Goal: Task Accomplishment & Management: Use online tool/utility

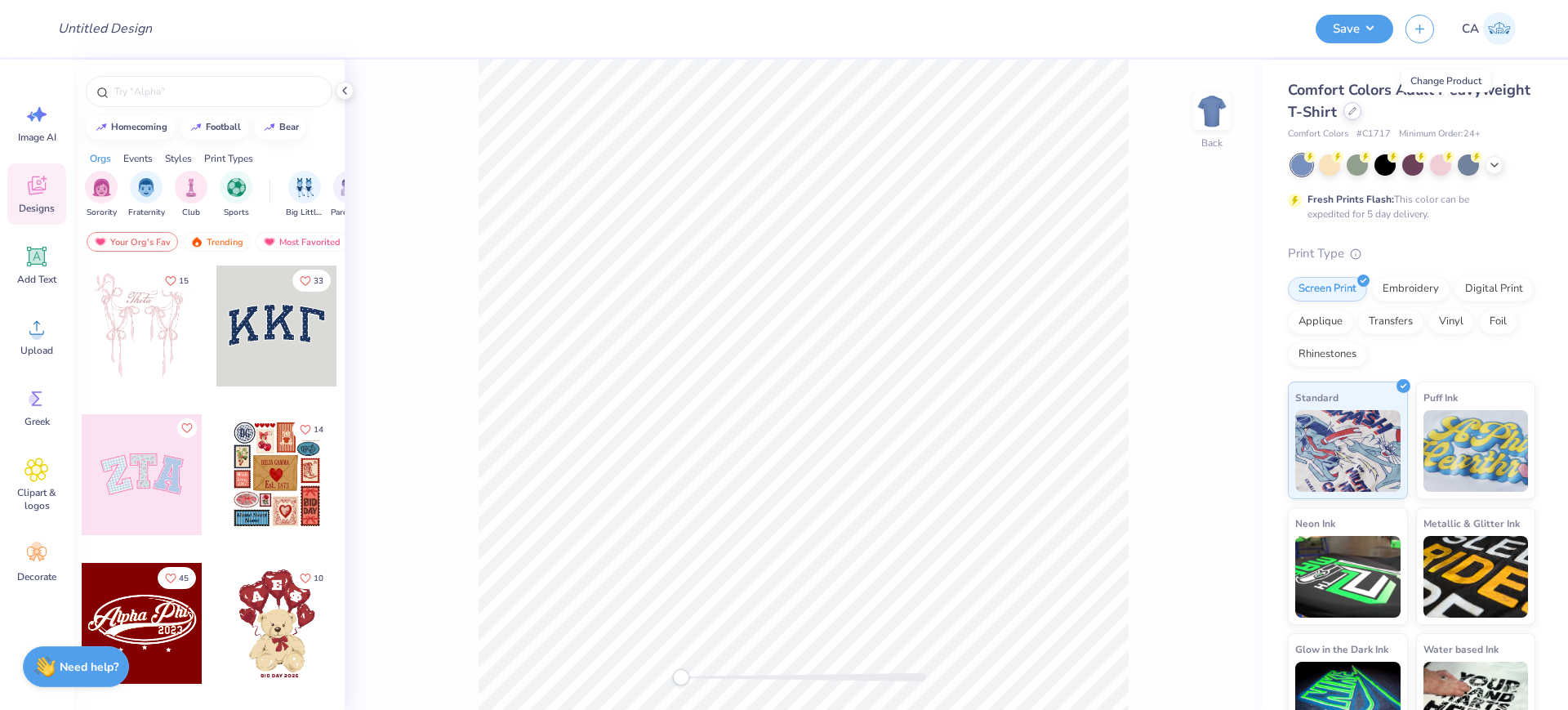
click at [1361, 117] on div at bounding box center [1352, 111] width 18 height 18
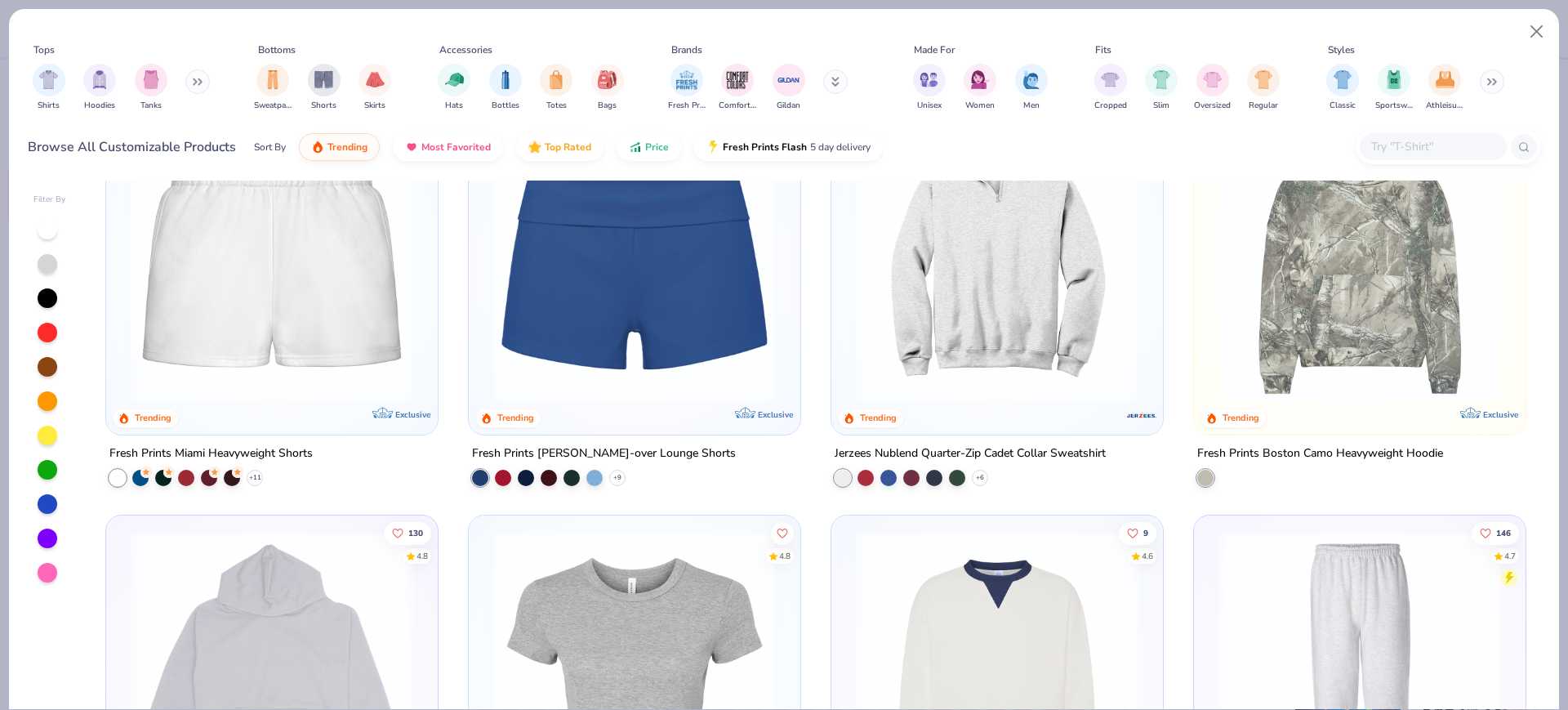
scroll to position [2041, 0]
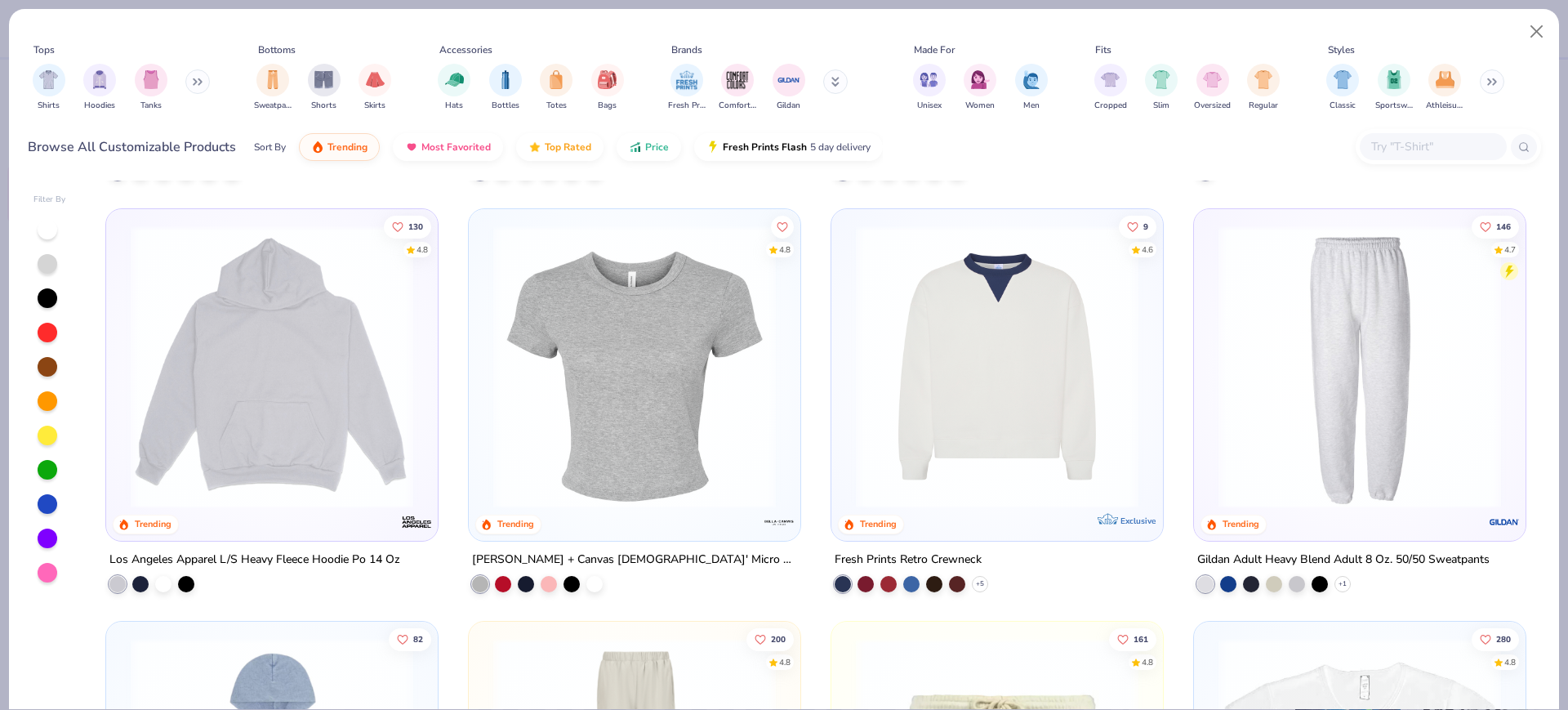
click at [992, 346] on img at bounding box center [996, 366] width 298 height 283
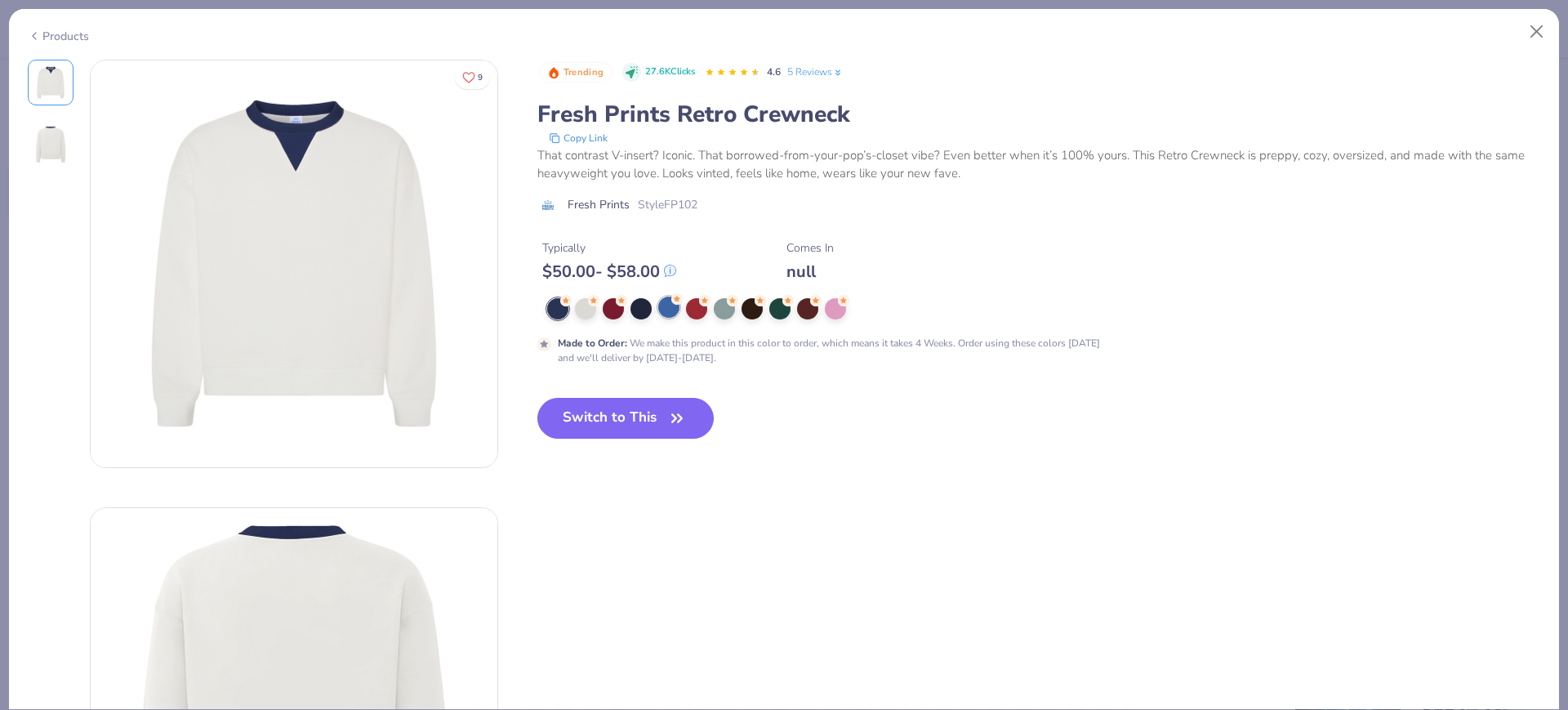
click at [680, 305] on div at bounding box center [668, 307] width 21 height 21
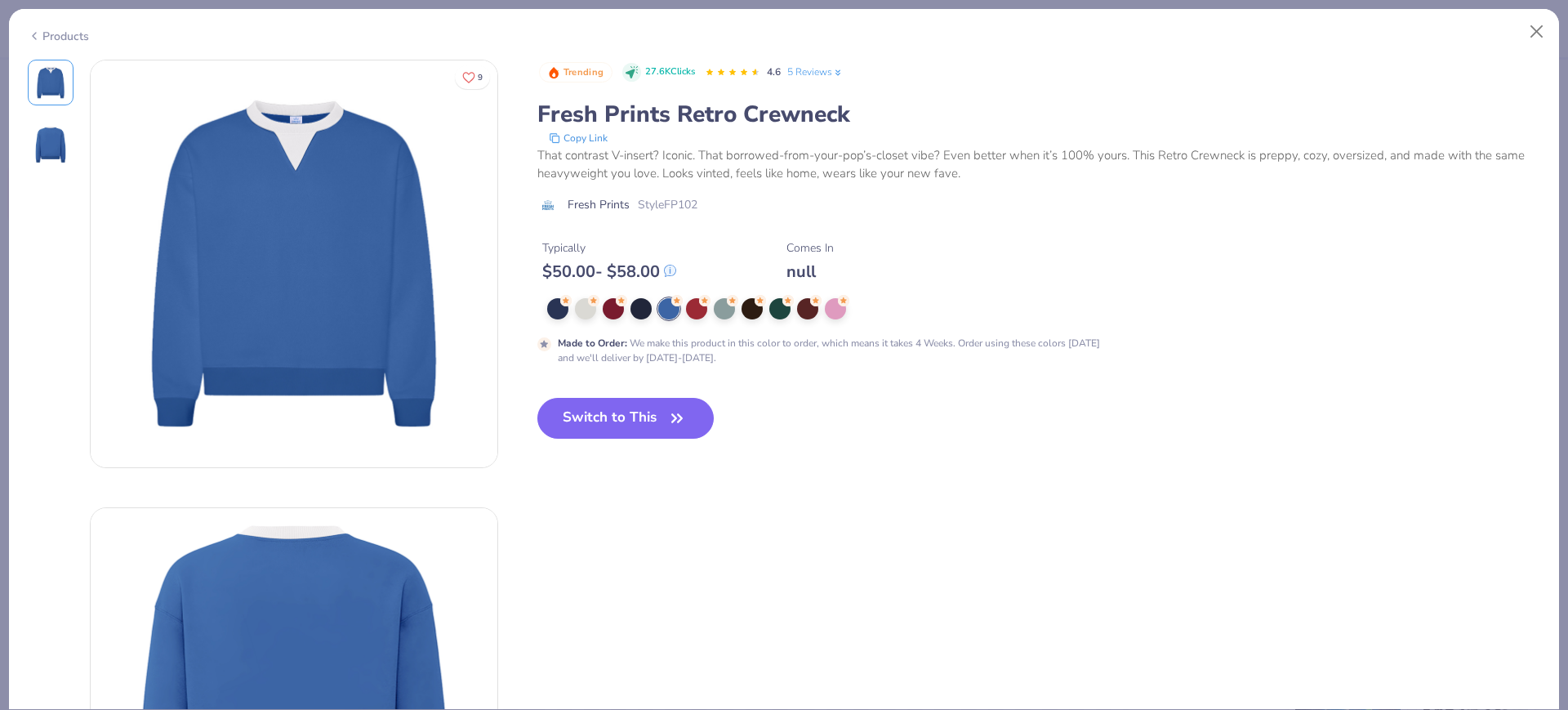
click at [37, 32] on icon at bounding box center [34, 36] width 13 height 20
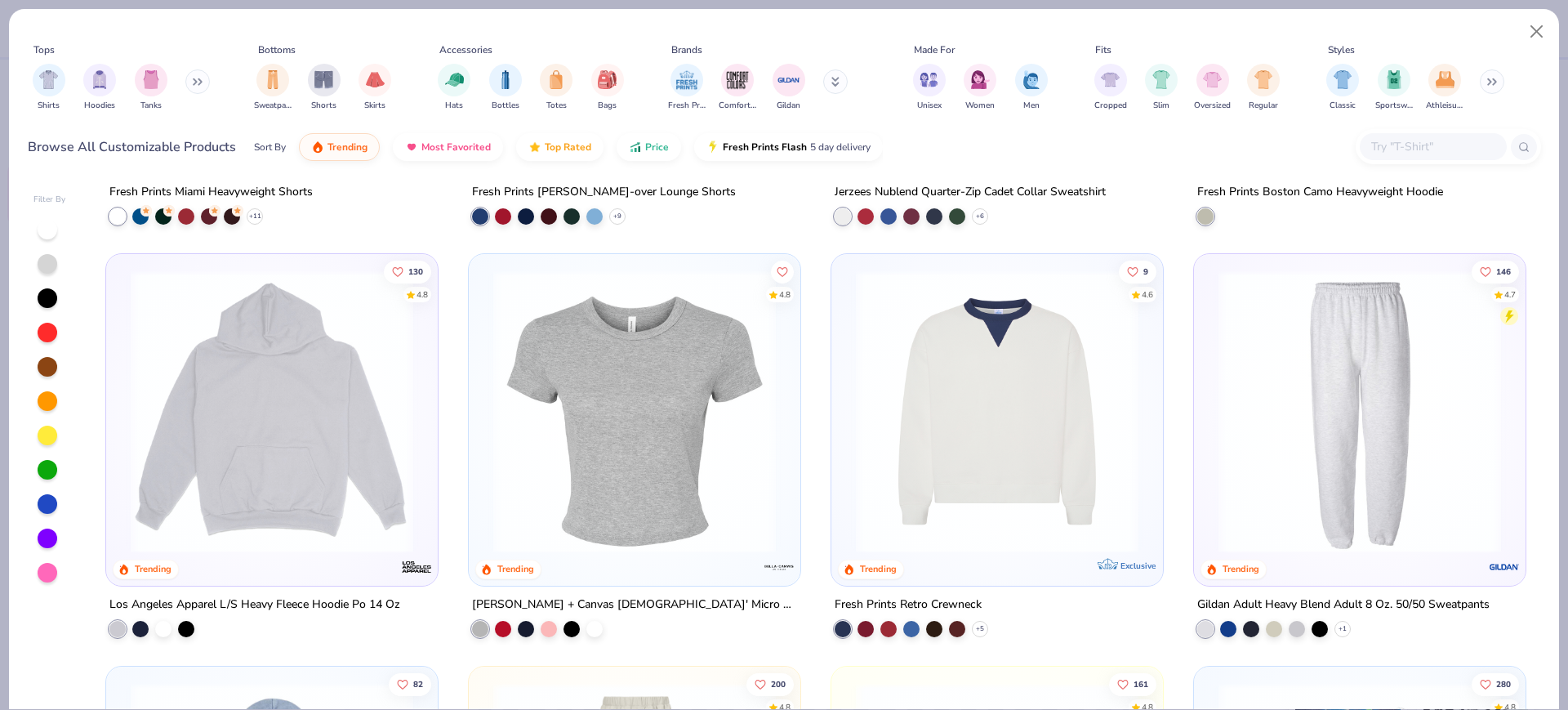
scroll to position [1838, 0]
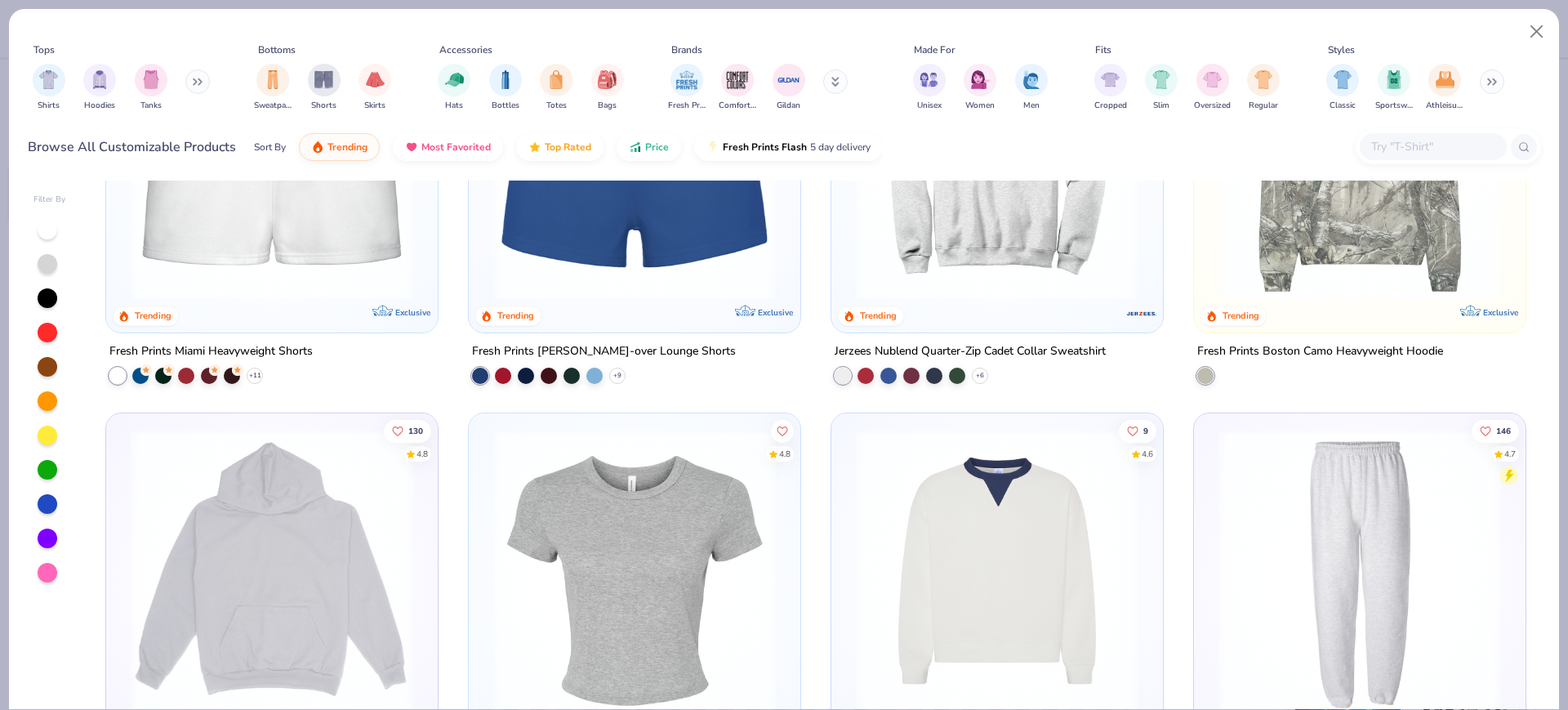
click at [917, 529] on img at bounding box center [996, 571] width 298 height 283
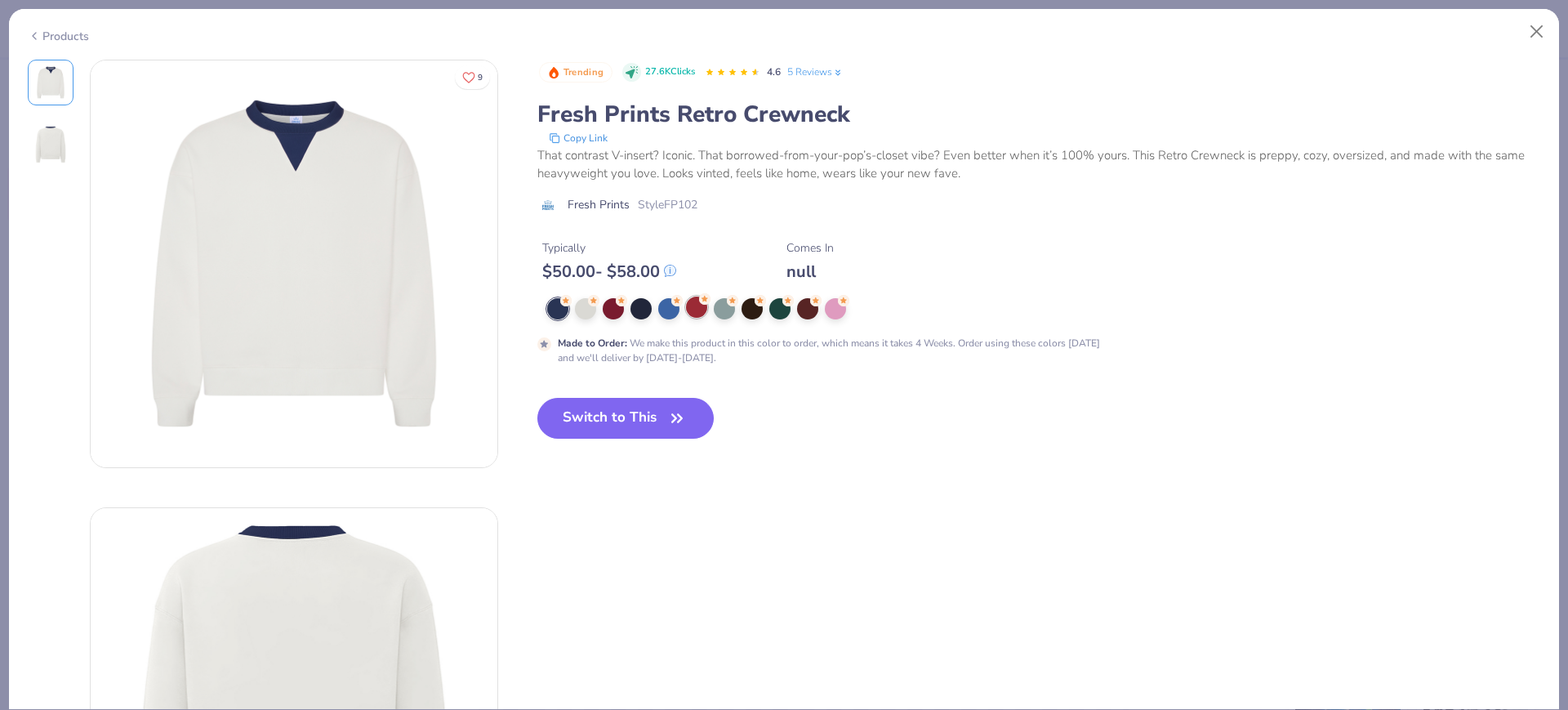
click at [697, 304] on div at bounding box center [696, 307] width 21 height 21
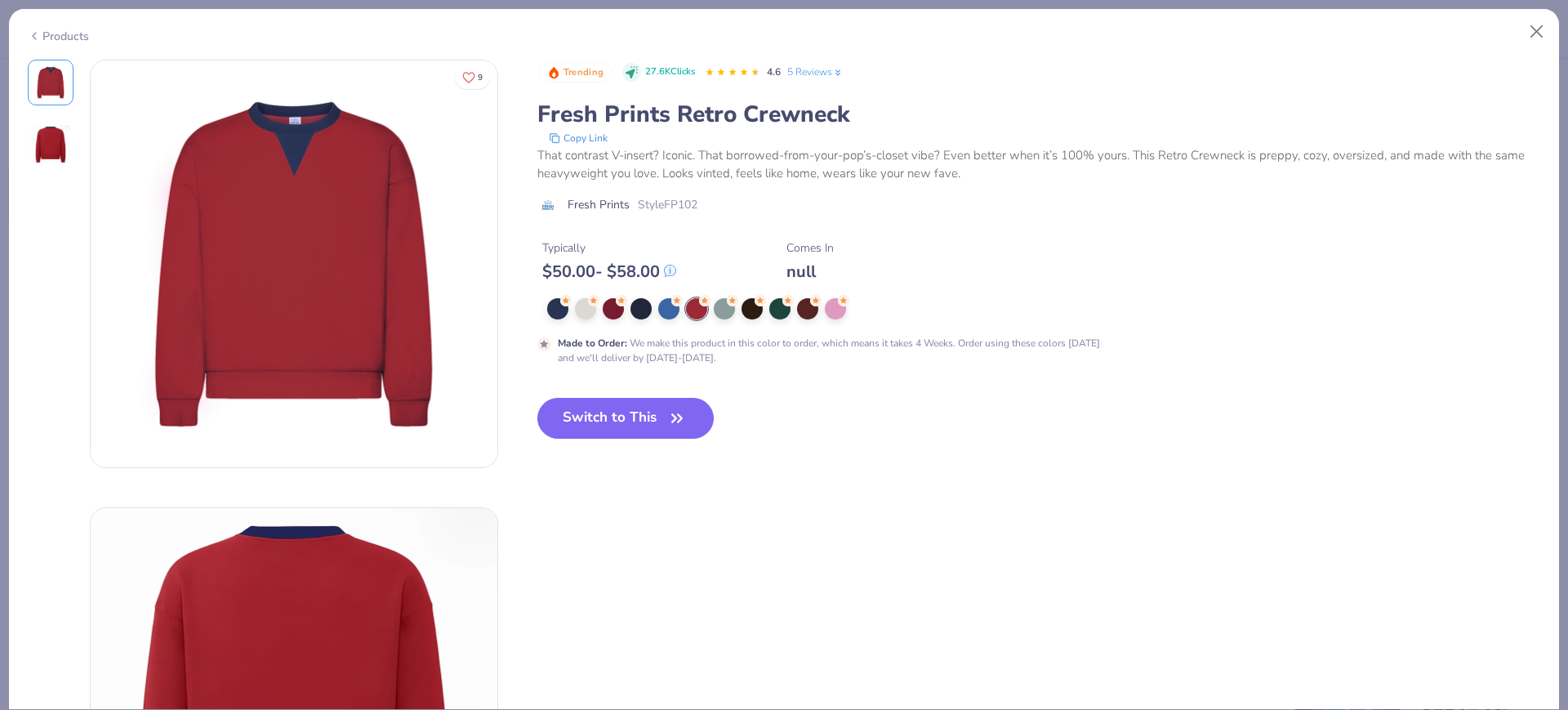
click at [48, 38] on div "Products" at bounding box center [58, 37] width 61 height 17
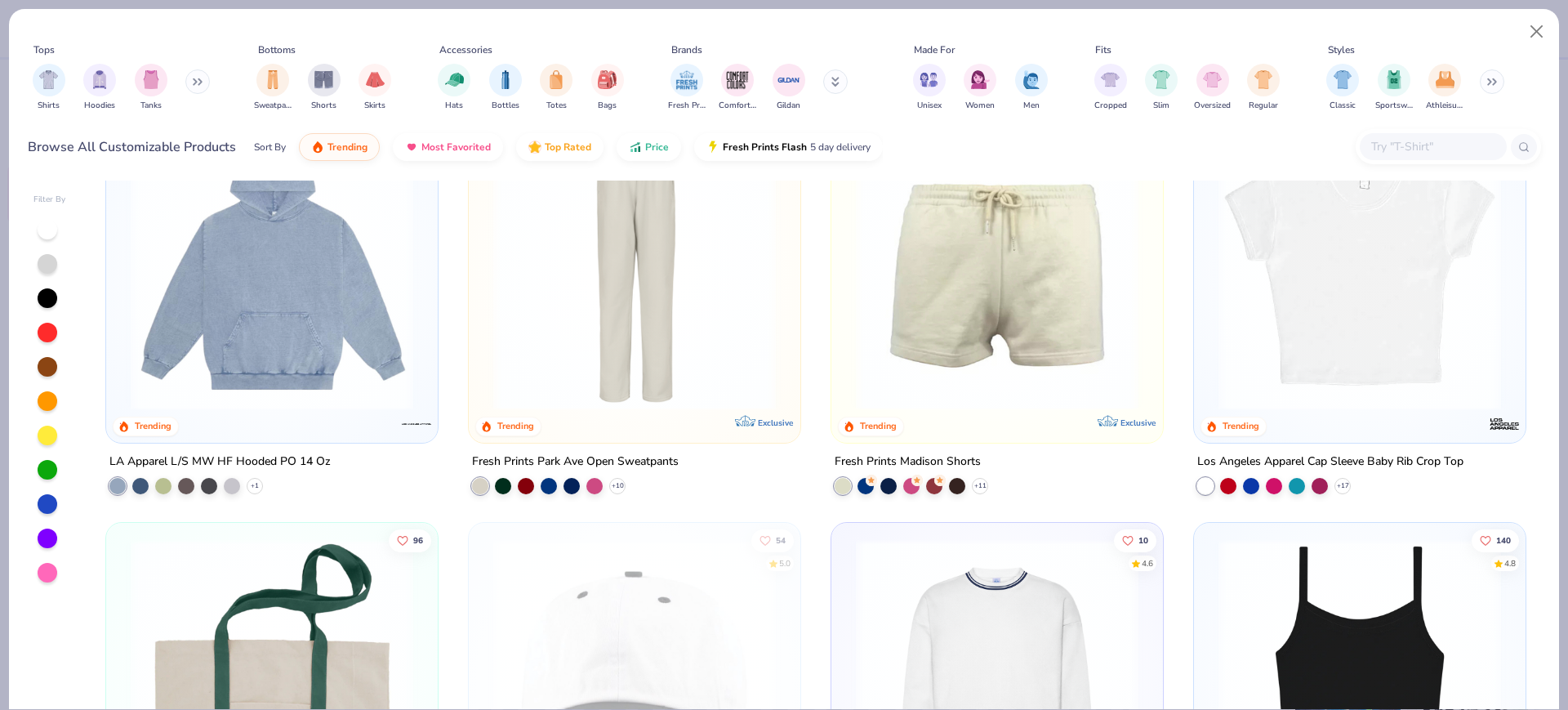
scroll to position [2960, 0]
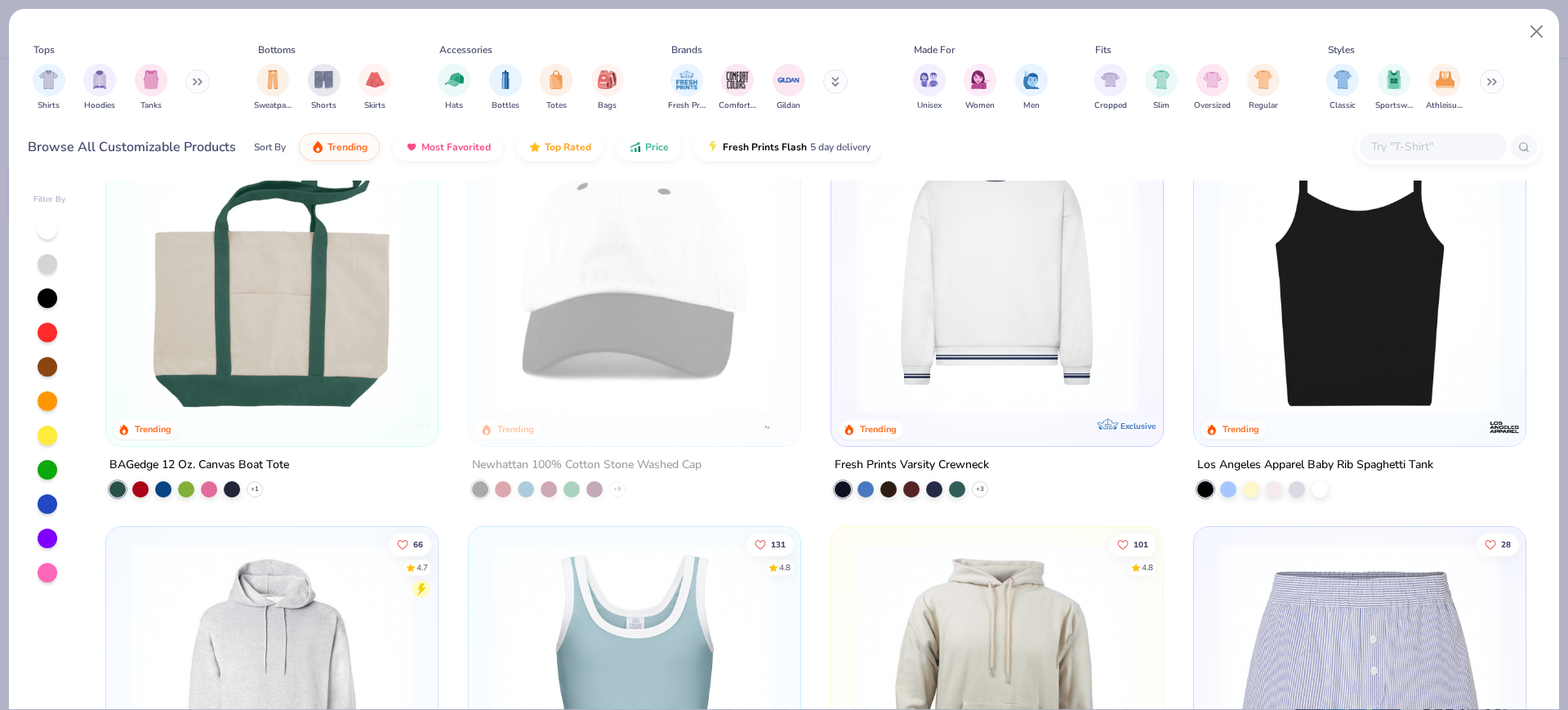
click at [1031, 184] on img at bounding box center [996, 271] width 298 height 283
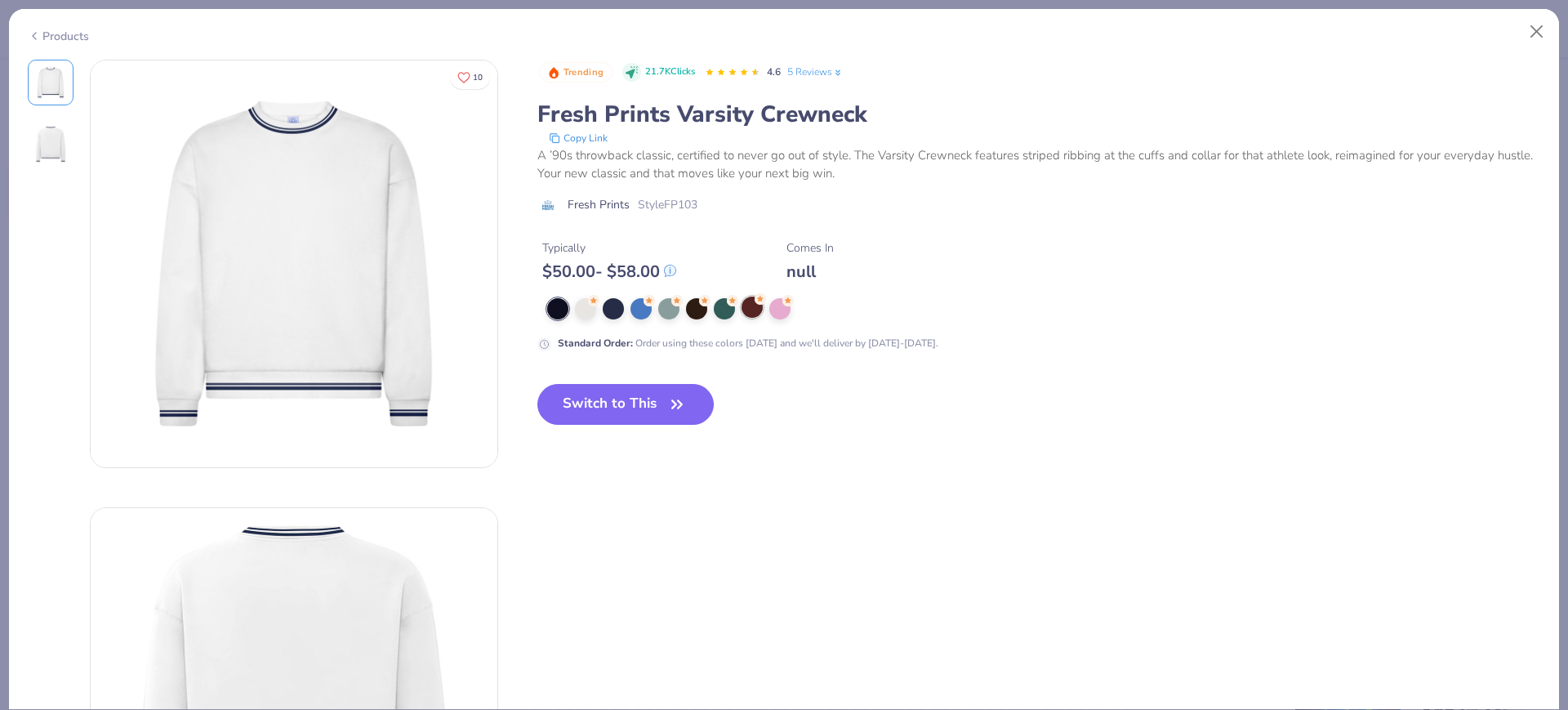
click at [747, 308] on div at bounding box center [752, 307] width 21 height 21
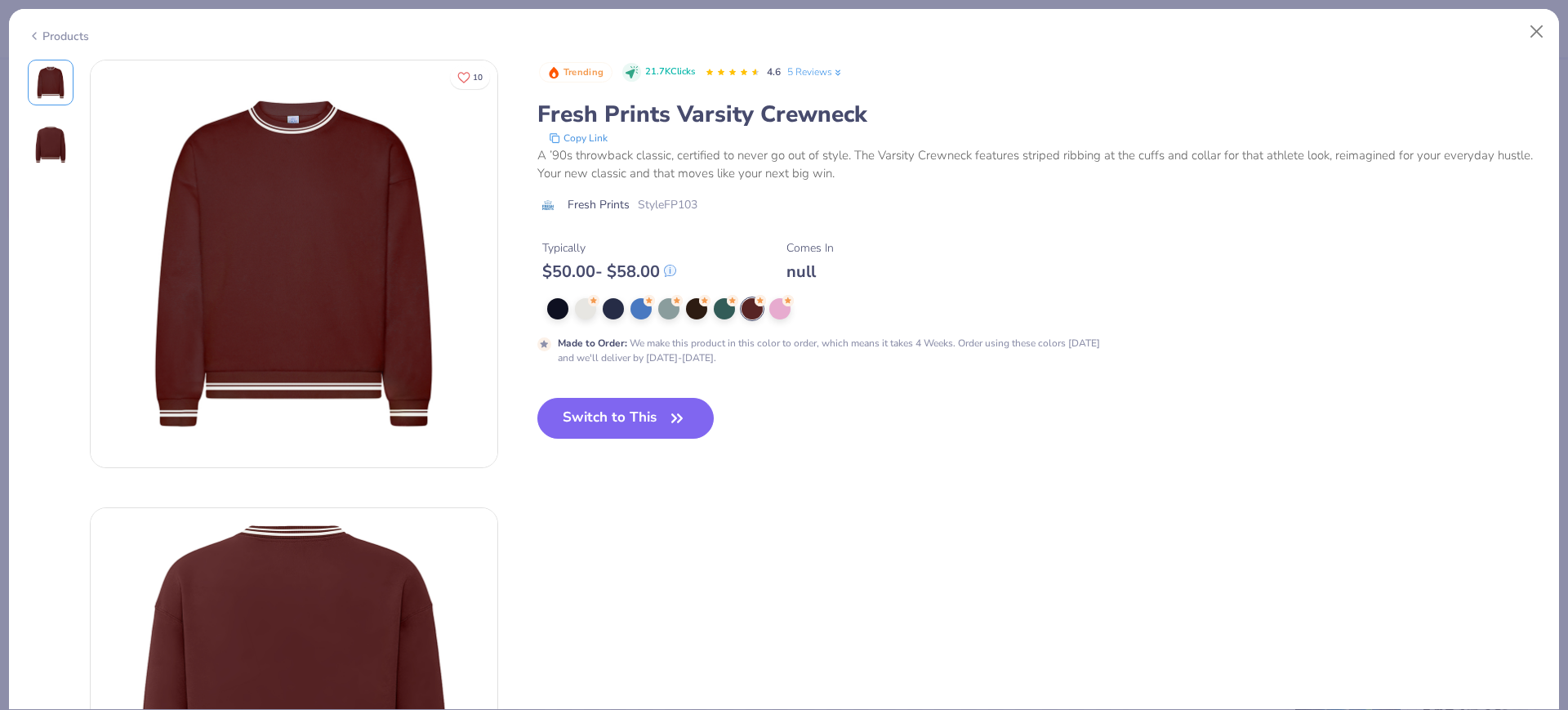
click at [48, 47] on div "Products" at bounding box center [783, 30] width 1550 height 43
click at [49, 43] on div "Products" at bounding box center [783, 30] width 1550 height 43
click at [53, 33] on div "Products" at bounding box center [58, 37] width 61 height 17
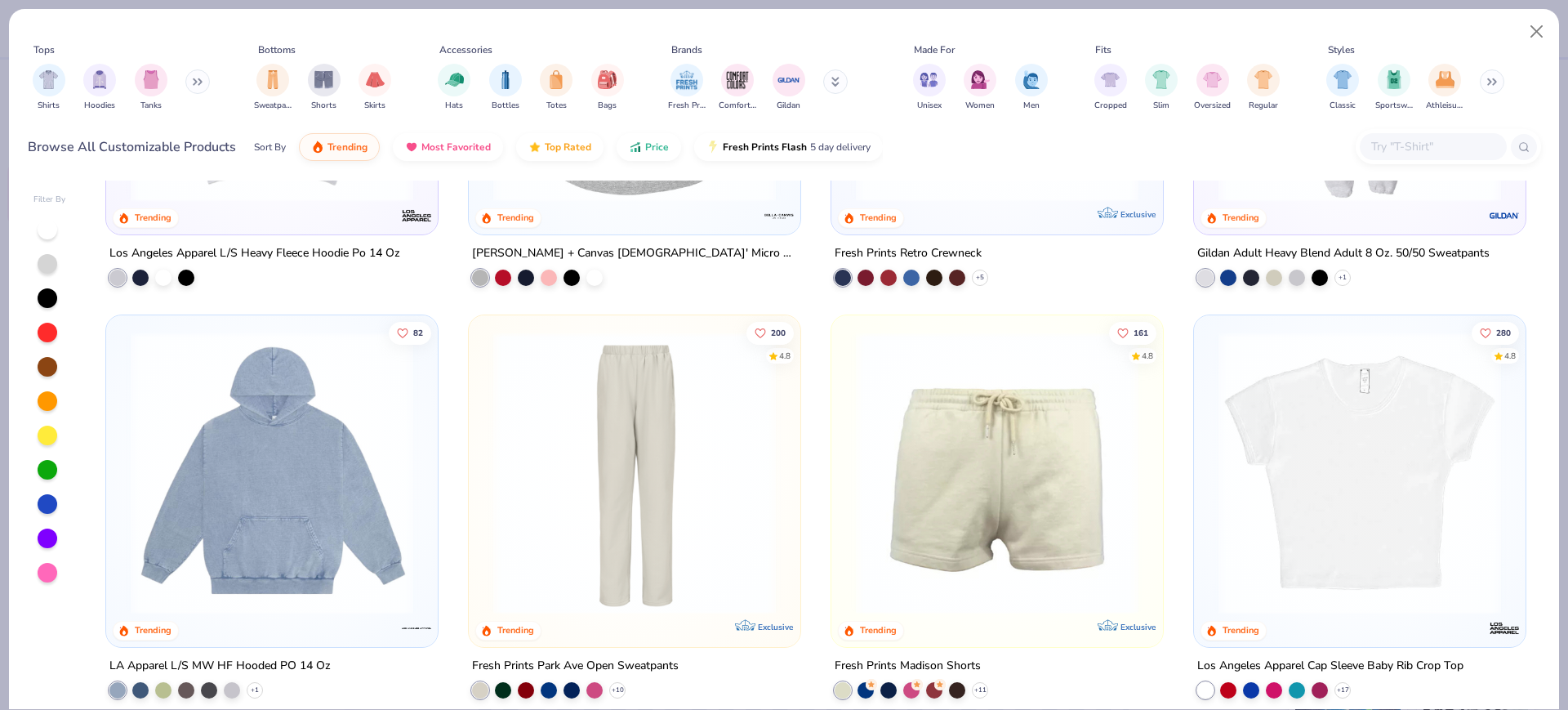
scroll to position [1939, 0]
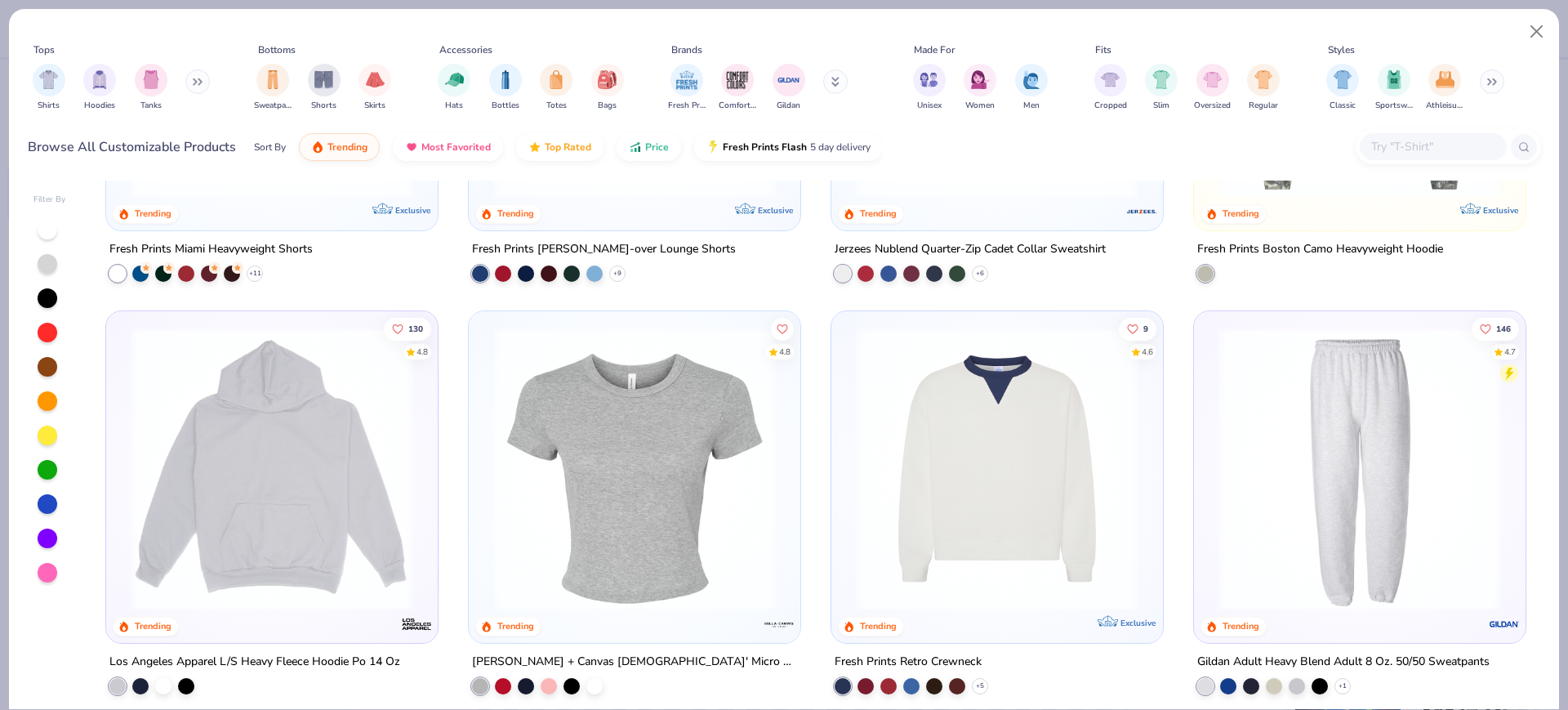
click at [1042, 455] on img at bounding box center [996, 468] width 298 height 283
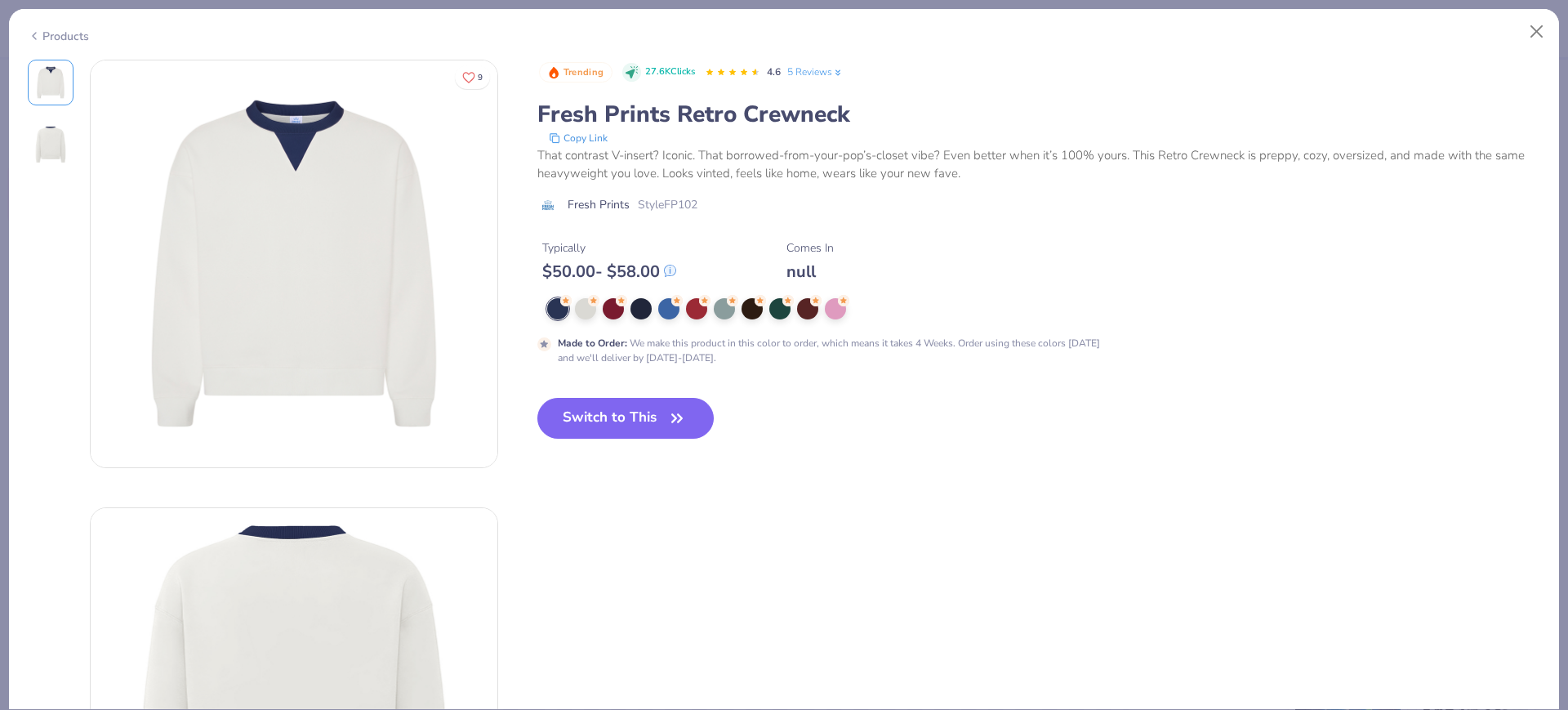
click at [678, 200] on span "Style FP102" at bounding box center [667, 204] width 60 height 17
copy span "FP102"
click at [695, 315] on div at bounding box center [696, 307] width 21 height 21
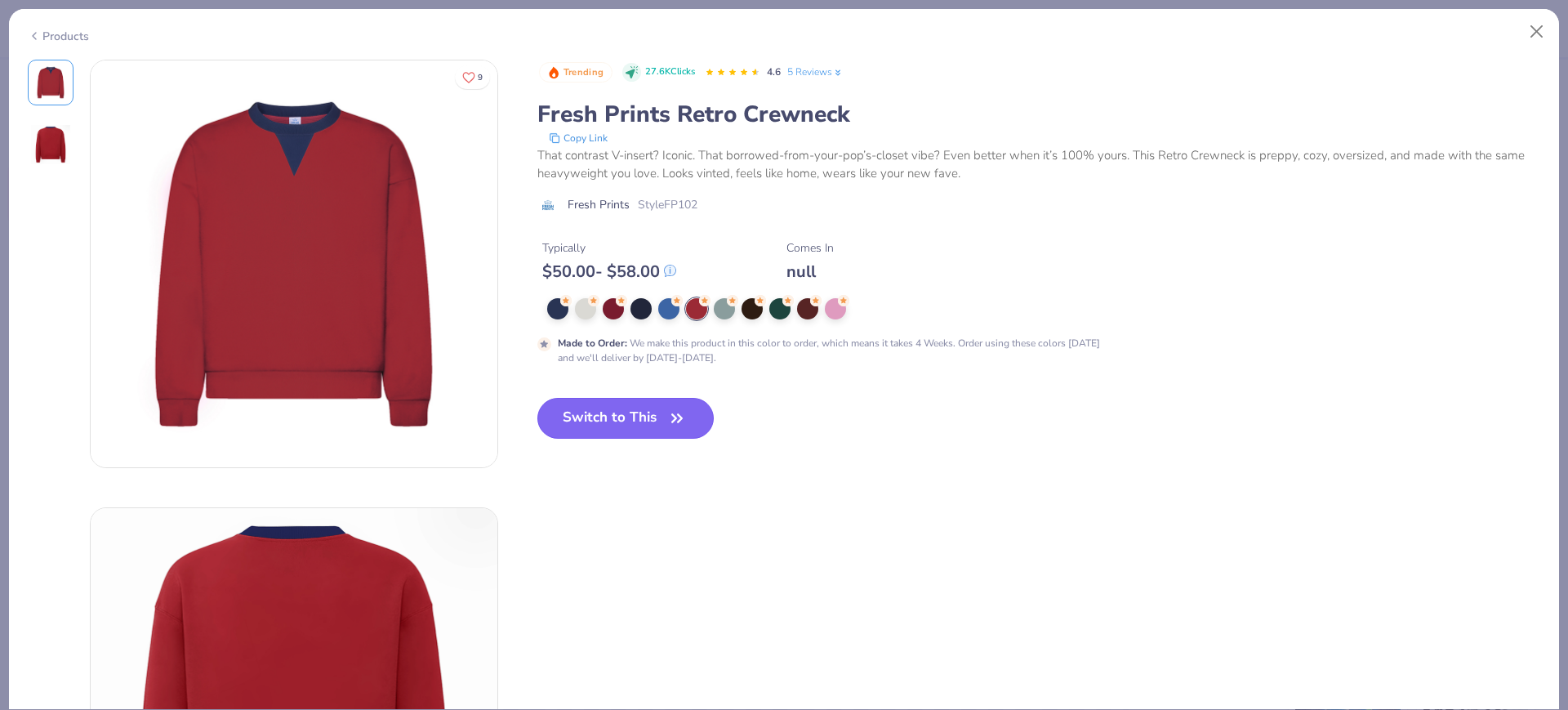
click at [652, 402] on button "Switch to This" at bounding box center [627, 418] width 178 height 41
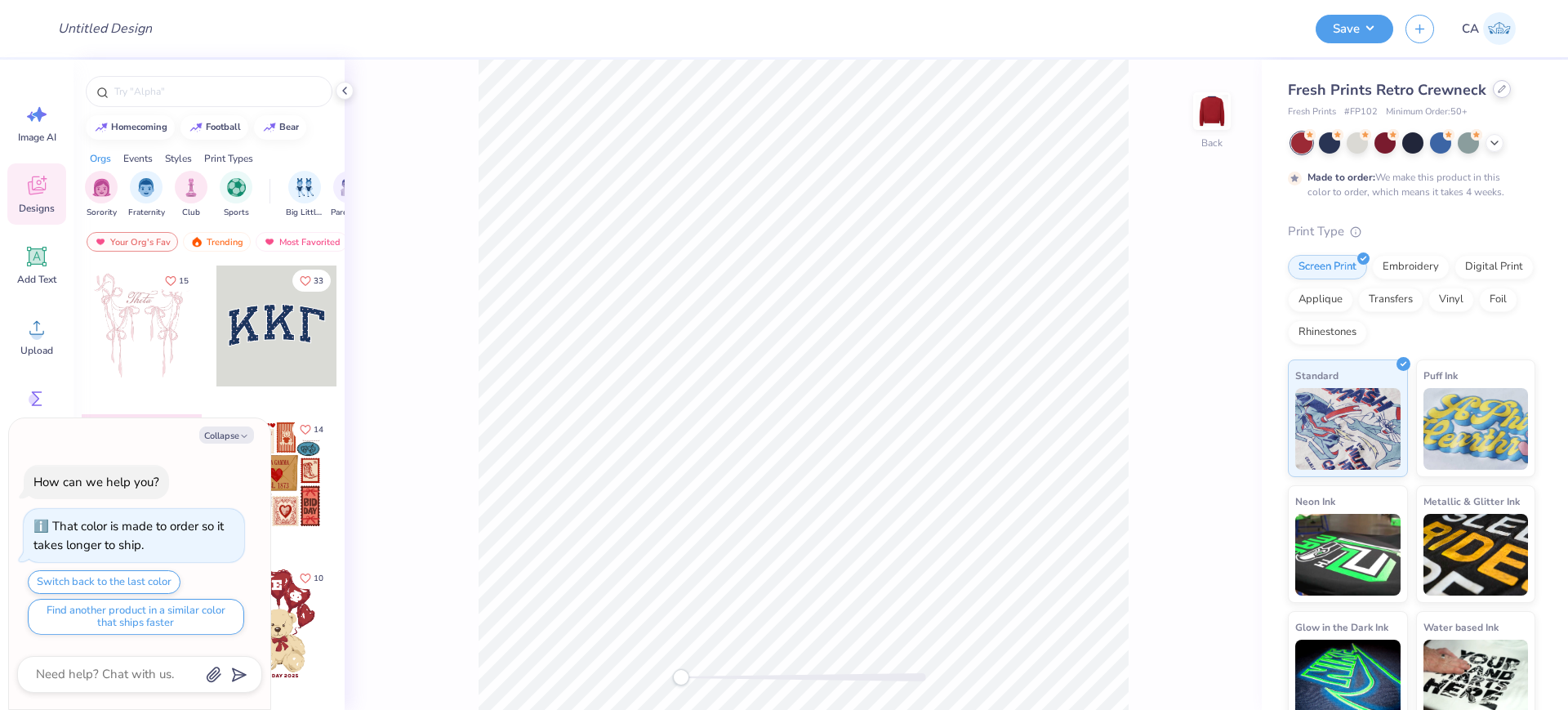
click at [1504, 87] on div at bounding box center [1502, 89] width 18 height 18
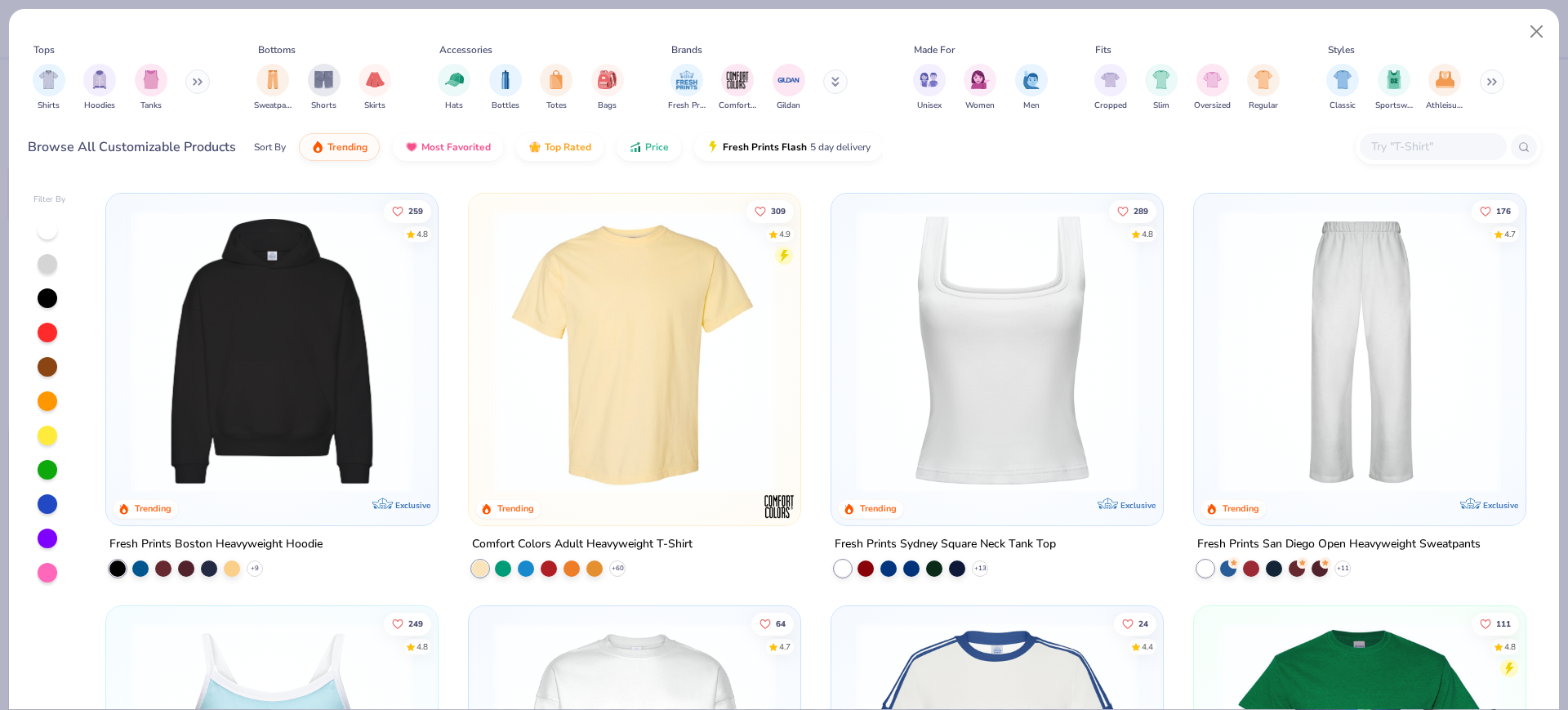
scroll to position [714, 0]
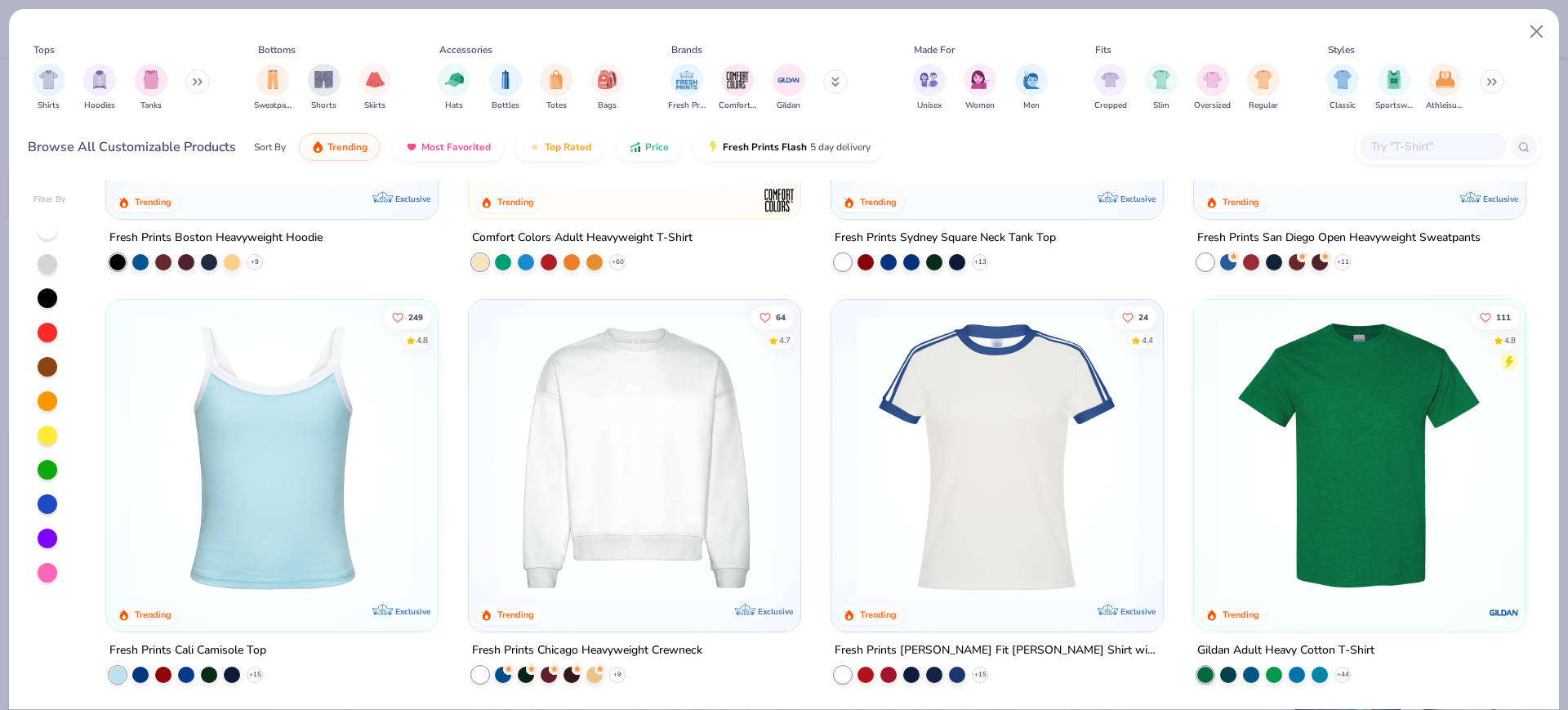
click at [673, 394] on img at bounding box center [633, 456] width 298 height 283
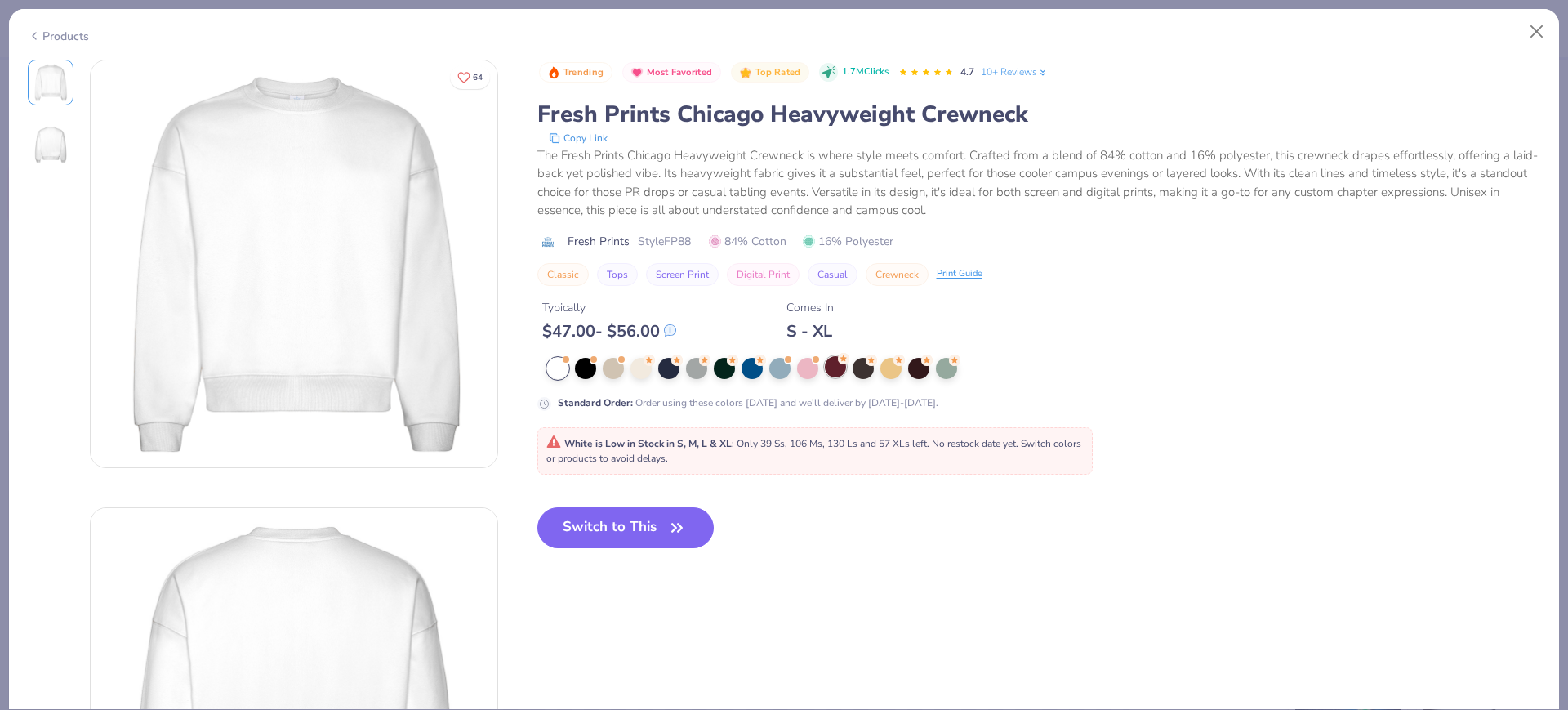
click at [834, 368] on div at bounding box center [835, 366] width 21 height 21
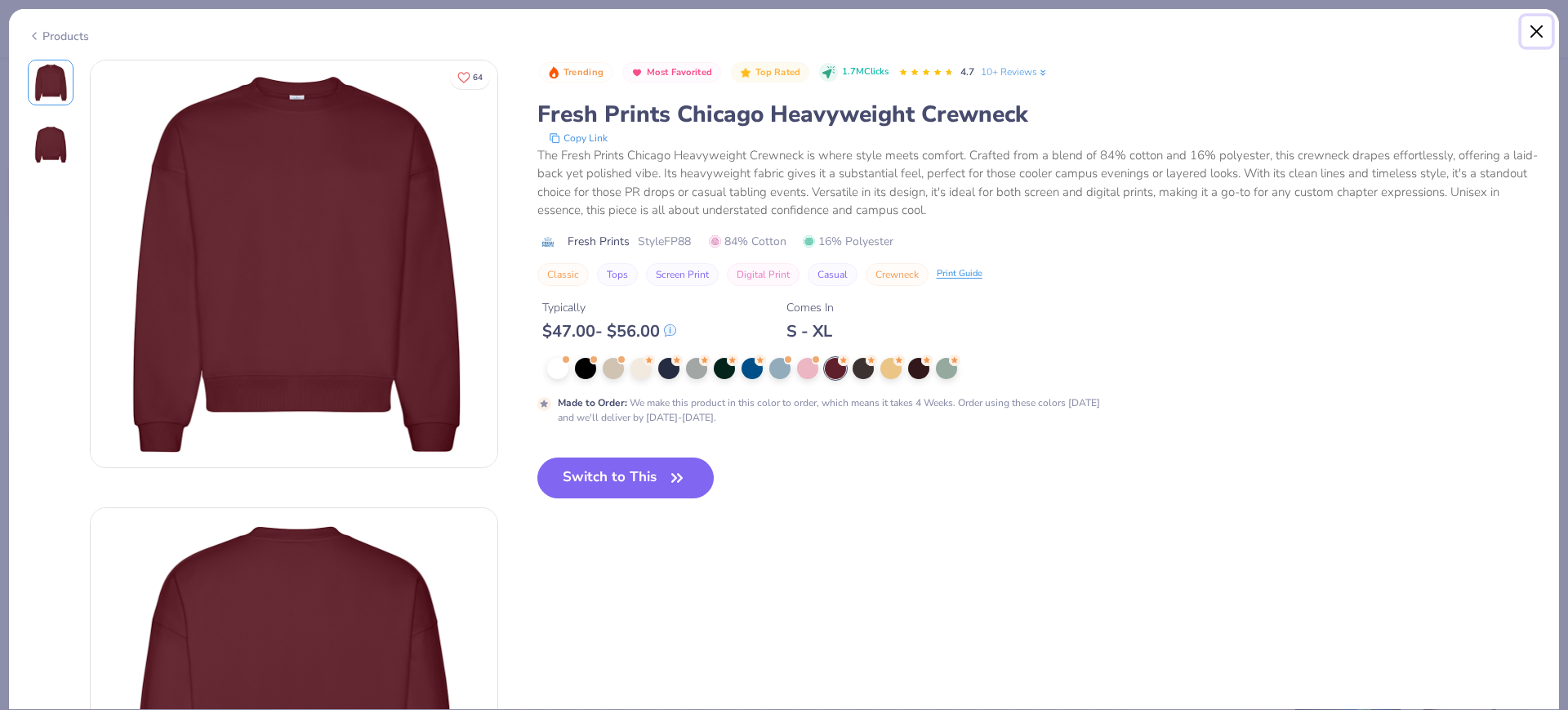
click at [1535, 17] on button "Close" at bounding box center [1537, 32] width 31 height 31
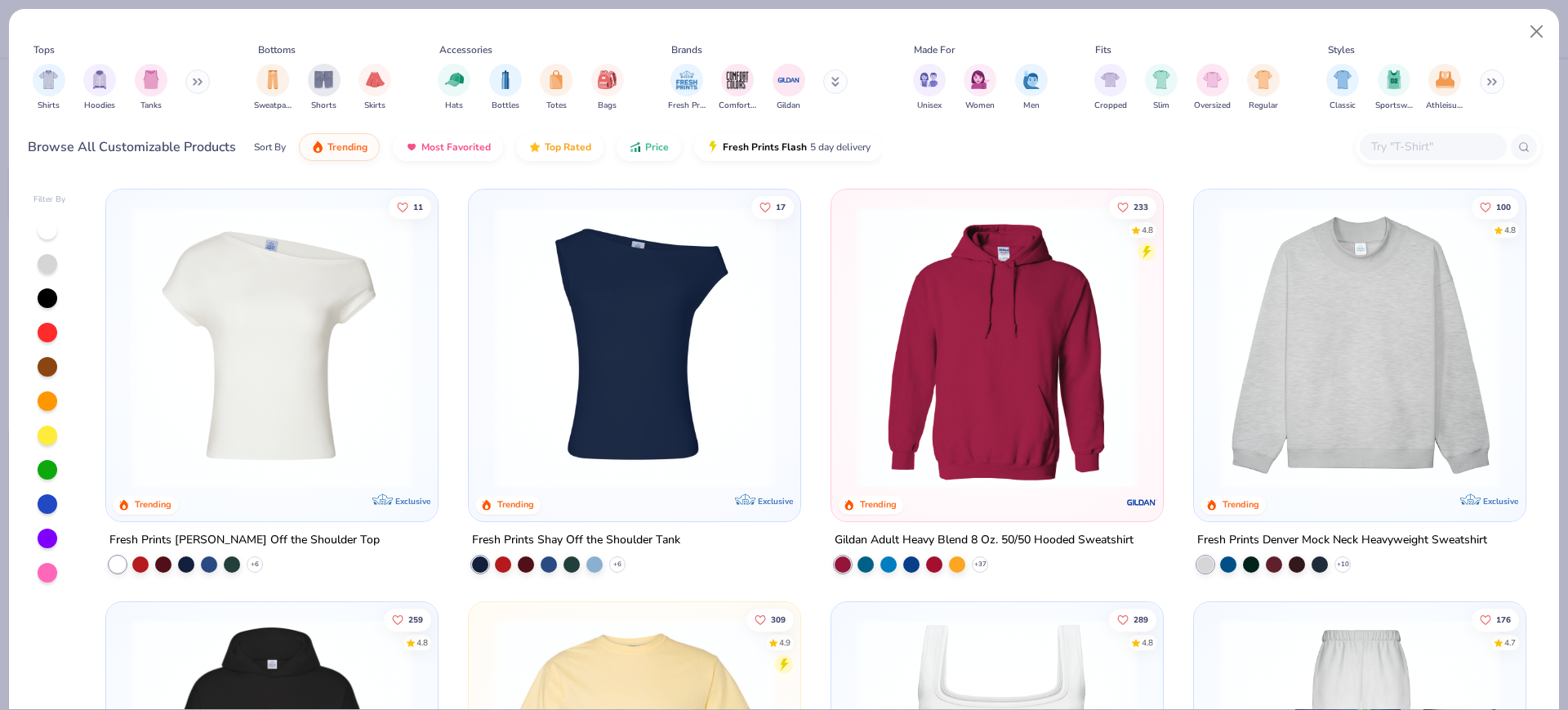
click at [1210, 384] on img at bounding box center [1359, 346] width 298 height 283
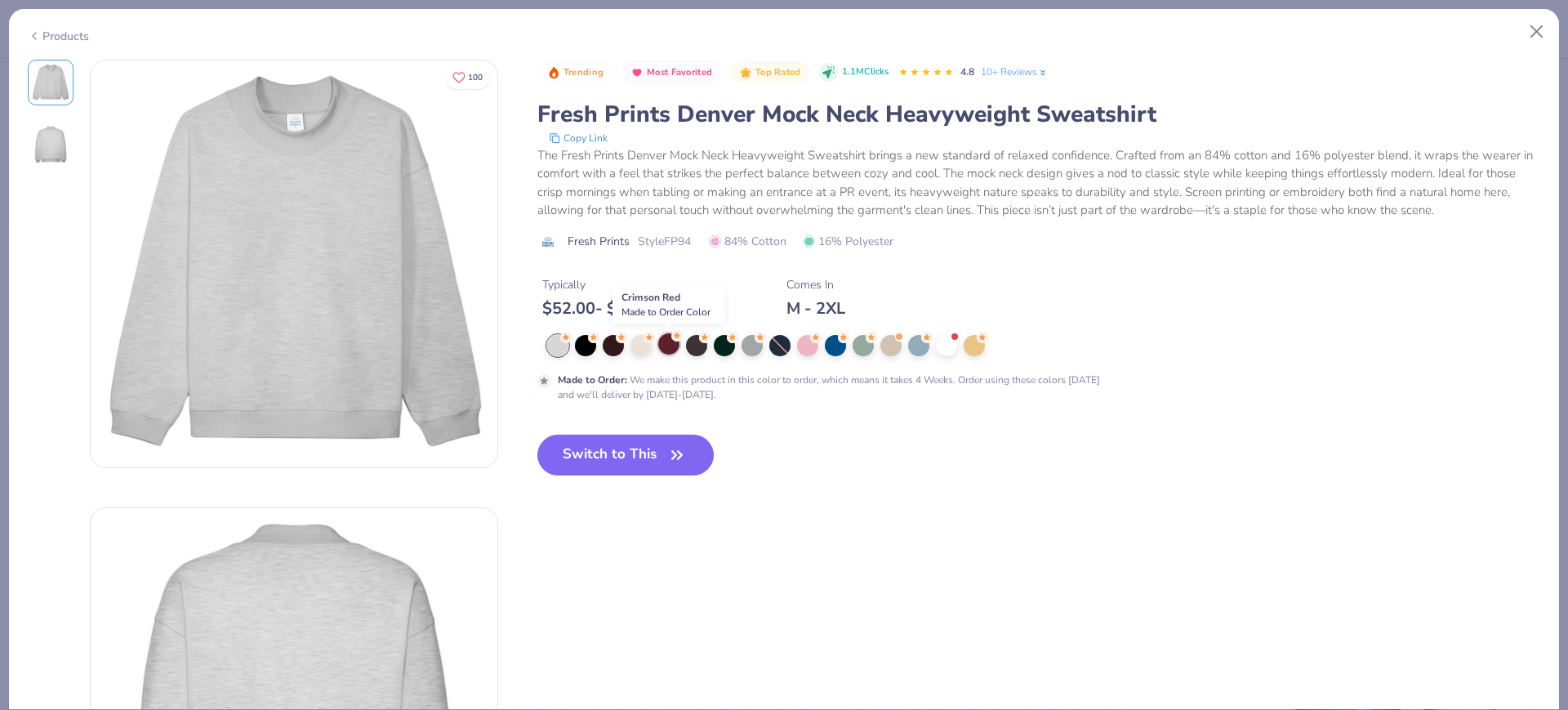
click at [667, 346] on div at bounding box center [668, 344] width 21 height 21
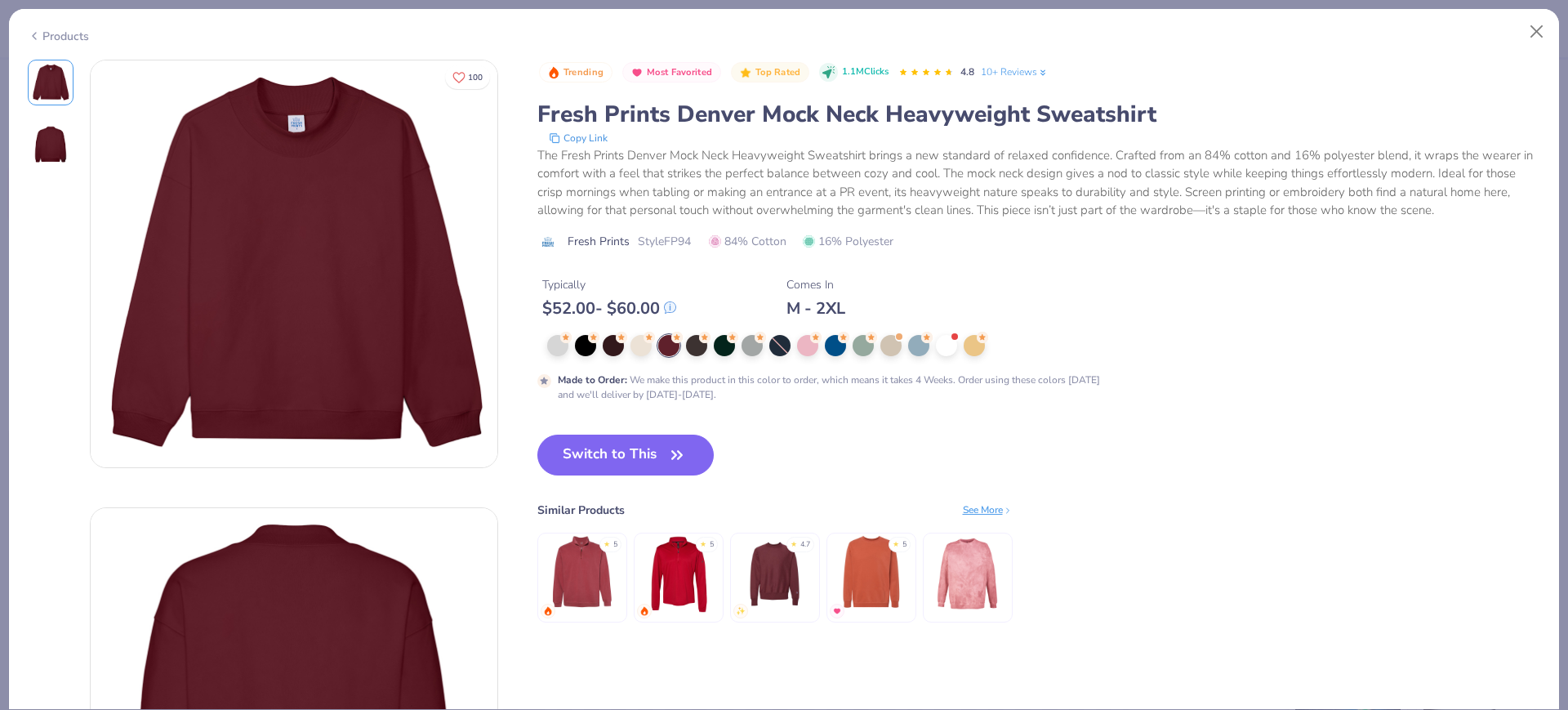
click at [0, 17] on div "Products 100 Trending Most Favorited Top Rated 1.1M Clicks 4.8 10+ Reviews Fres…" at bounding box center [784, 355] width 1568 height 710
click at [11, 23] on div "Tops Shirts Hoodies Tanks Bottoms Sweatpants Shorts Skirts Accessories Hats Bot…" at bounding box center [783, 92] width 1550 height 167
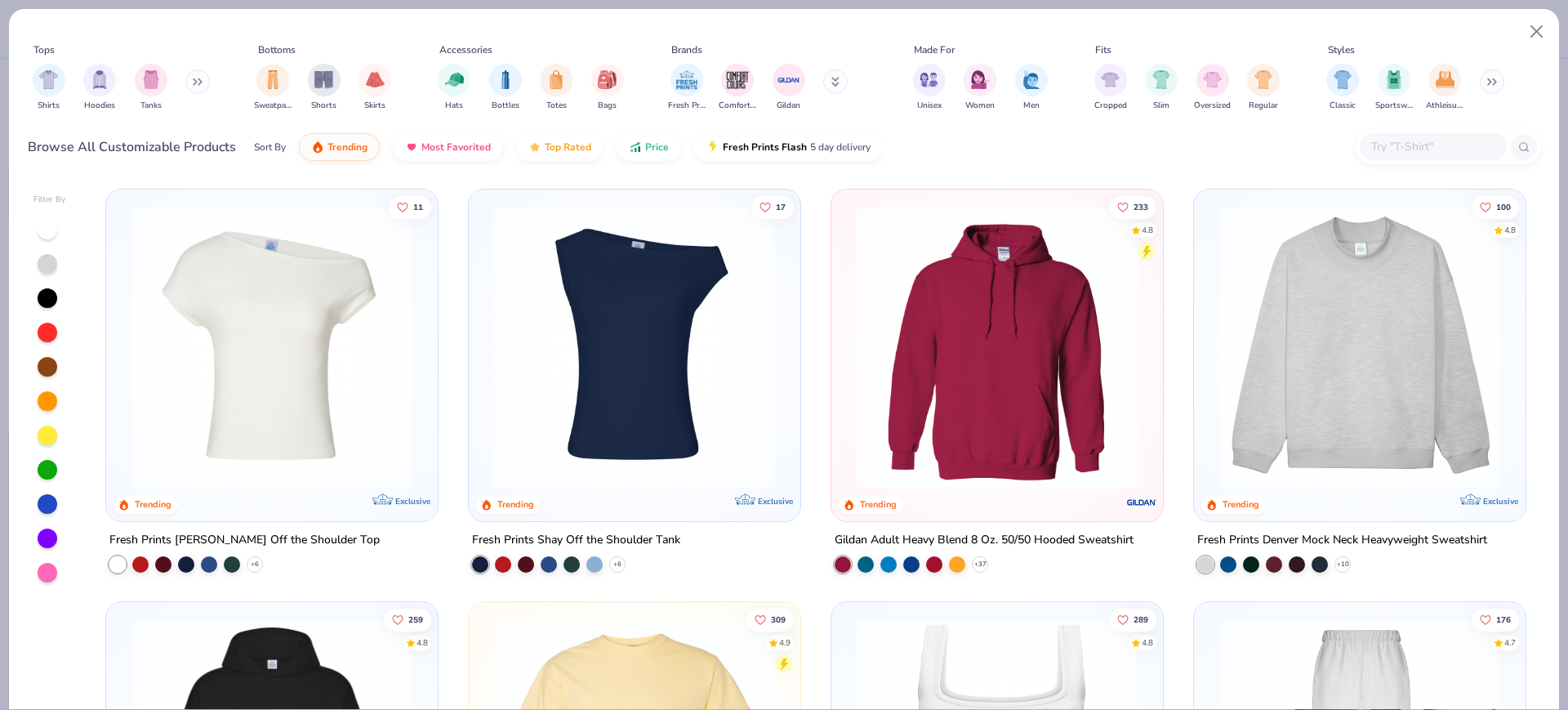
click at [36, 35] on div "Tops Shirts Hoodies Tanks Bottoms Sweatpants Shorts Skirts Accessories Hats Bot…" at bounding box center [784, 76] width 1513 height 97
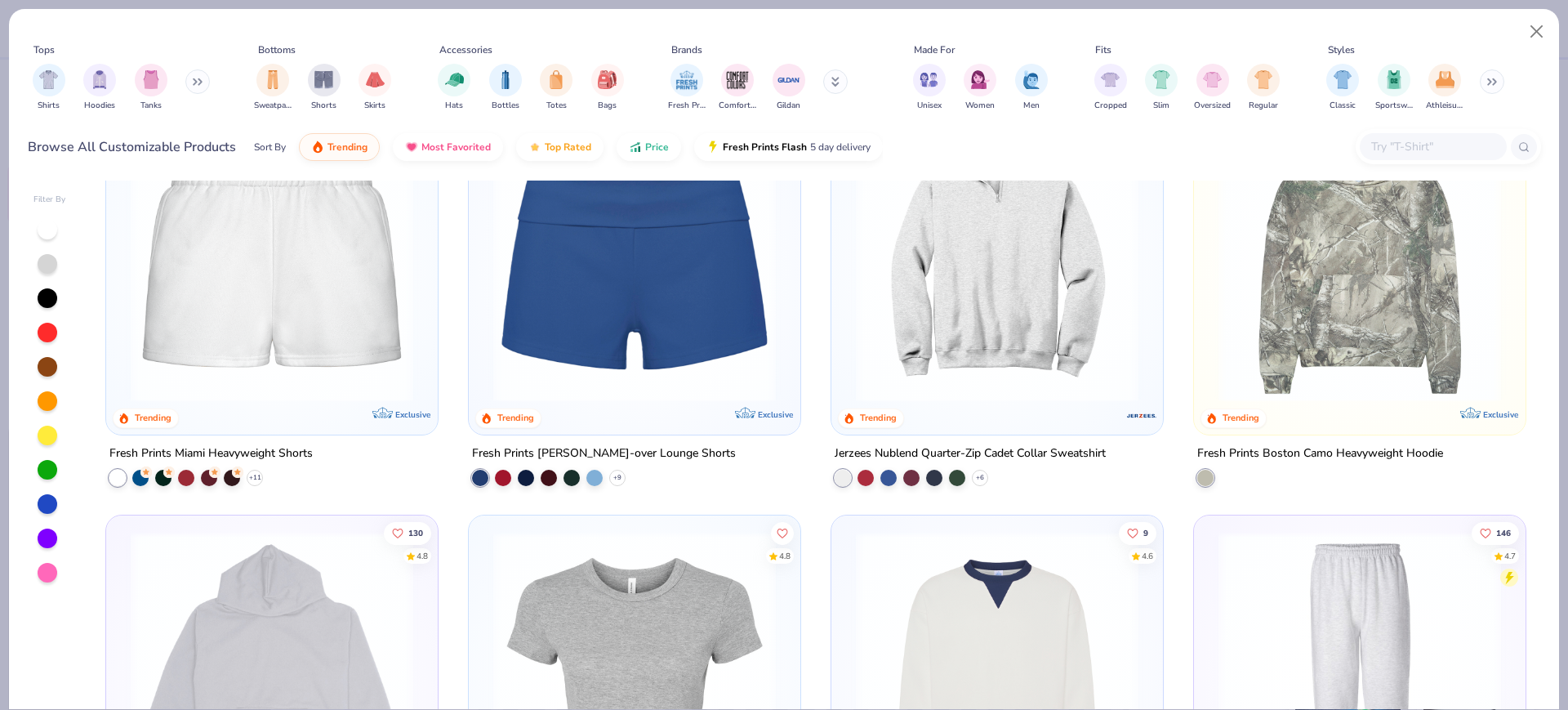
click at [941, 365] on div "132 4.9 Trending Bella Canvas Ladies' Micro Ribbed Scoop Tank 51 4.7 Trending P…" at bounding box center [815, 444] width 1451 height 528
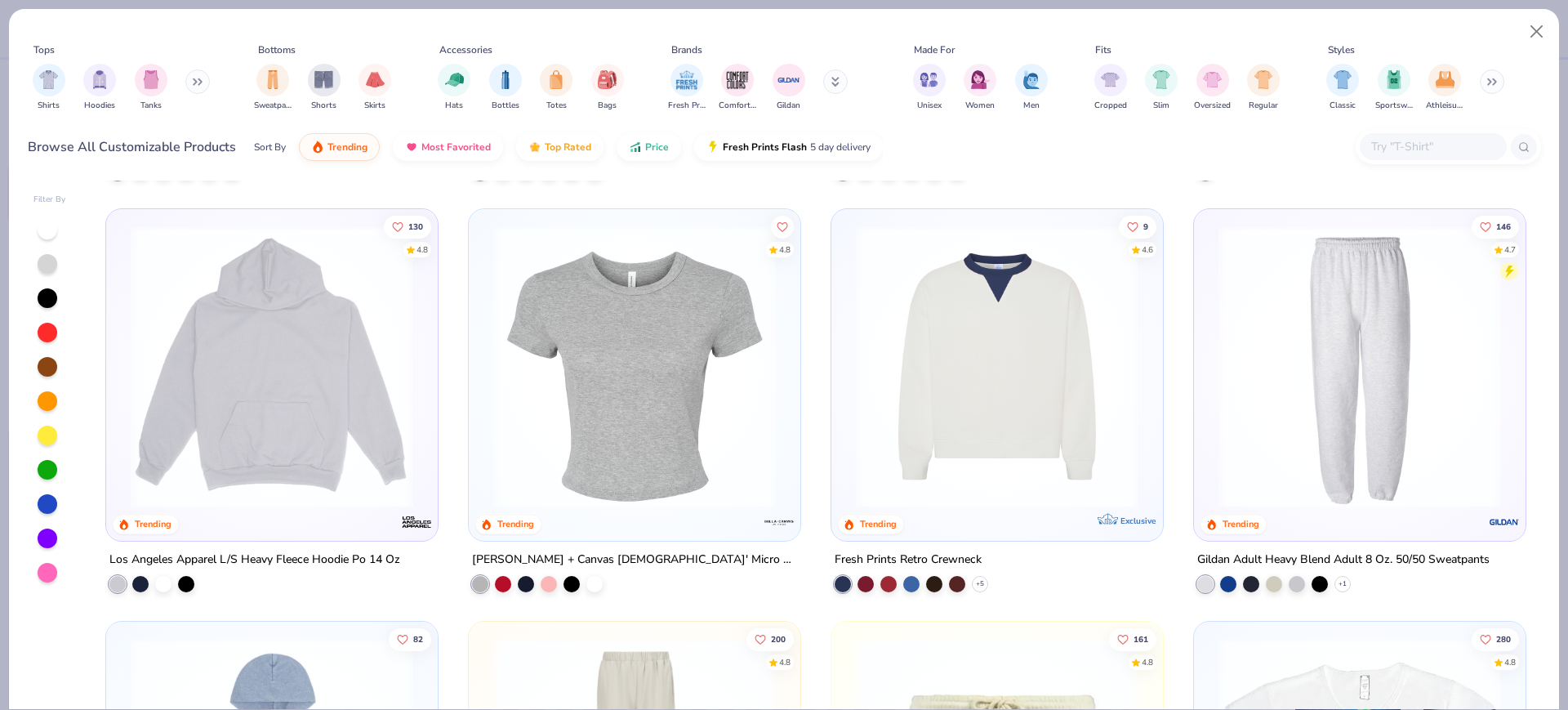
type textarea "x"
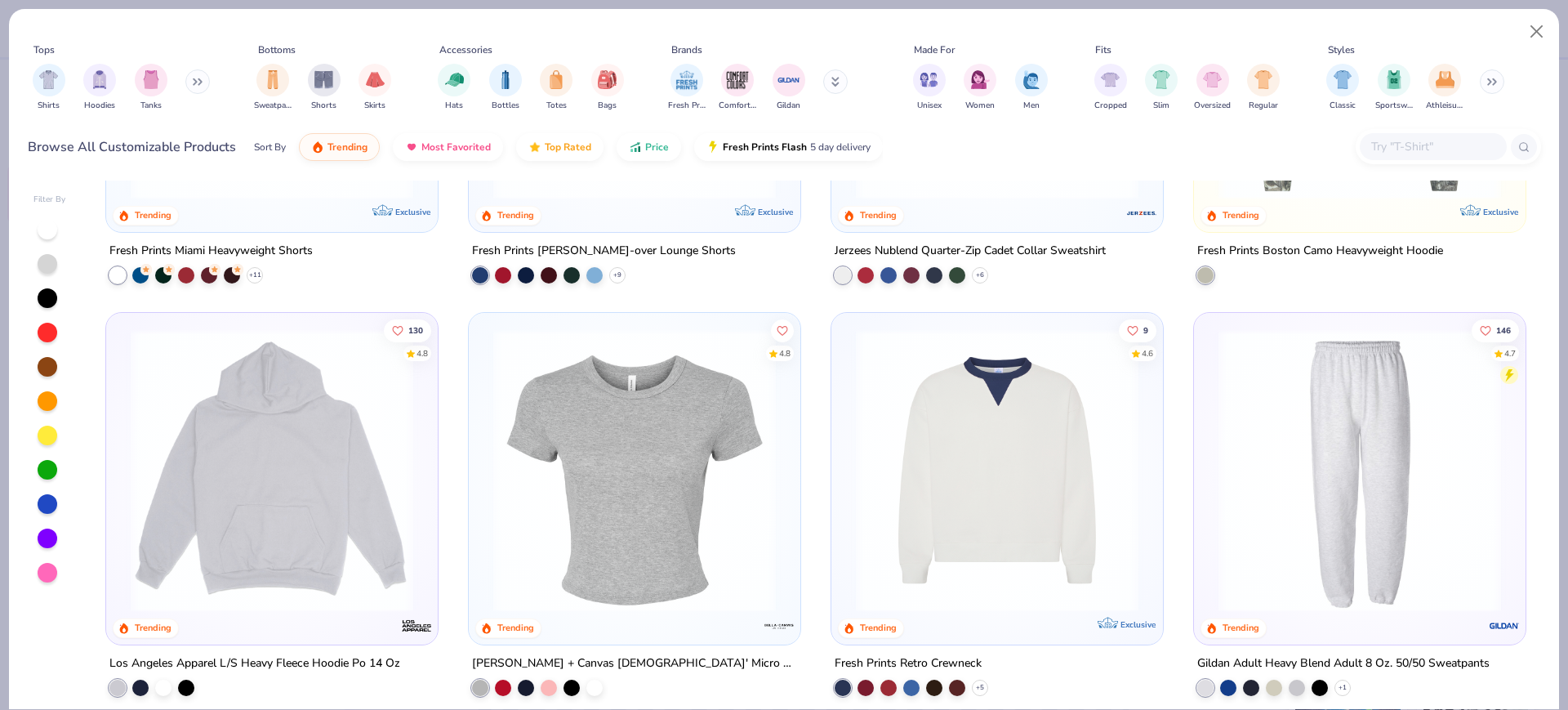
scroll to position [2143, 0]
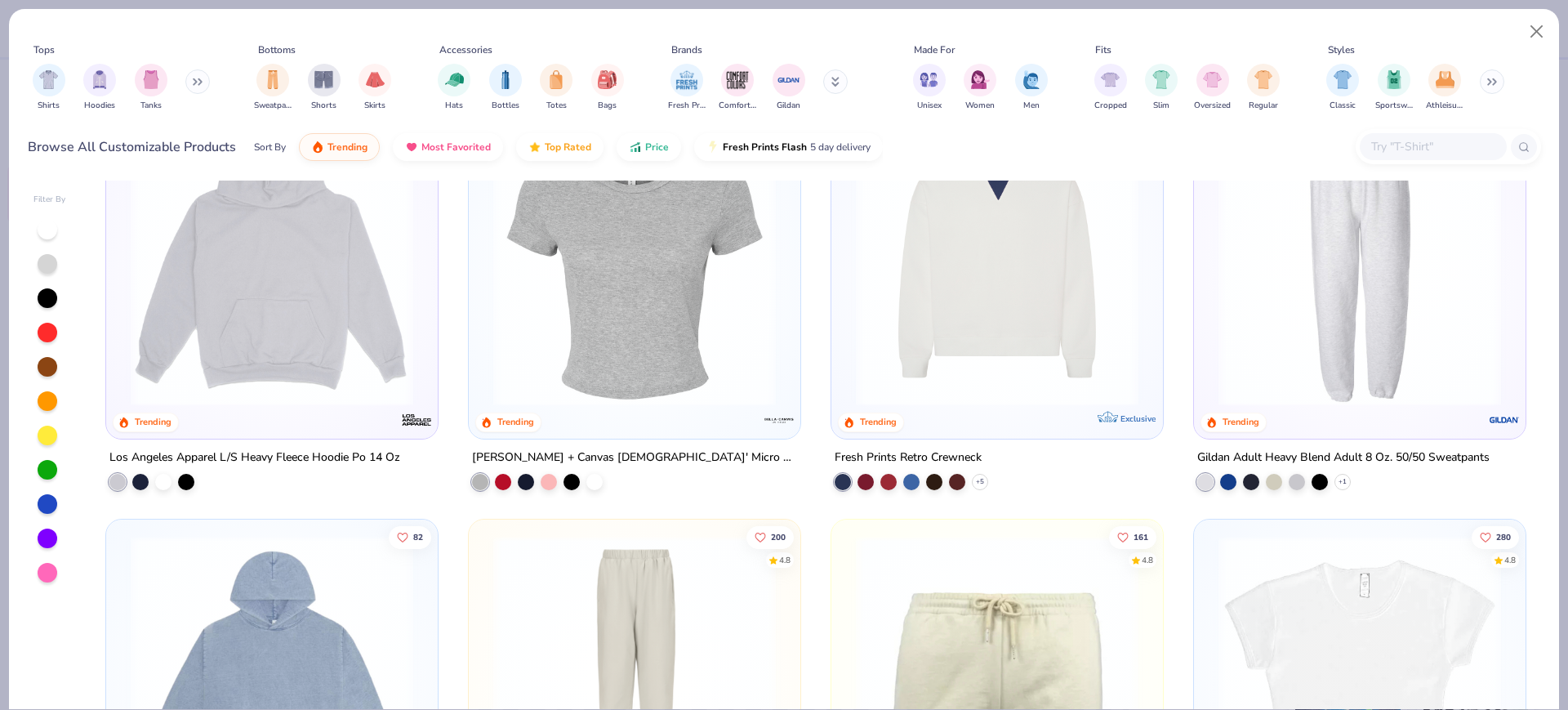
click at [992, 325] on img at bounding box center [996, 265] width 298 height 283
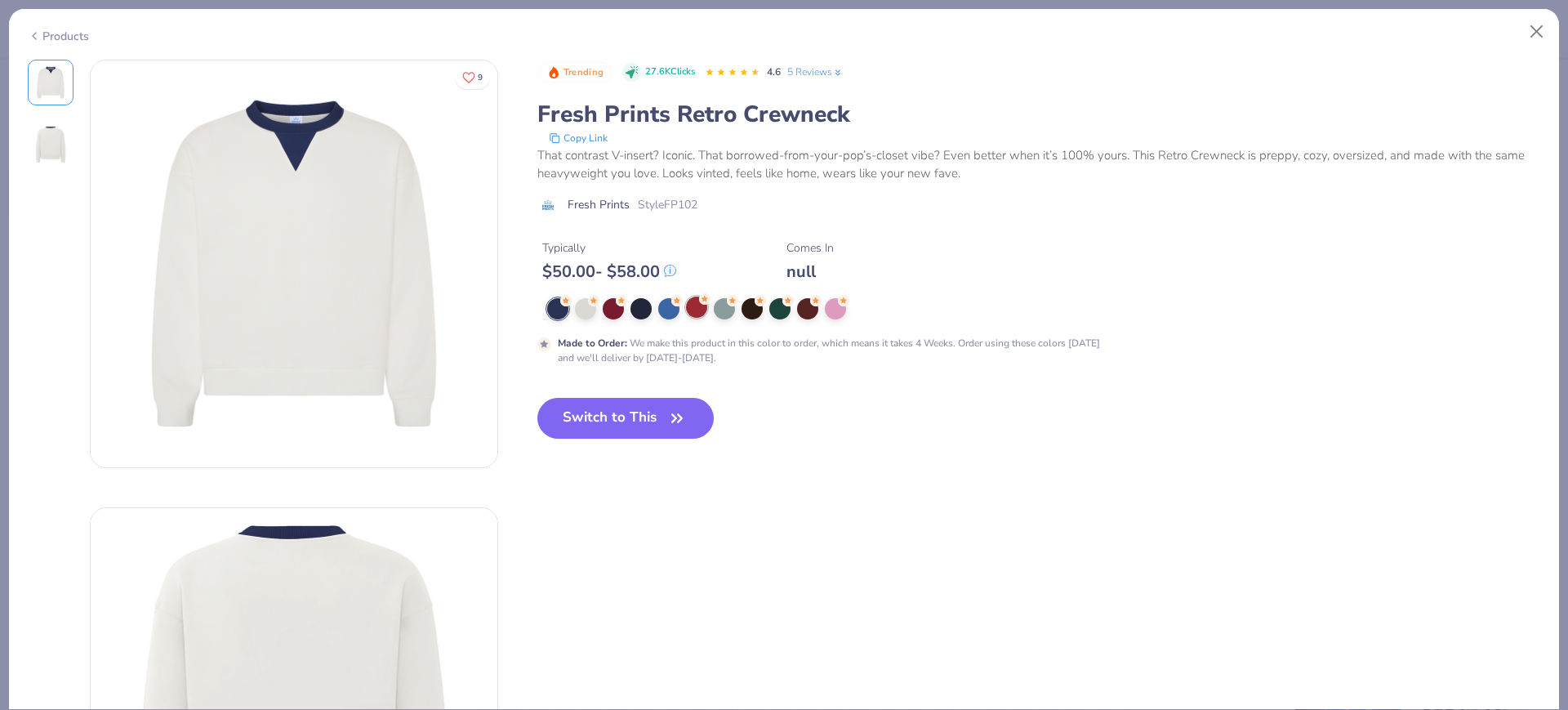
click at [692, 301] on div at bounding box center [696, 307] width 21 height 21
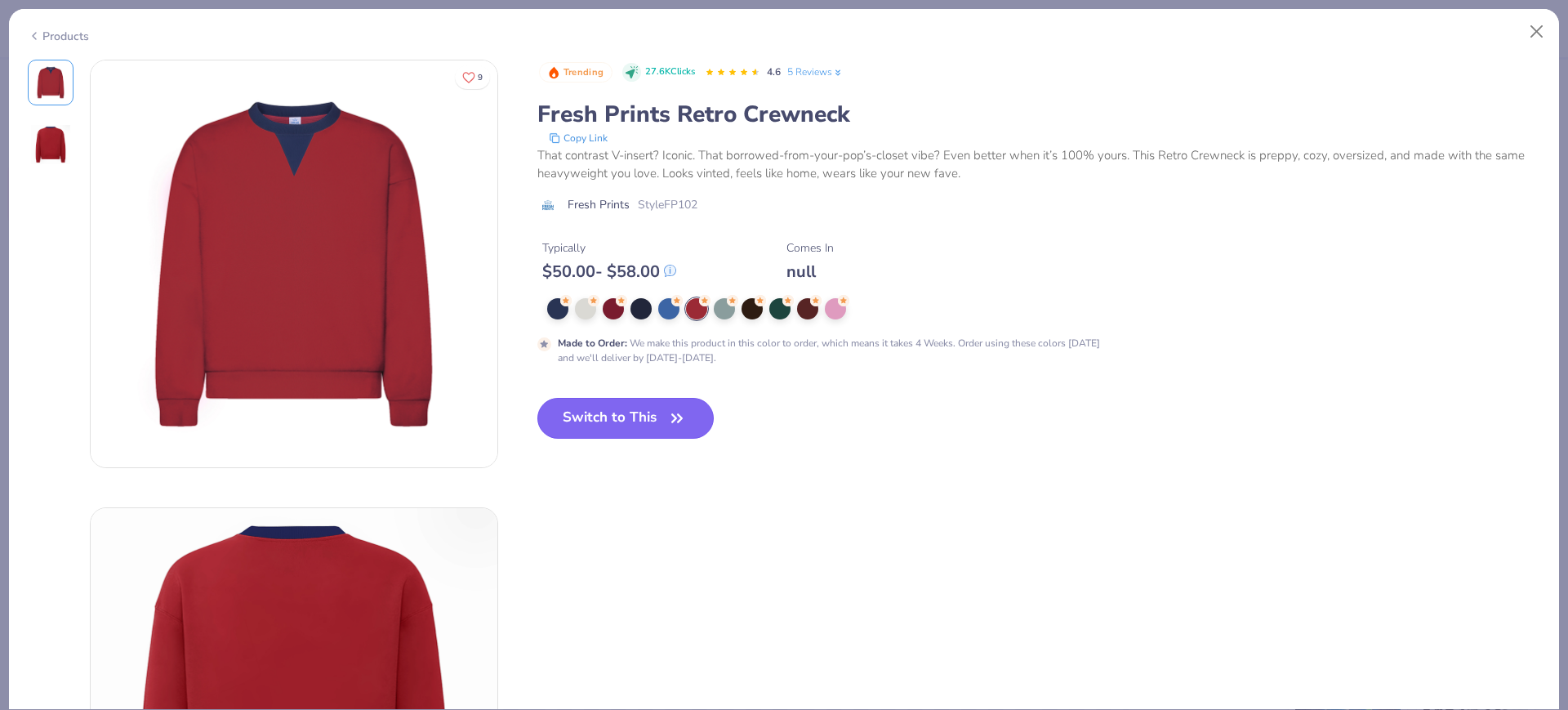
click at [670, 415] on icon "button" at bounding box center [677, 418] width 23 height 23
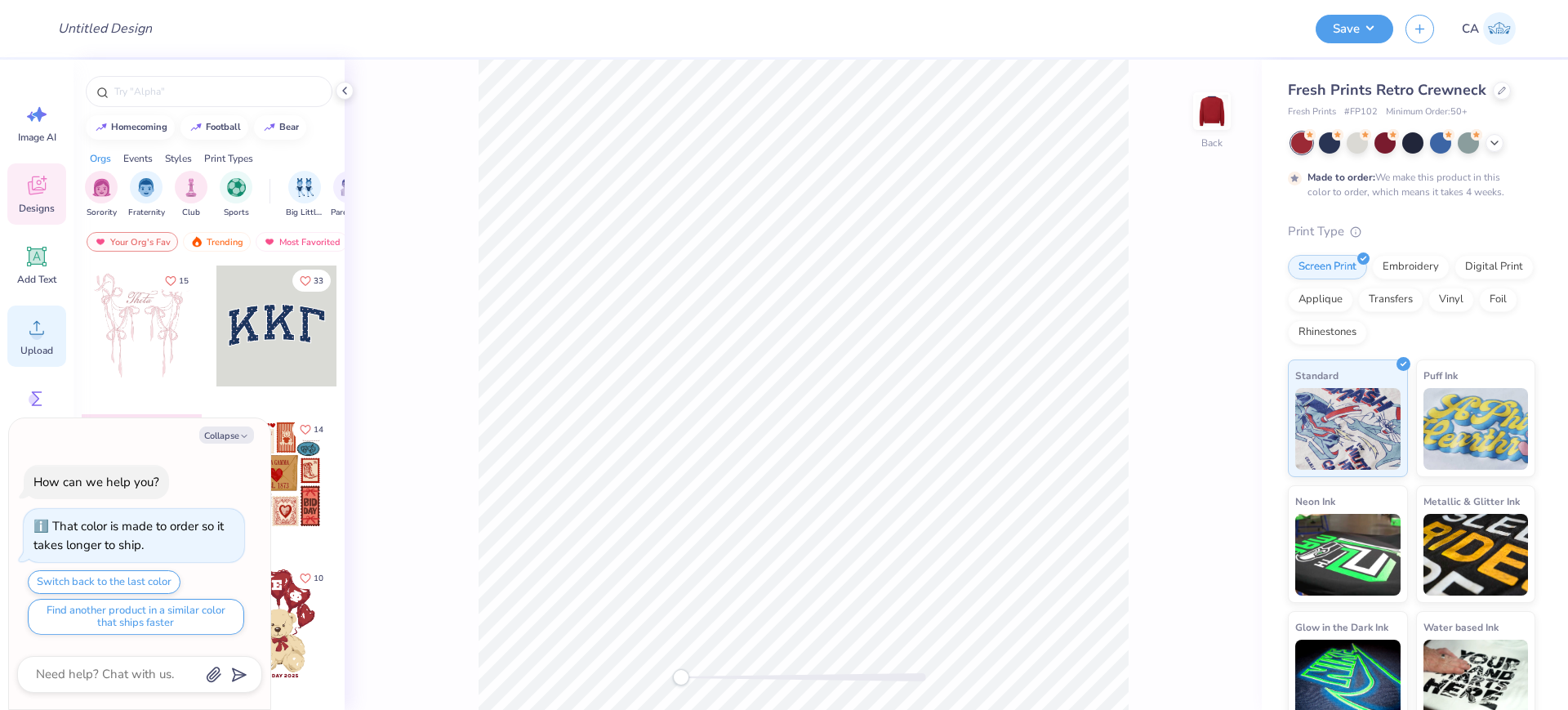
click at [37, 333] on icon at bounding box center [37, 328] width 15 height 14
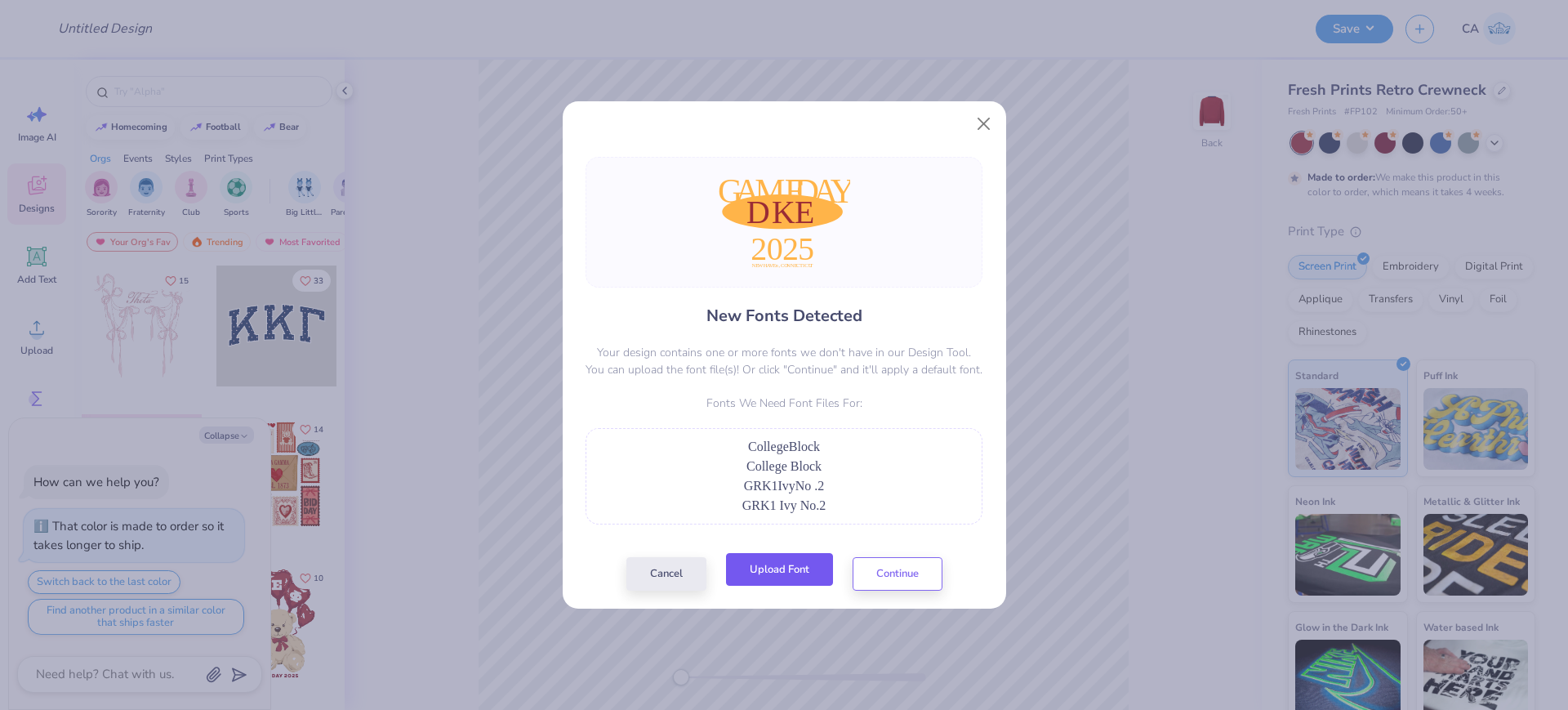
click at [781, 568] on button "Upload Font" at bounding box center [779, 569] width 107 height 33
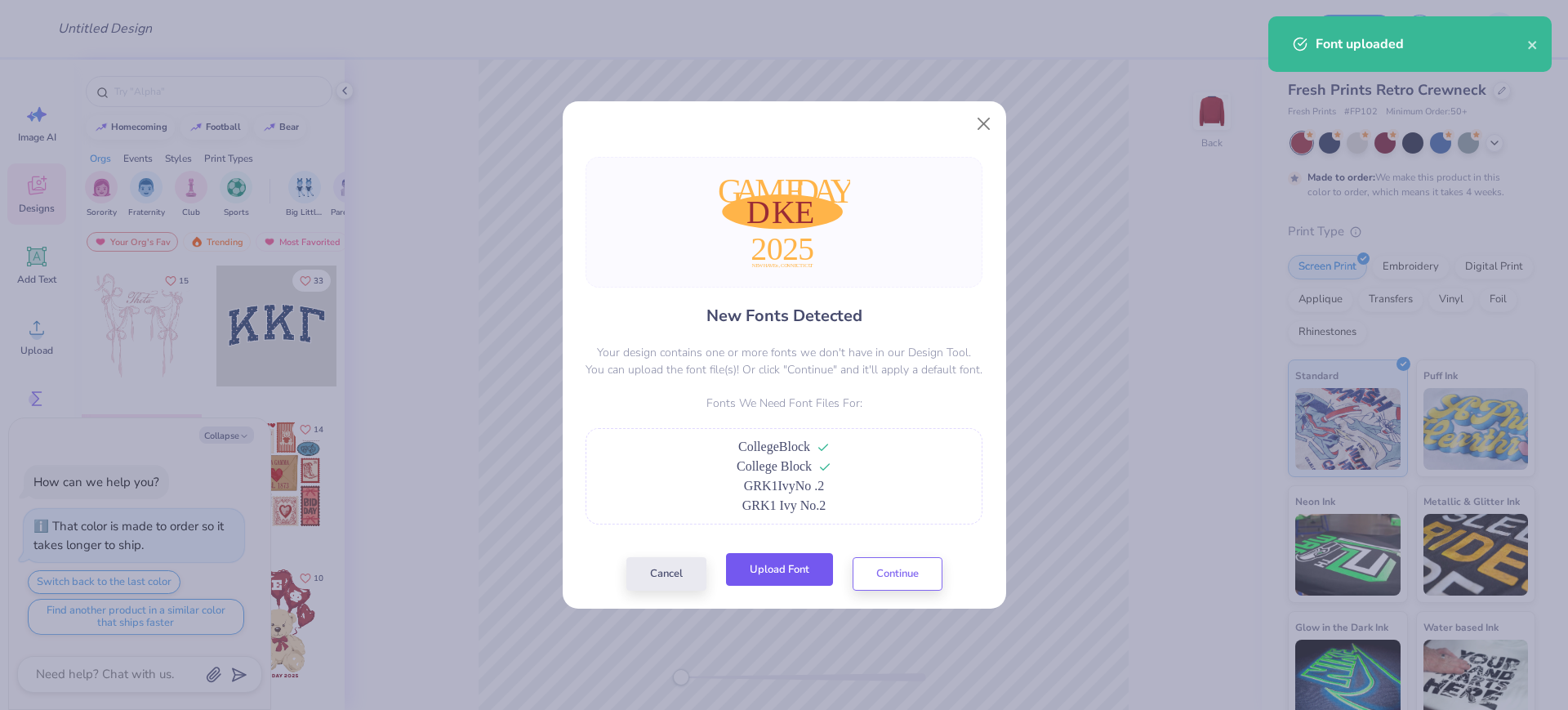
click at [821, 565] on button "Upload Font" at bounding box center [779, 569] width 107 height 33
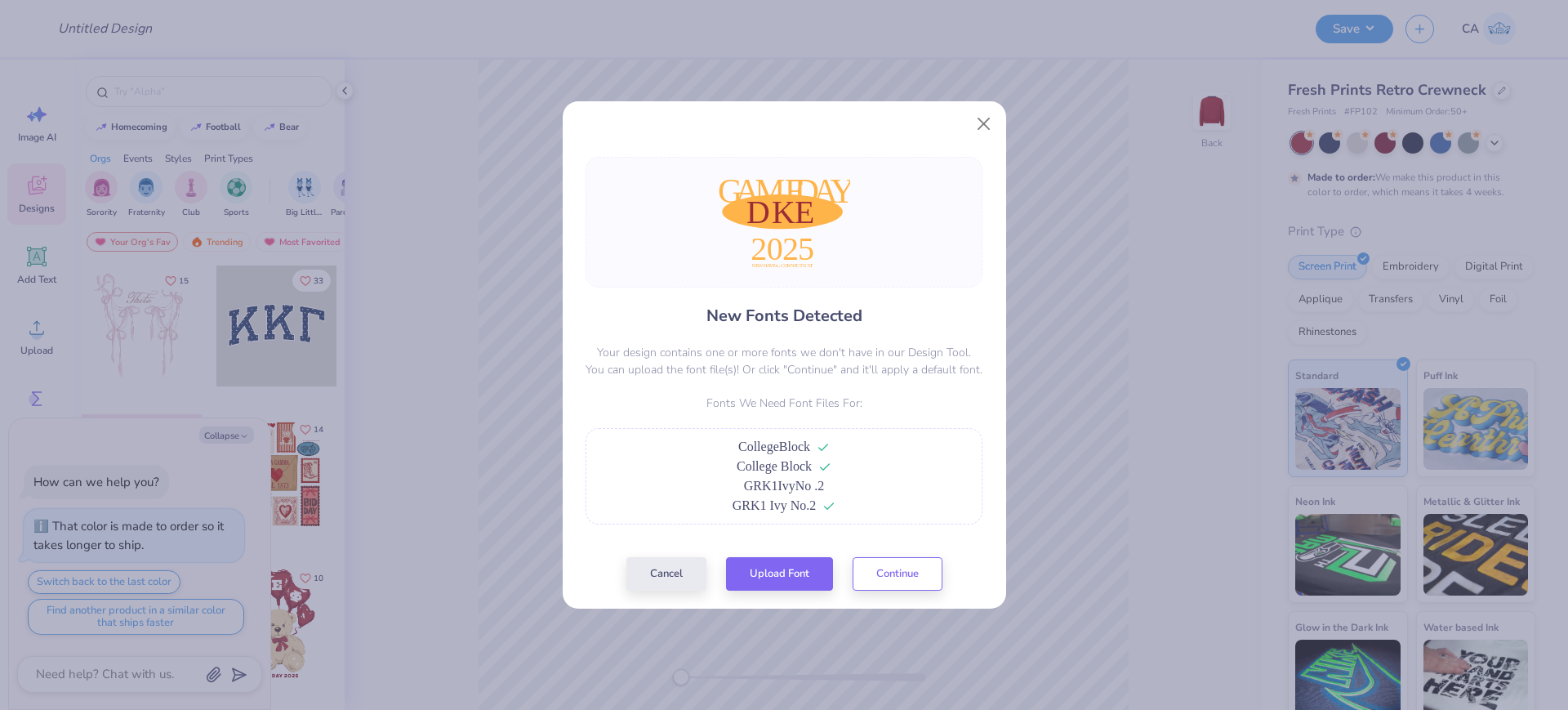
click at [898, 593] on div "New Fonts Detected Your design contains one or more fonts we don't have in our …" at bounding box center [785, 373] width 444 height 471
click at [899, 569] on button "Continue" at bounding box center [897, 569] width 90 height 33
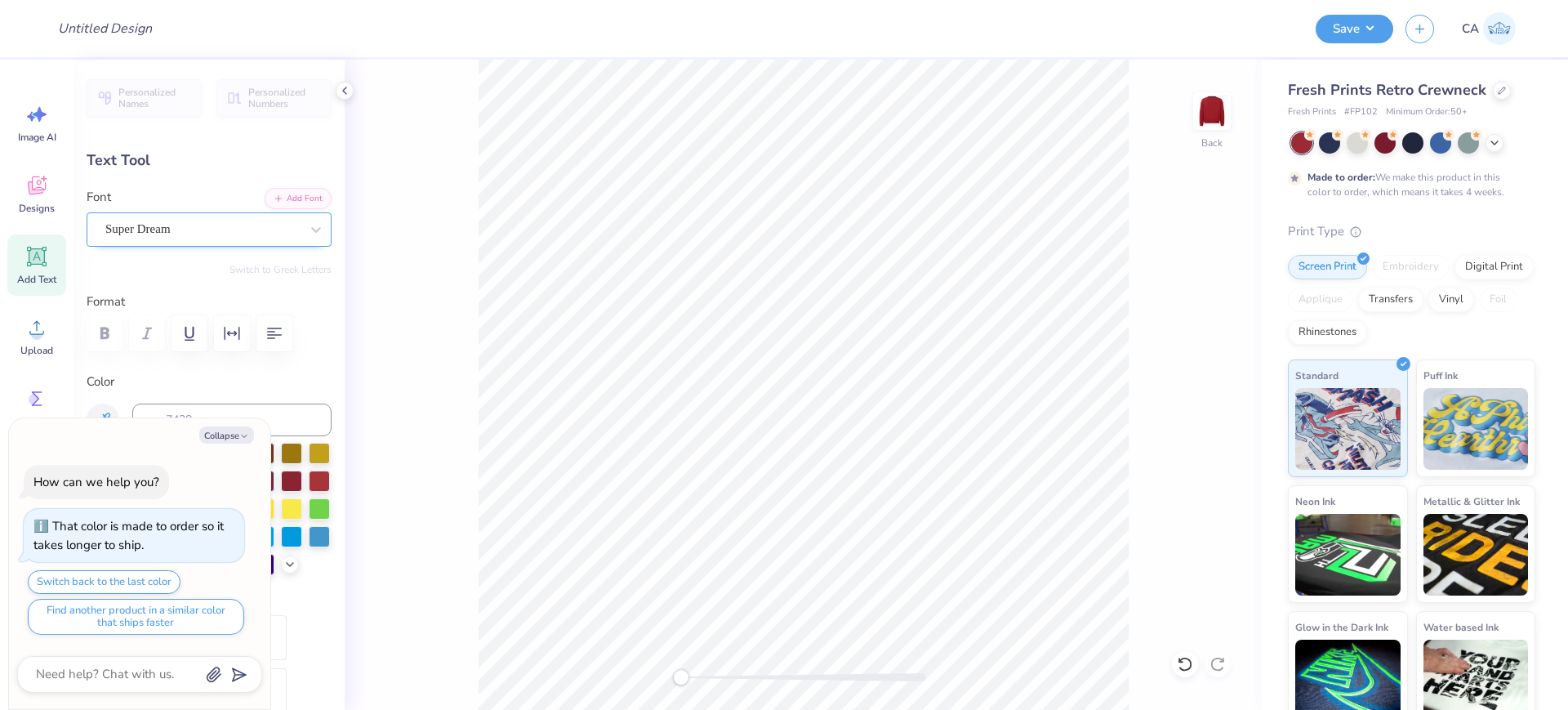
click at [144, 234] on div "Super Dream" at bounding box center [202, 229] width 198 height 25
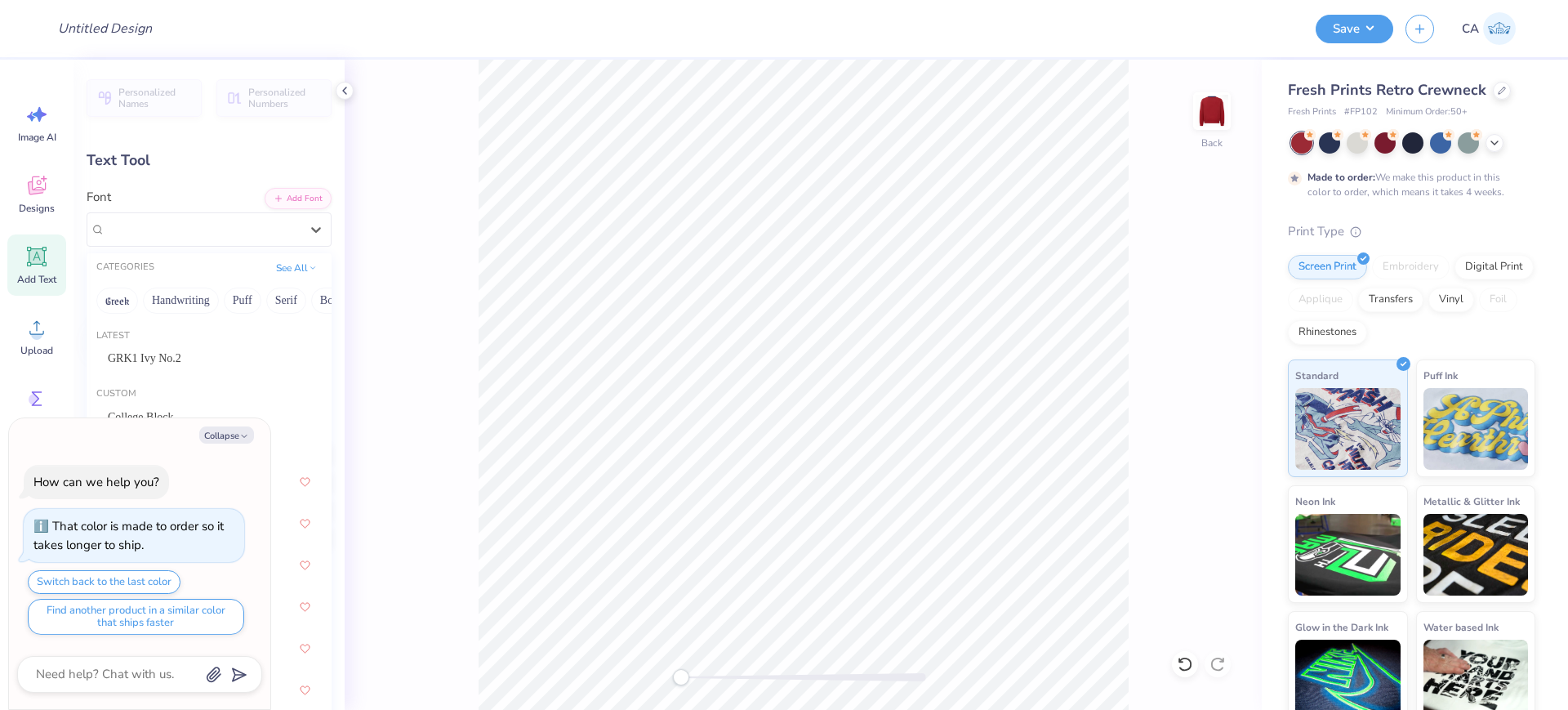
click at [140, 345] on div "GRK1 Ivy No.2" at bounding box center [209, 358] width 232 height 27
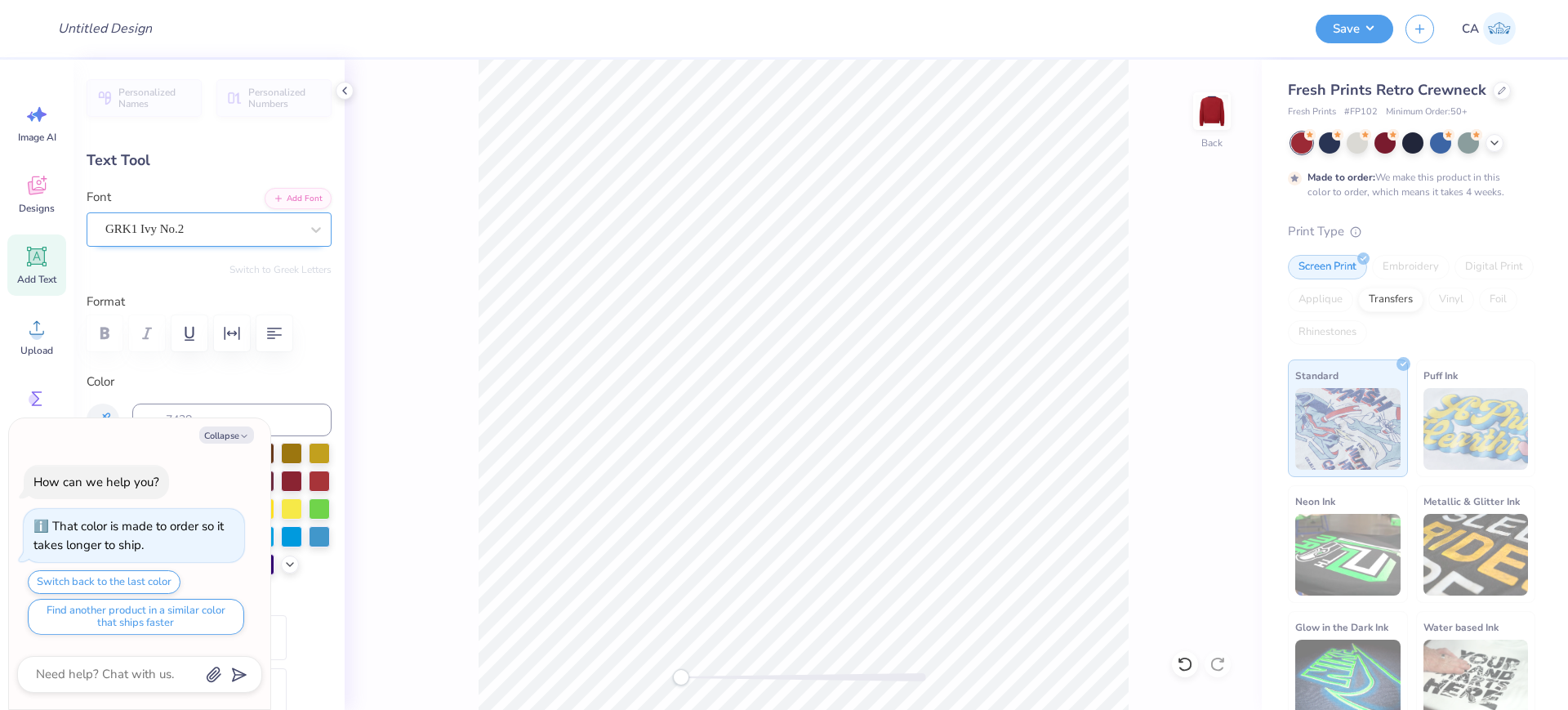
click at [151, 231] on div "GRK1 Ivy No.2" at bounding box center [202, 229] width 198 height 25
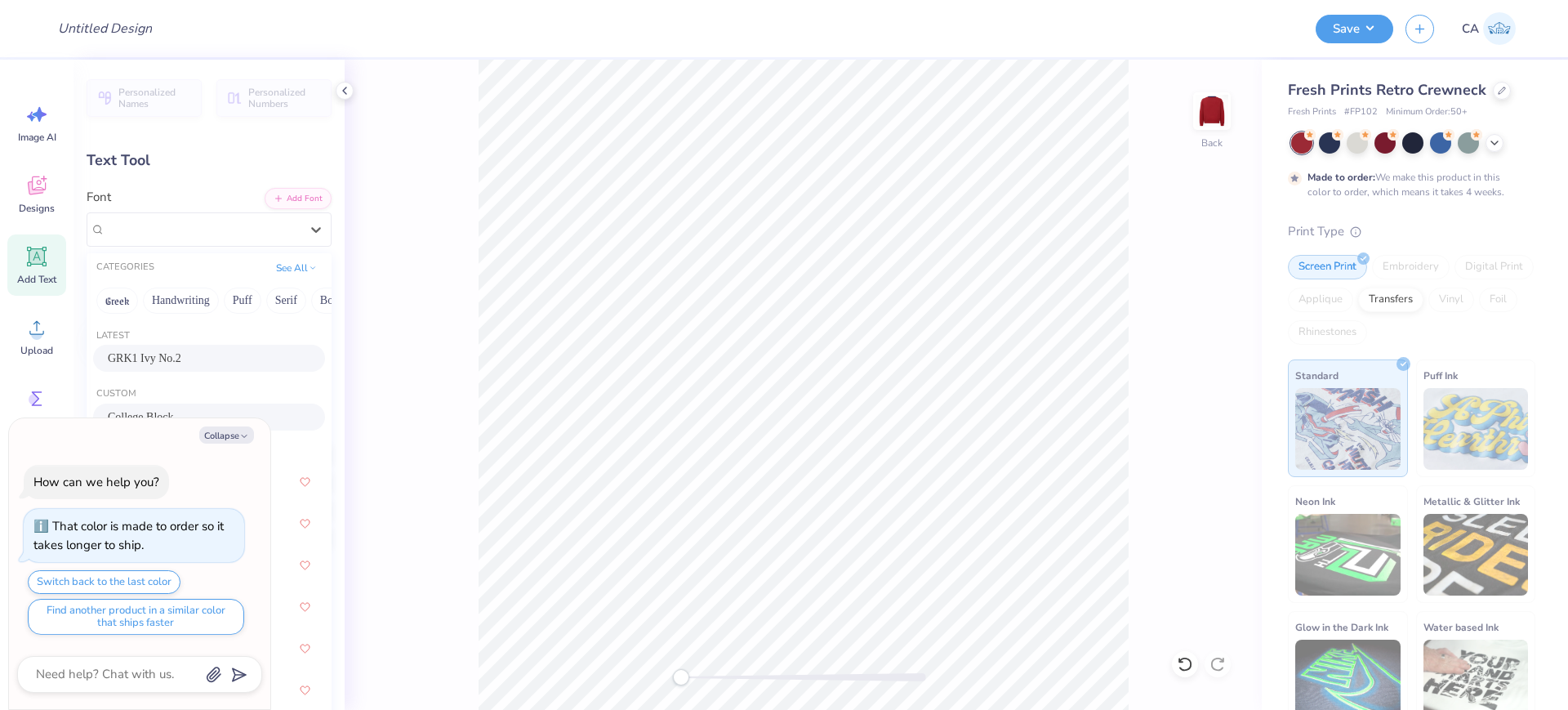
click at [152, 410] on span "College Block" at bounding box center [141, 417] width 66 height 17
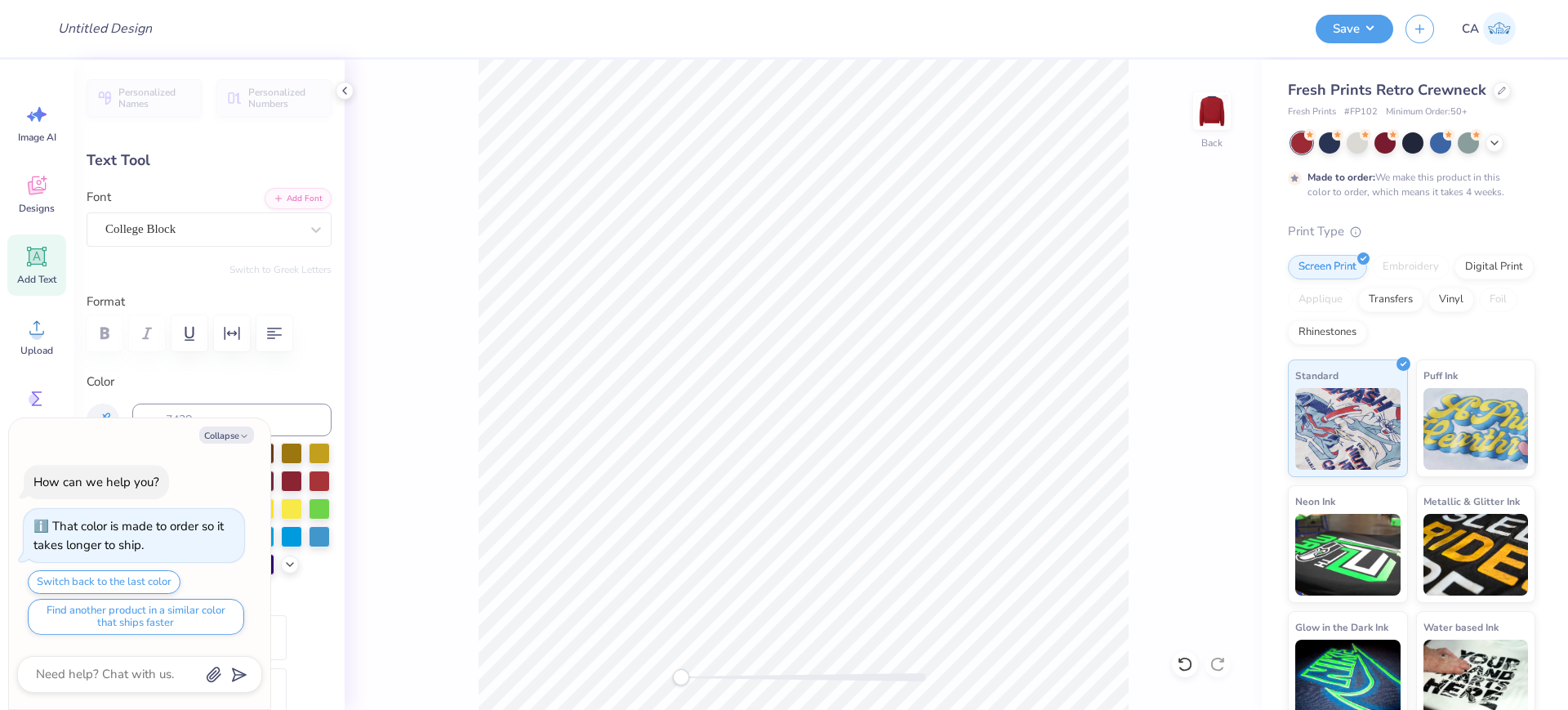
type textarea "x"
type input "5.84"
type input "2.36"
type input "7.61"
click at [162, 229] on div "Super Dream" at bounding box center [202, 229] width 198 height 25
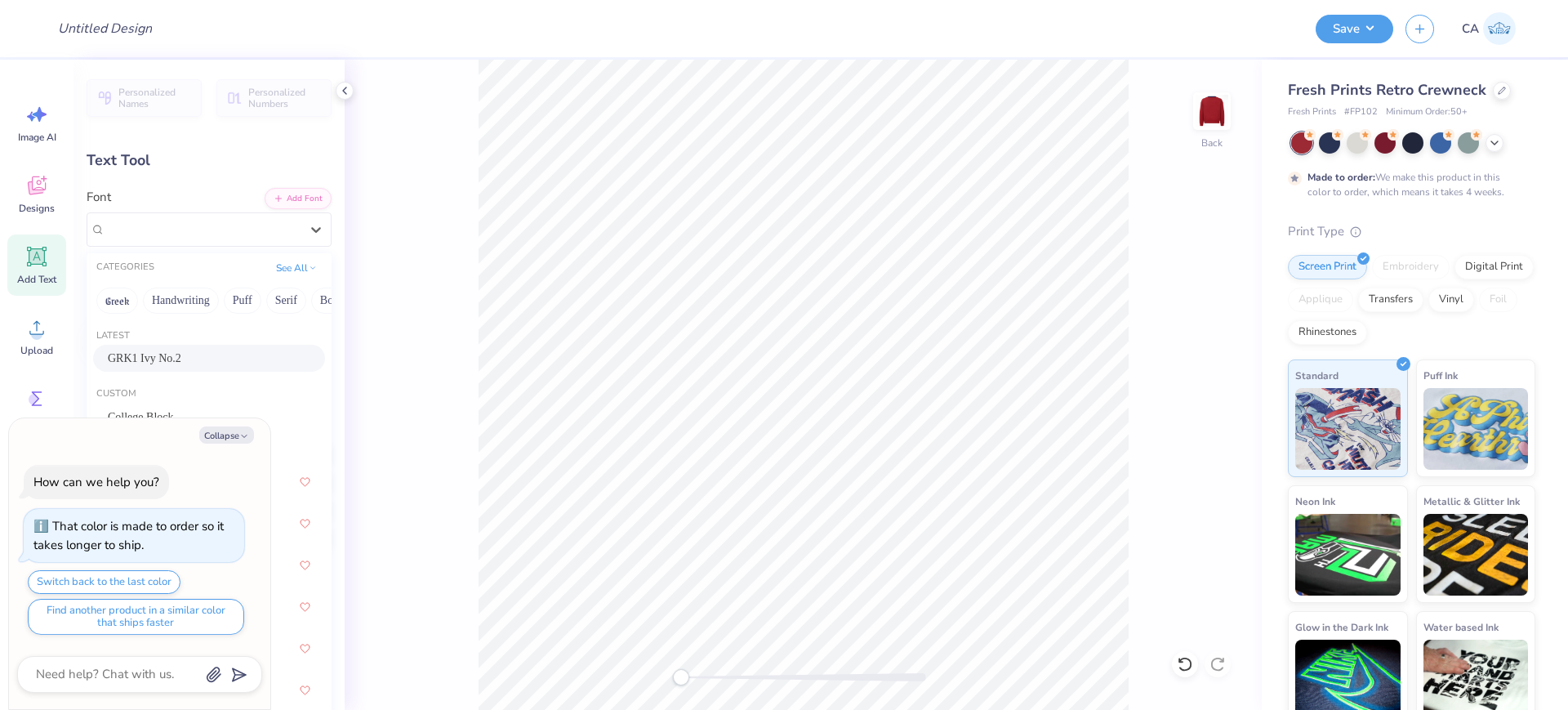
click at [168, 367] on div "GRK1 Ivy No.2" at bounding box center [209, 358] width 232 height 27
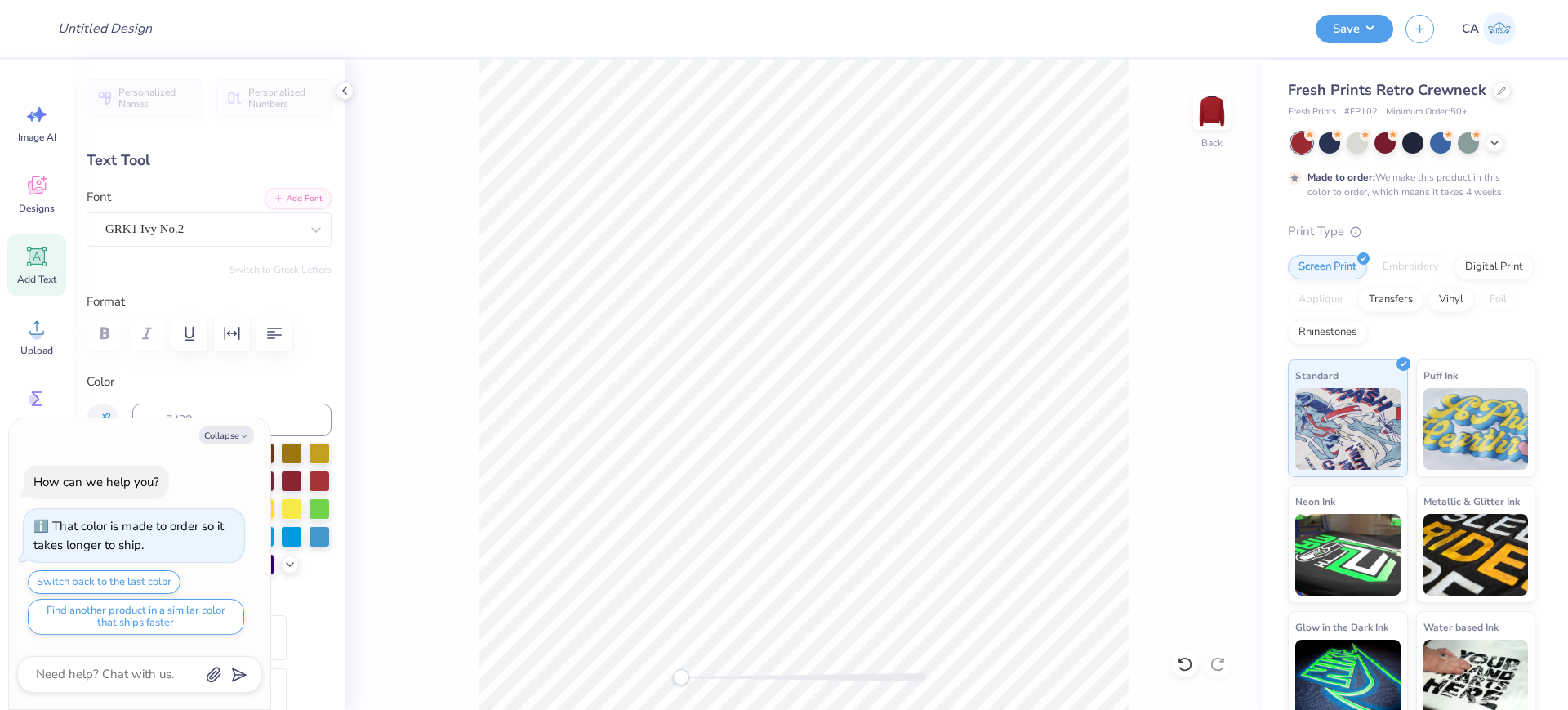
type textarea "x"
type input "7.91"
type input "11.37"
click at [186, 236] on div "Super Dream" at bounding box center [202, 229] width 198 height 25
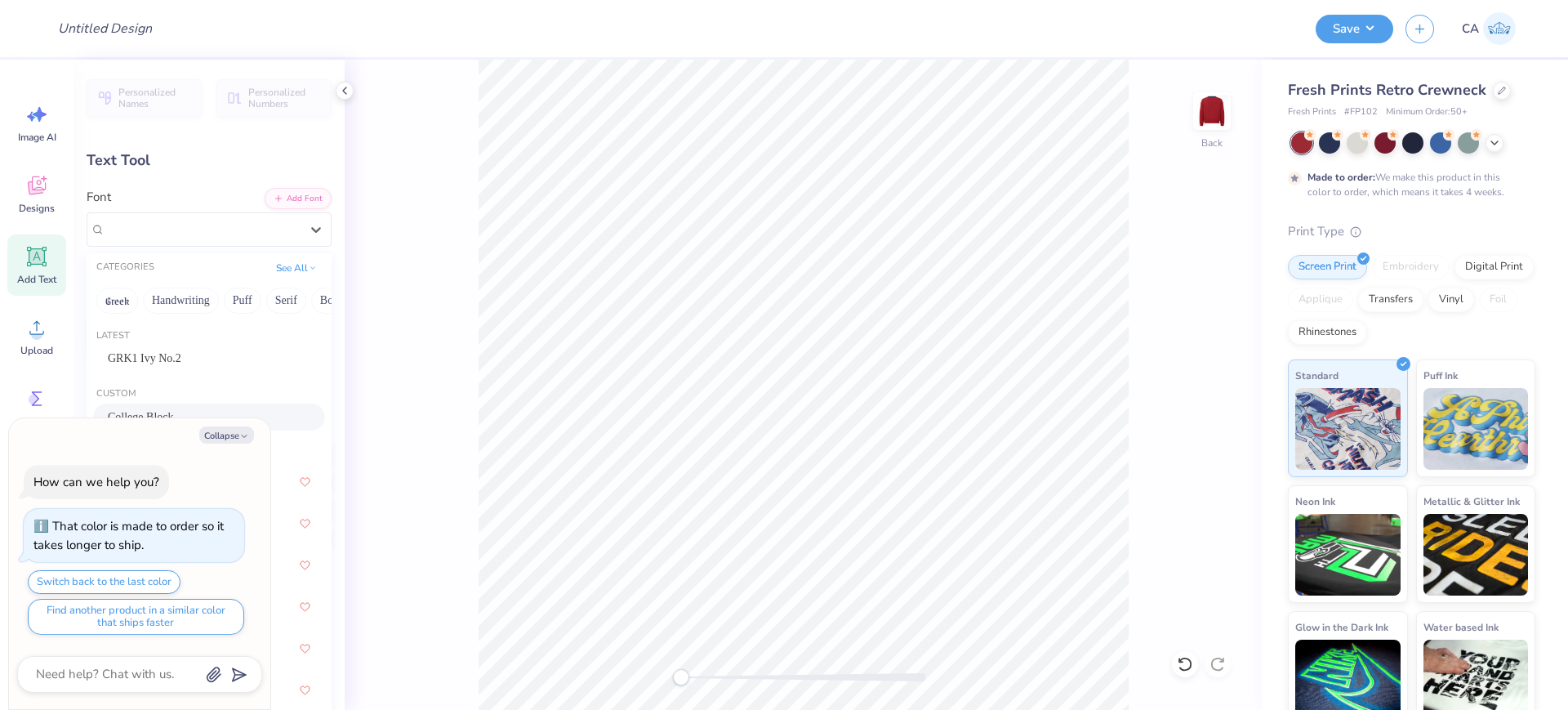
click at [147, 408] on span "College Block" at bounding box center [141, 417] width 66 height 17
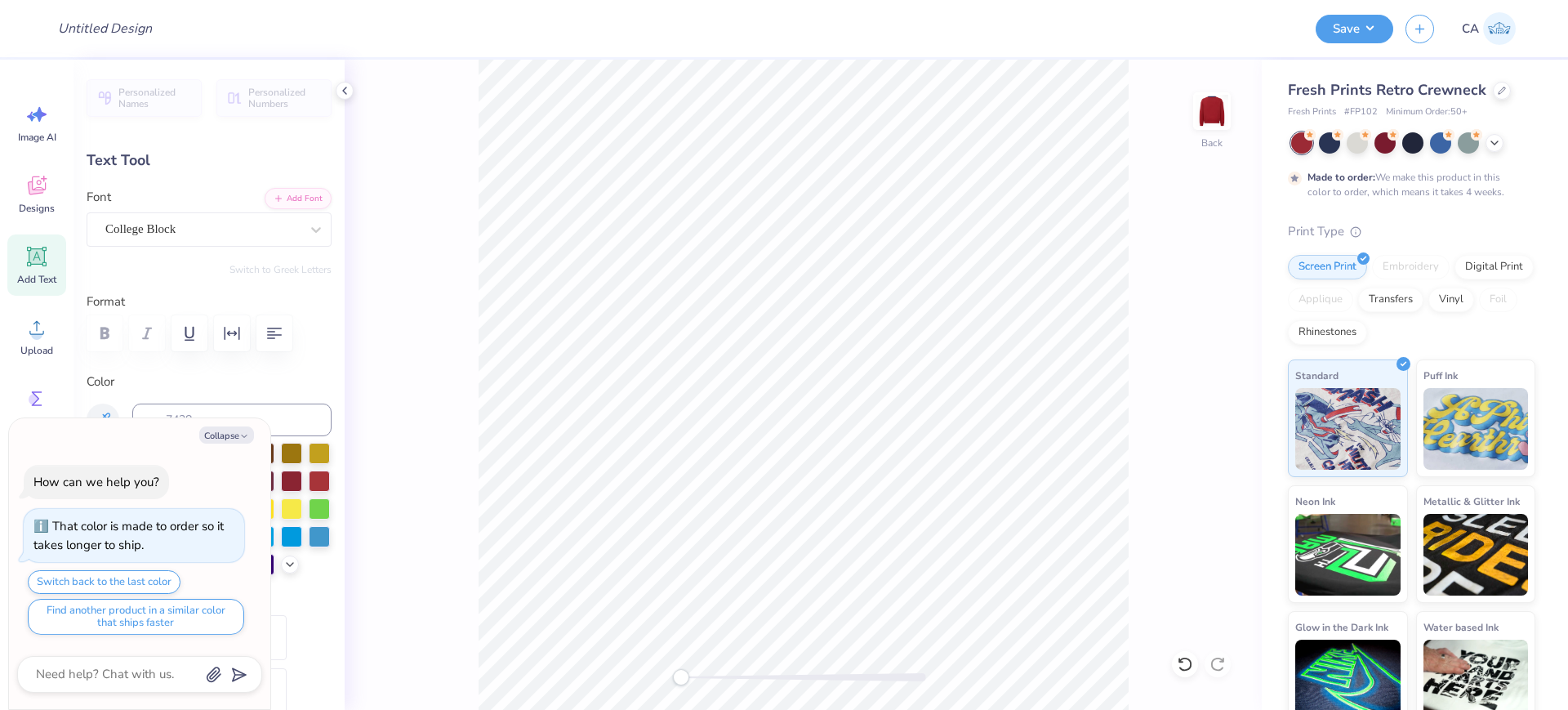
type textarea "x"
type input "6.90"
type input "0.49"
type input "14.12"
click at [192, 227] on div "Super Dream" at bounding box center [202, 229] width 198 height 25
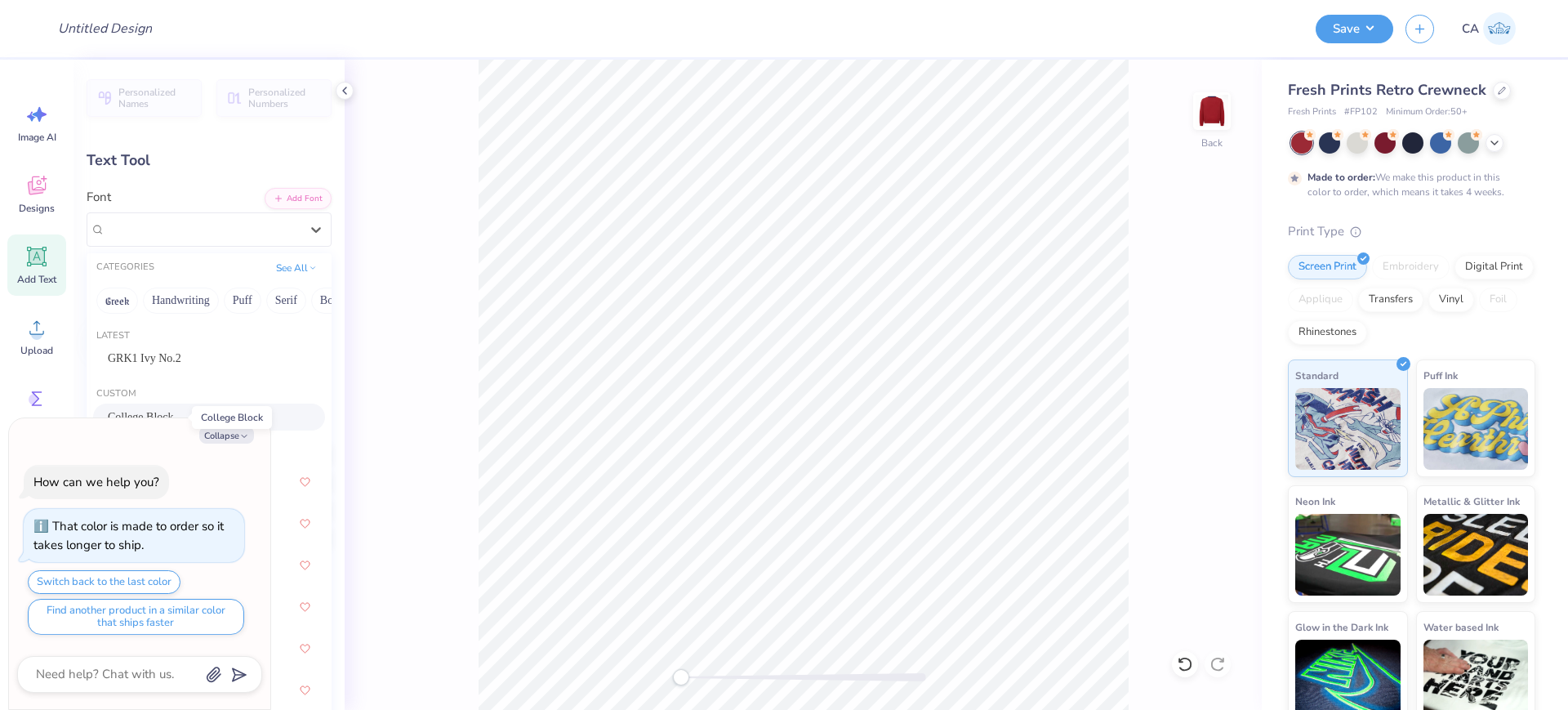
click at [151, 411] on span "College Block" at bounding box center [141, 417] width 66 height 17
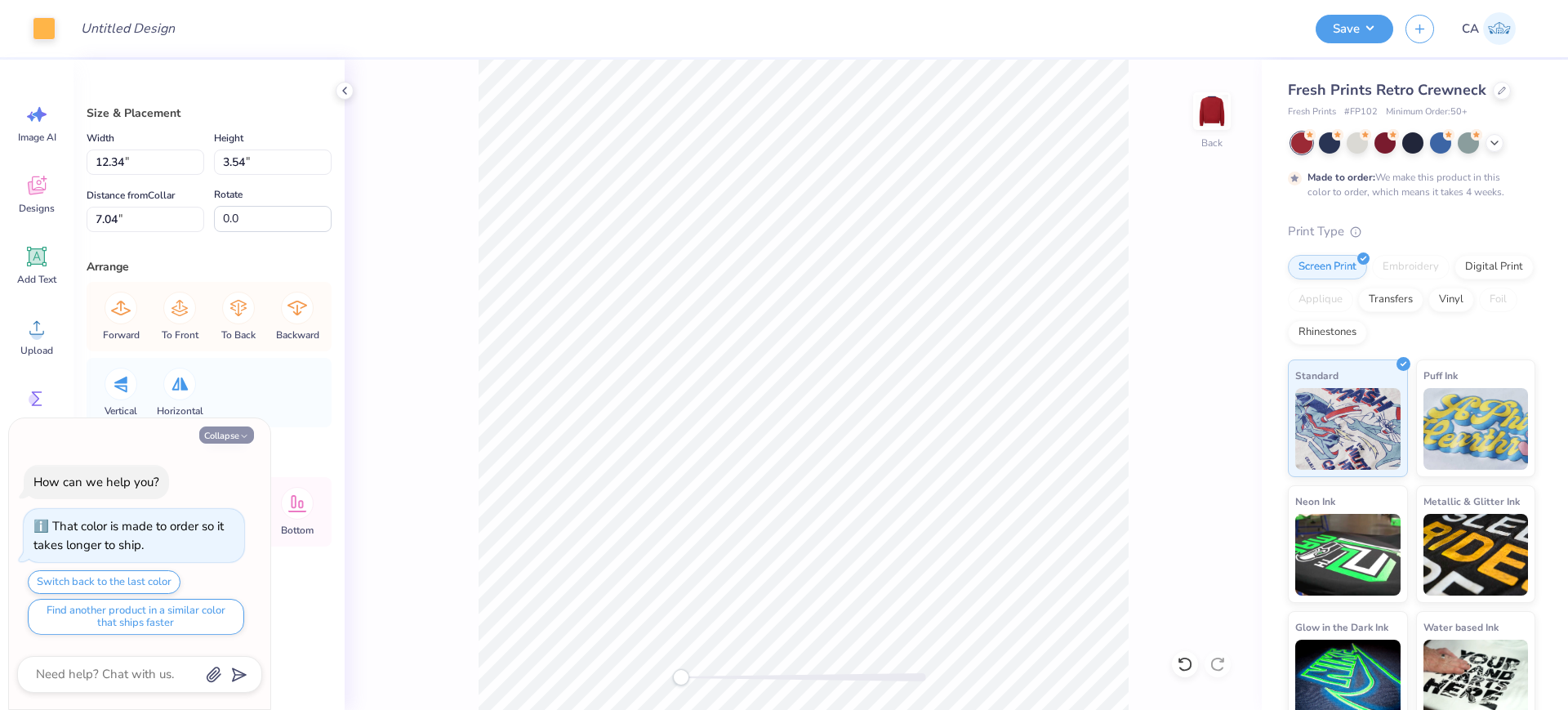
click at [247, 441] on button "Collapse" at bounding box center [226, 435] width 55 height 17
type textarea "x"
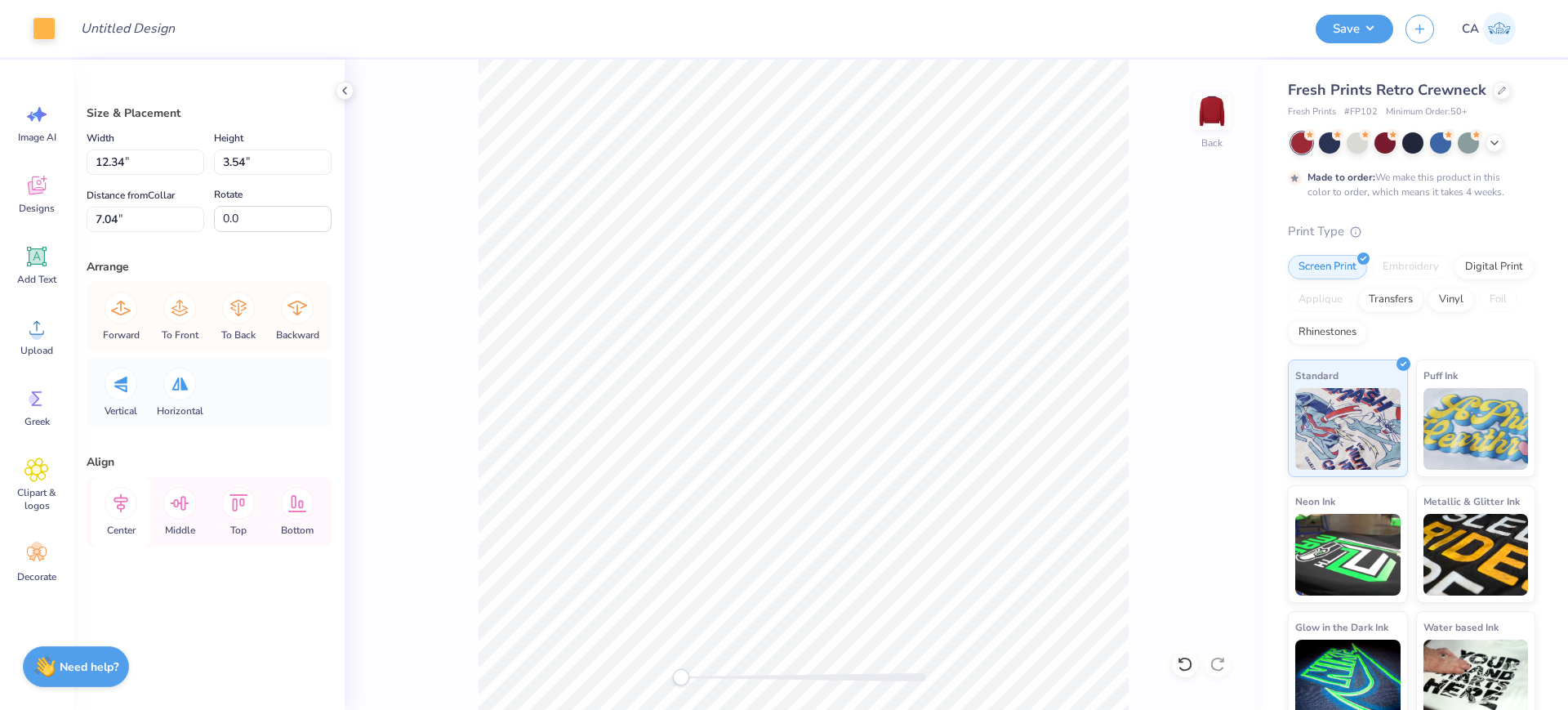
click at [113, 506] on icon at bounding box center [121, 503] width 33 height 33
click at [133, 503] on icon at bounding box center [121, 503] width 33 height 33
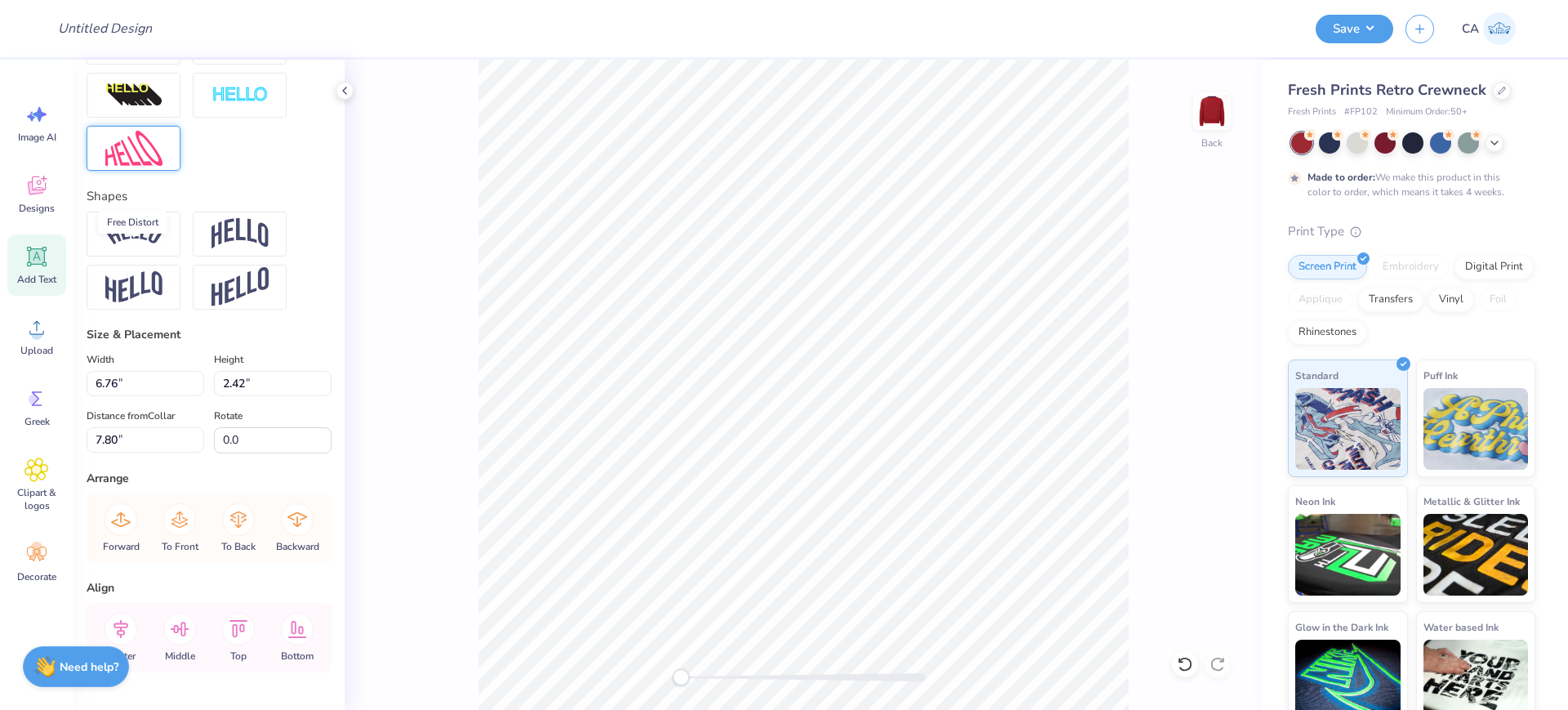
scroll to position [667, 0]
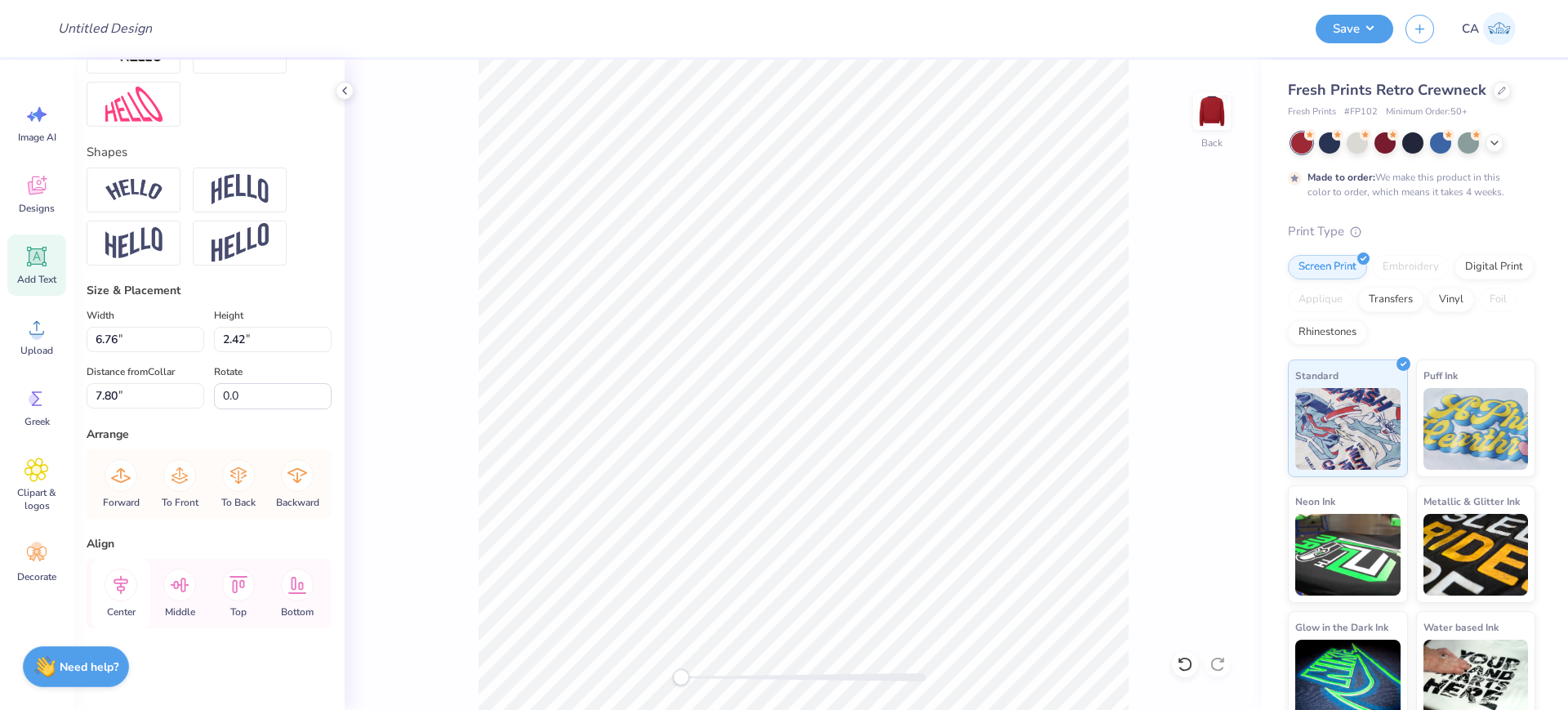
click at [122, 582] on icon at bounding box center [120, 585] width 15 height 19
type input "6.40"
type input "2.61"
type input "11.48"
click at [117, 588] on icon at bounding box center [121, 585] width 33 height 33
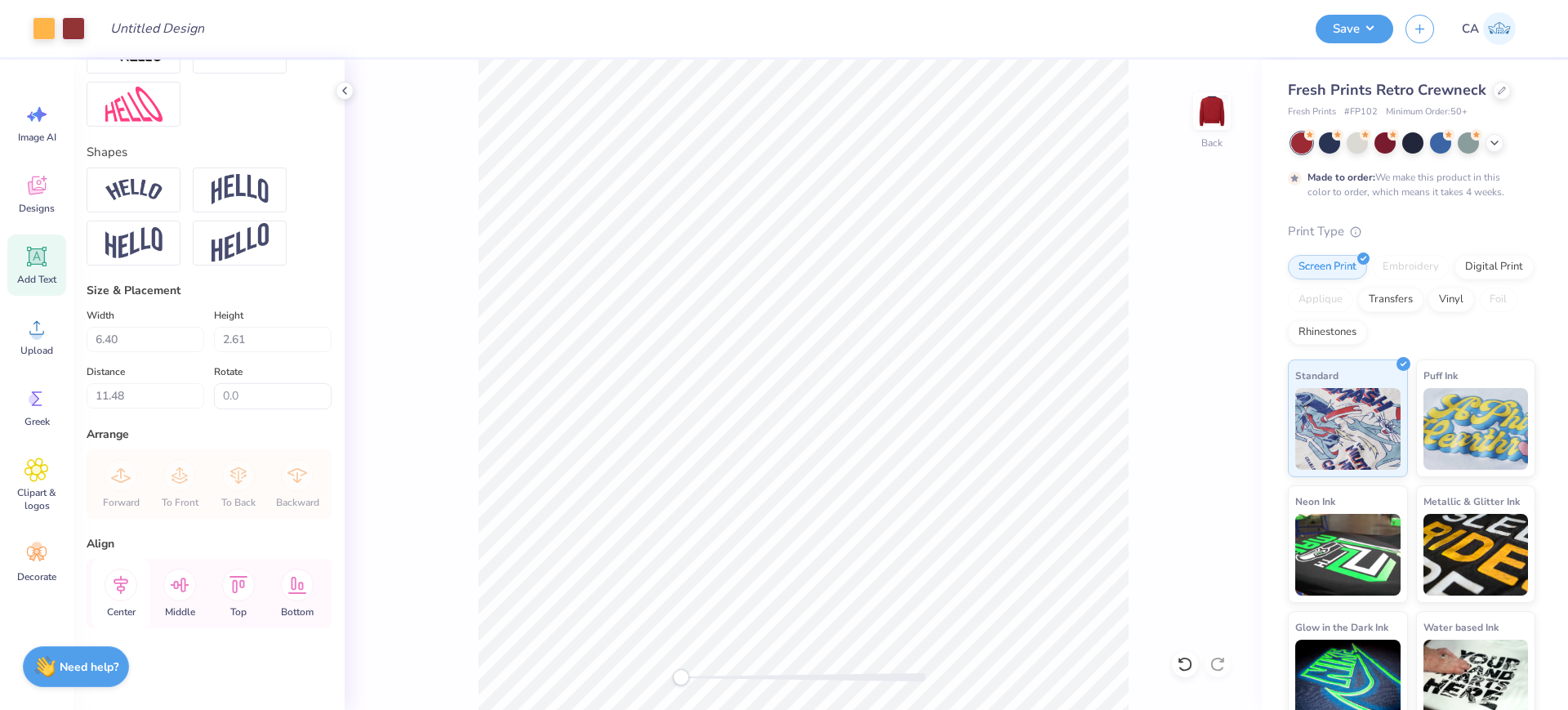
type input "6.22"
type input "0.48"
type input "14.12"
click at [118, 598] on icon at bounding box center [121, 585] width 33 height 33
type input "13.24"
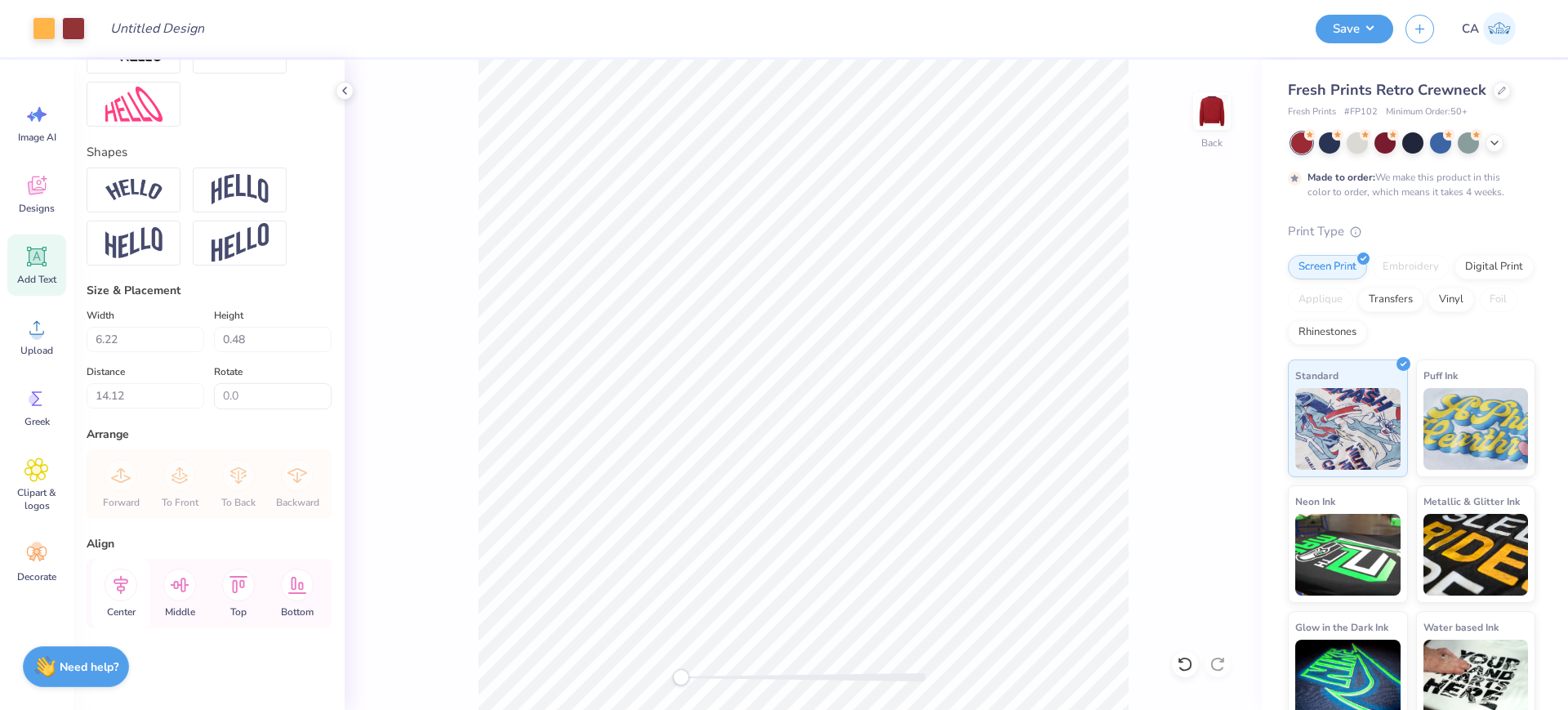
type input "2.73"
type input "5.55"
click at [116, 587] on icon at bounding box center [121, 585] width 33 height 33
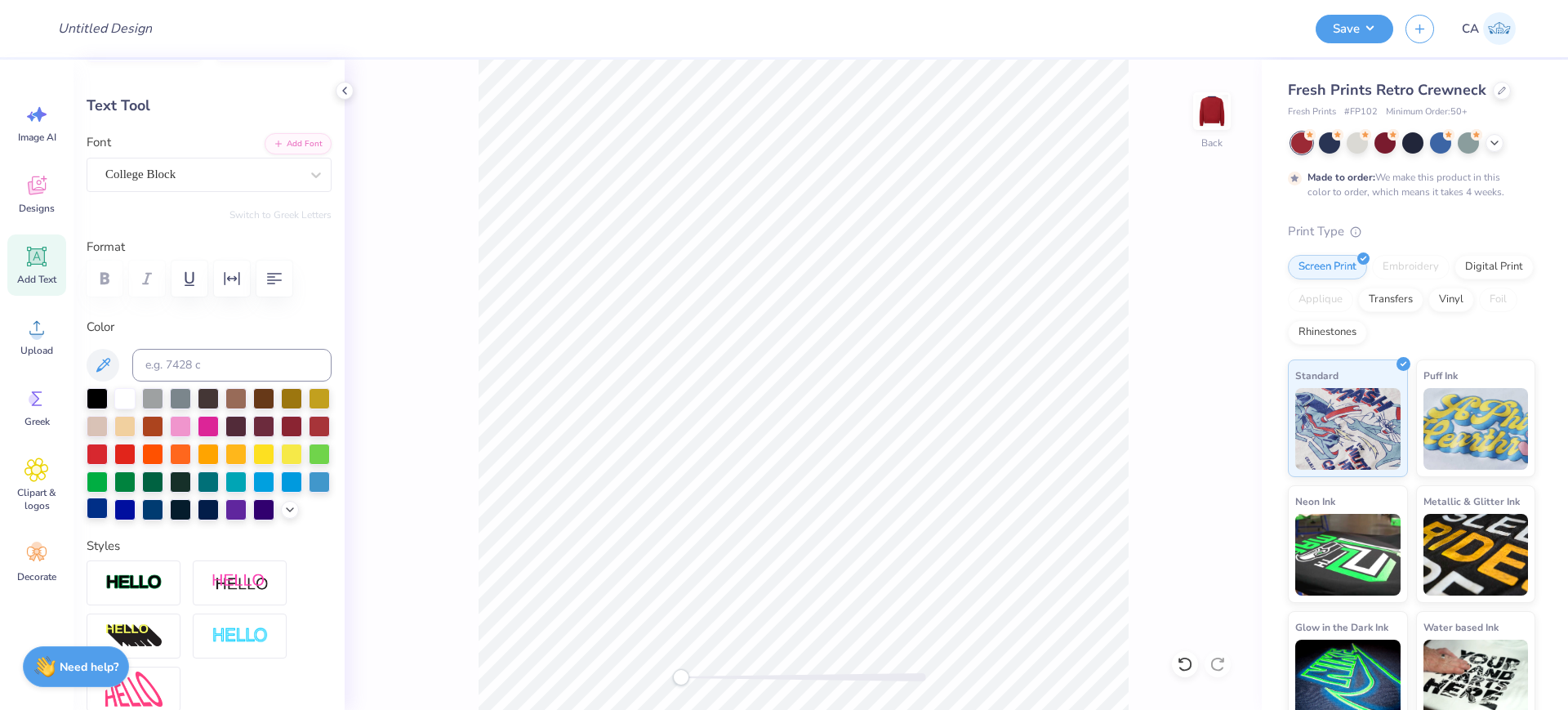
scroll to position [361, 0]
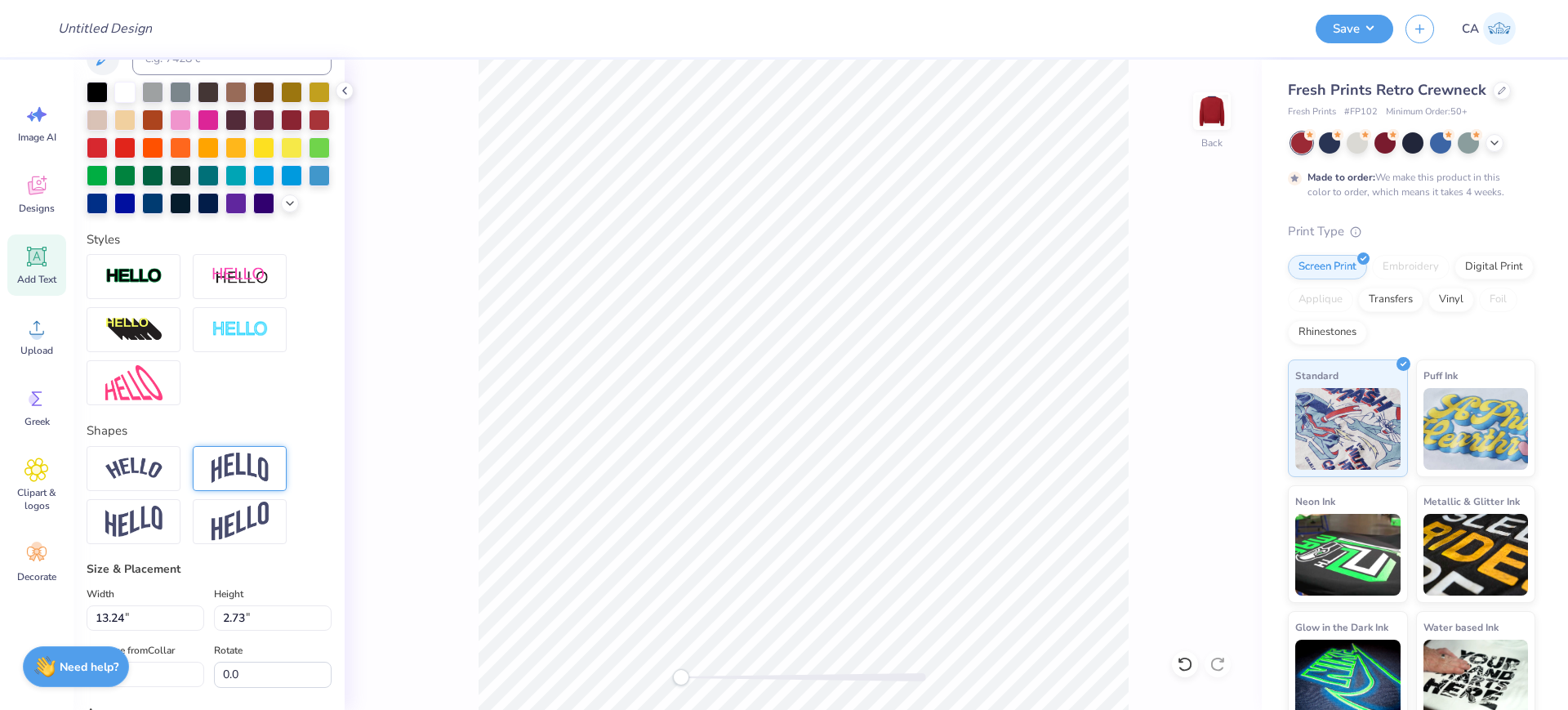
click at [216, 484] on img at bounding box center [240, 468] width 57 height 31
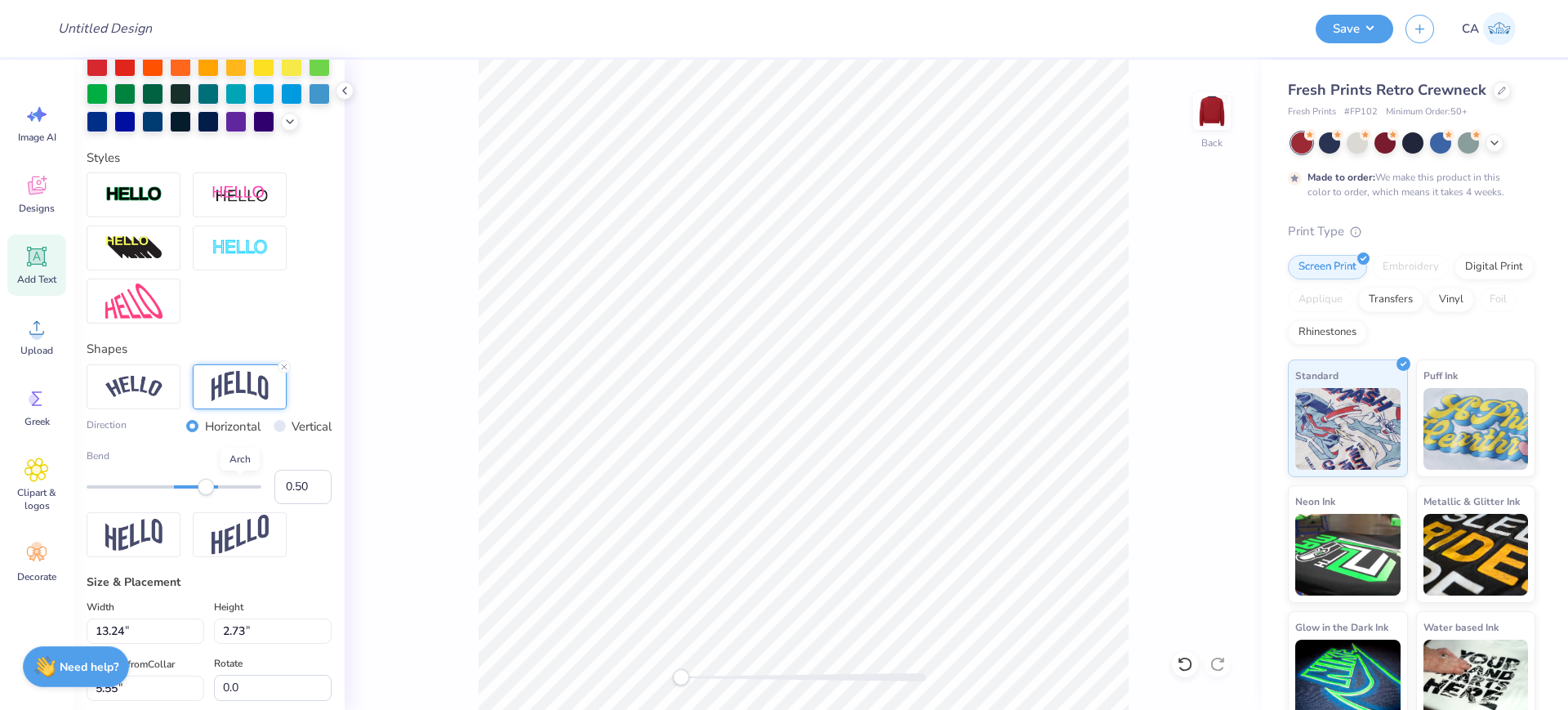
scroll to position [565, 0]
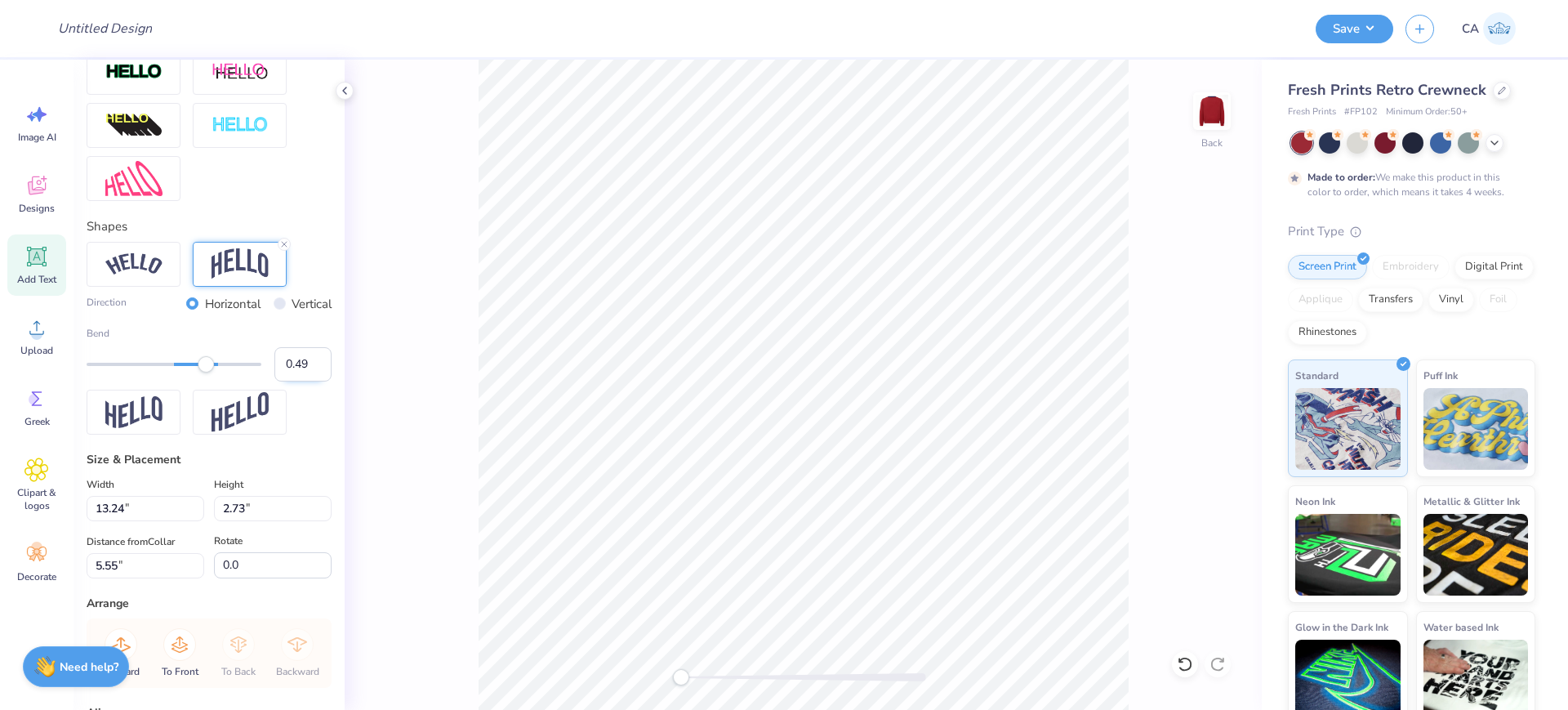
click at [302, 381] on input "0.49" at bounding box center [303, 364] width 57 height 34
click at [286, 381] on input "0.49" at bounding box center [303, 364] width 57 height 34
type input "0.30"
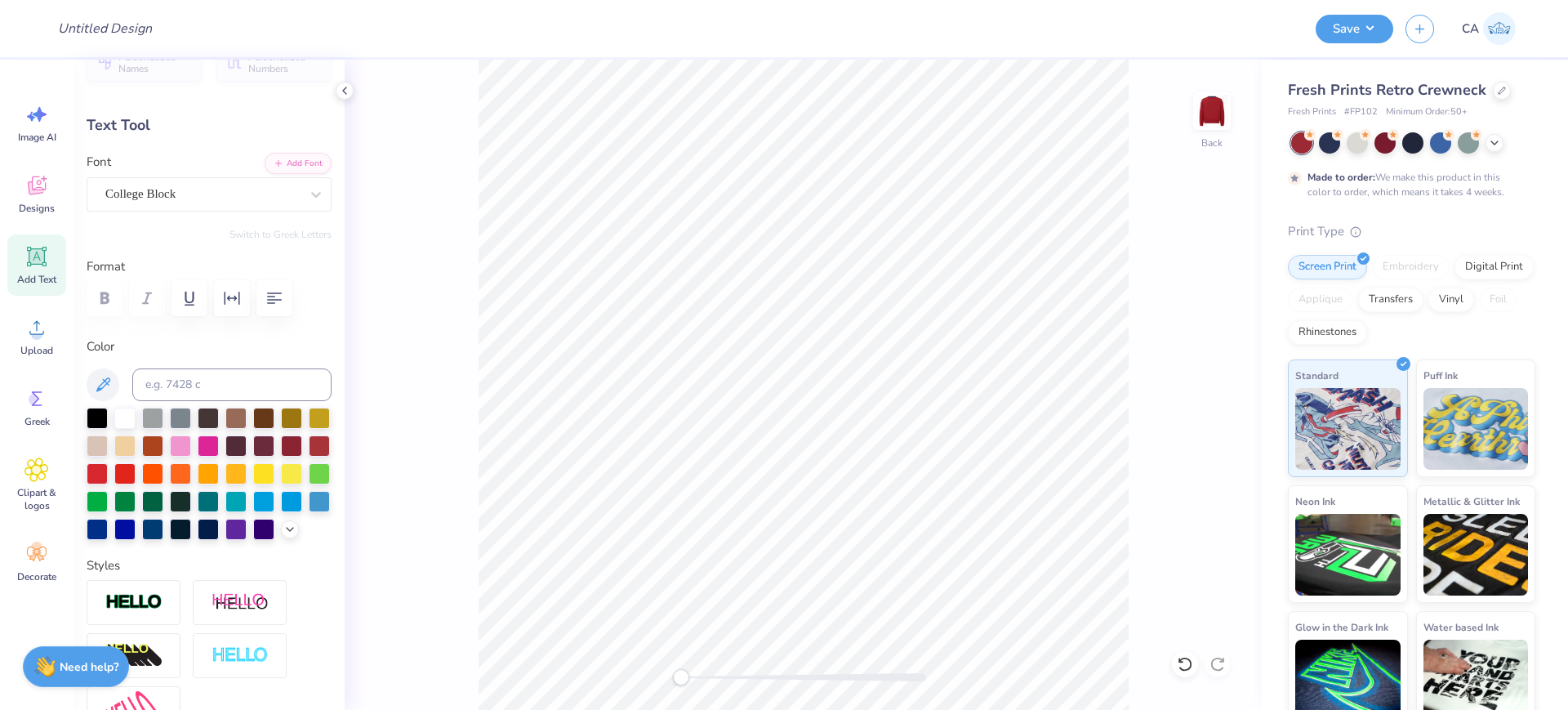
scroll to position [34, 0]
click at [709, 677] on div at bounding box center [804, 676] width 245 height 8
type input "6.76"
type input "2.42"
type input "7.80"
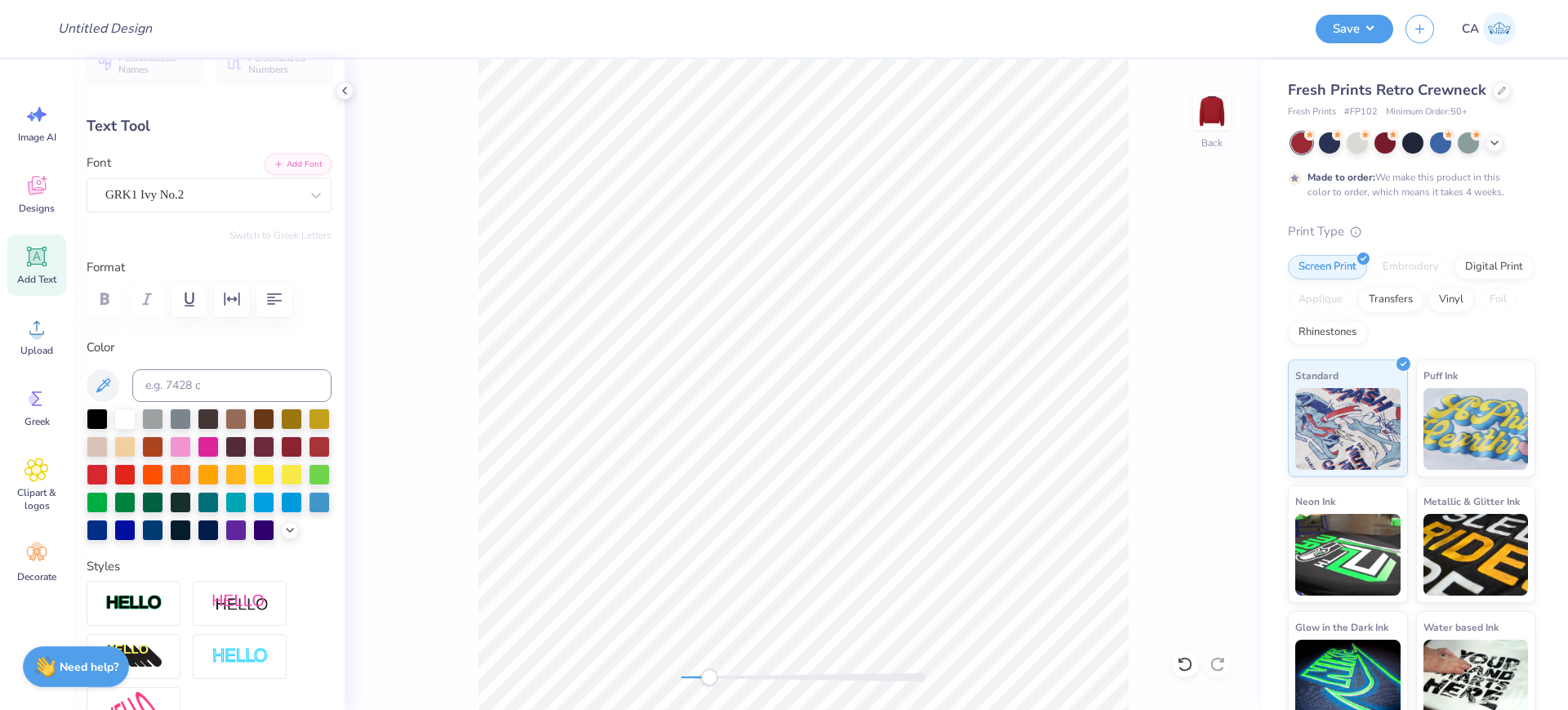
type input "6.40"
type input "2.61"
type input "11.48"
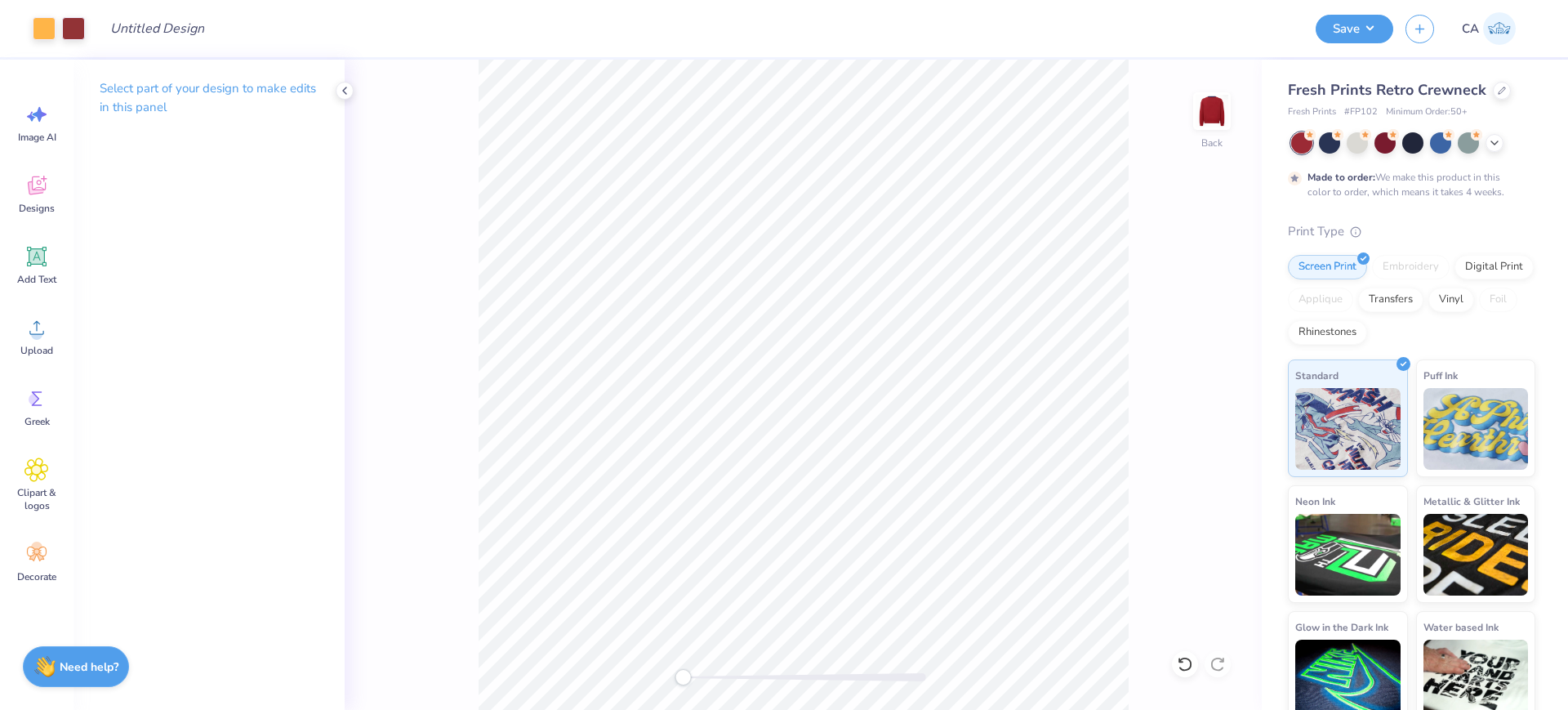
drag, startPoint x: 708, startPoint y: 681, endPoint x: 680, endPoint y: 670, distance: 30.1
click at [680, 671] on div "Accessibility label" at bounding box center [682, 677] width 17 height 17
click at [41, 341] on div "Upload" at bounding box center [37, 336] width 59 height 61
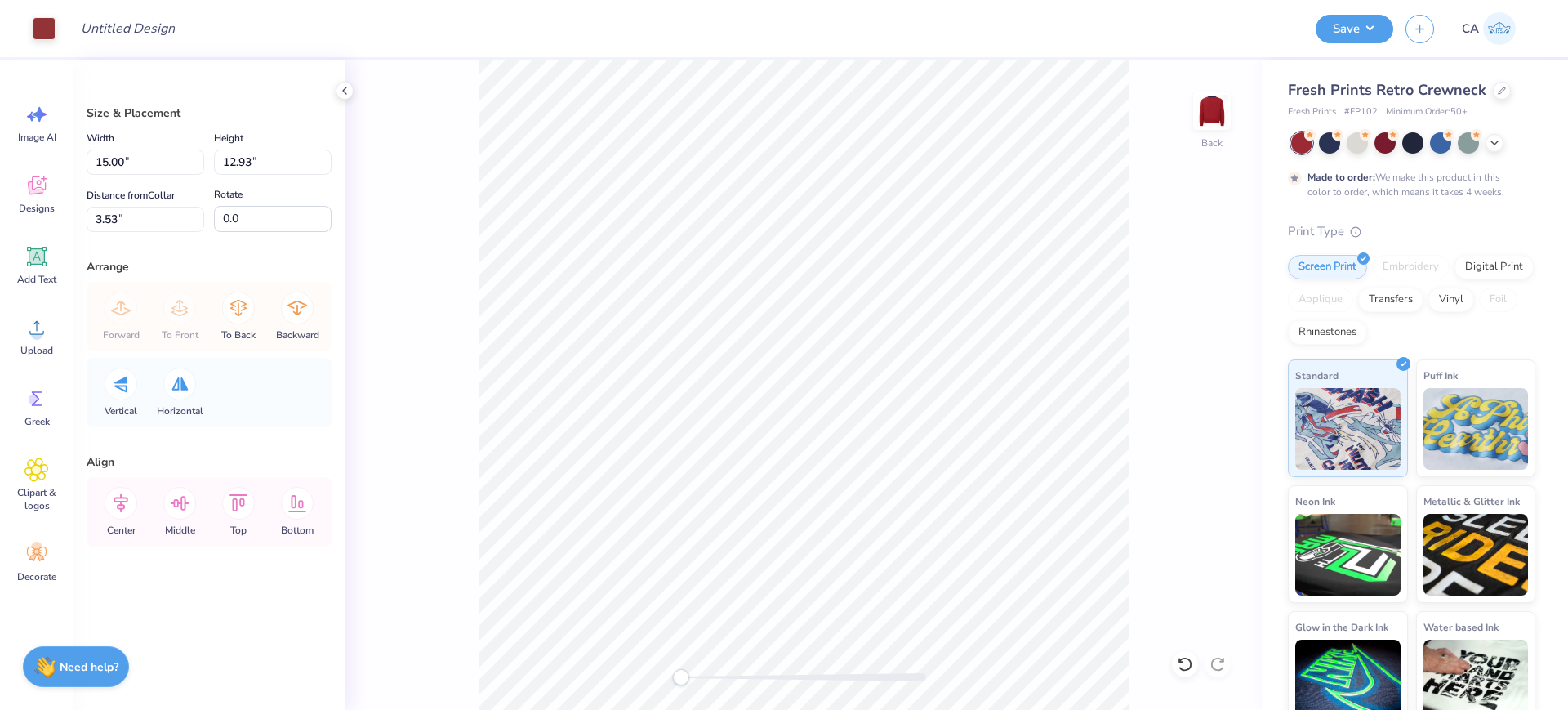
type input "14.30"
type input "12.34"
type input "13.58"
type input "11.71"
type input "3.54"
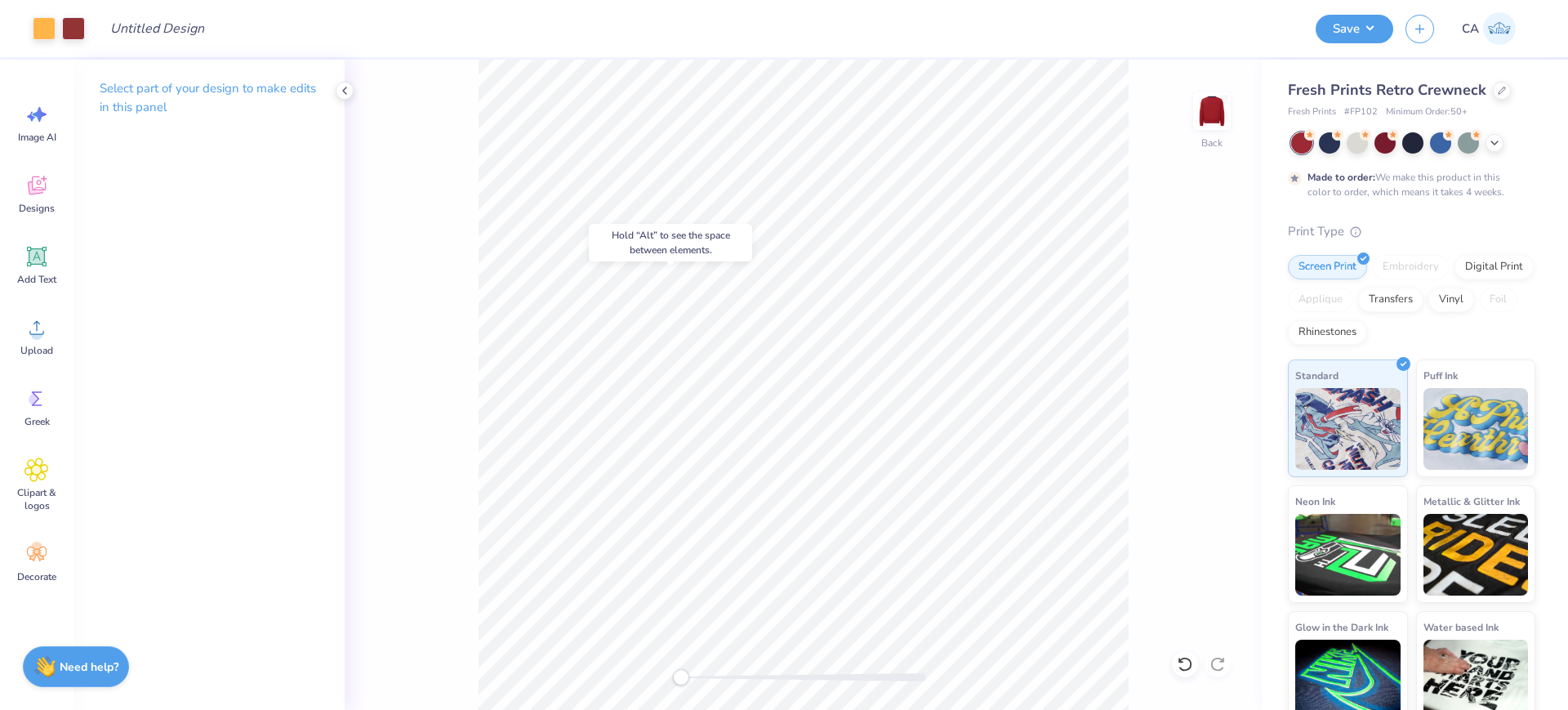
click at [659, 244] on body "Art colors Design Title Save CA Image AI Designs Add Text Upload Greek Clipart …" at bounding box center [784, 355] width 1568 height 710
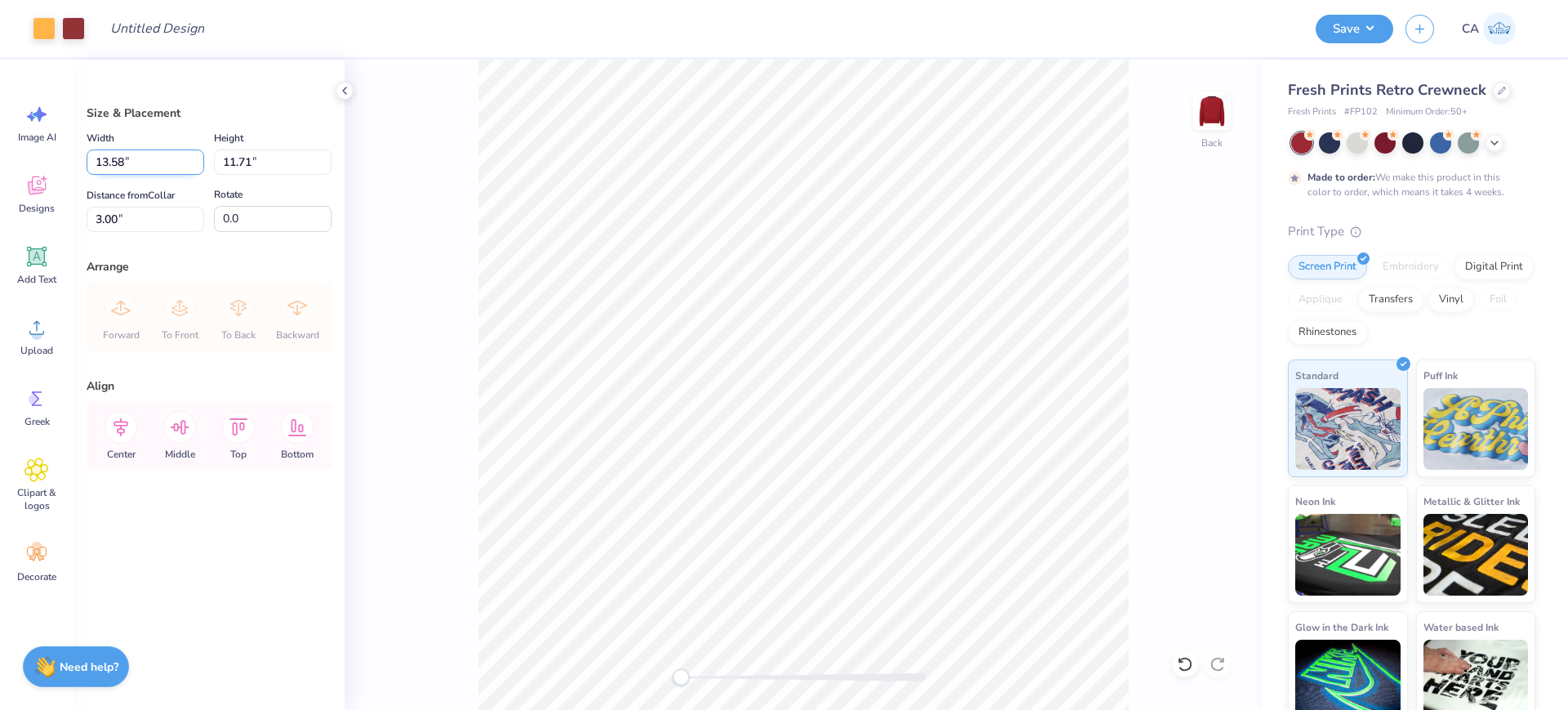
click at [170, 166] on input "13.58" at bounding box center [144, 162] width 117 height 25
type input "12.50"
type input "10.78"
click at [148, 223] on input "3.47" at bounding box center [144, 218] width 117 height 25
type input "2"
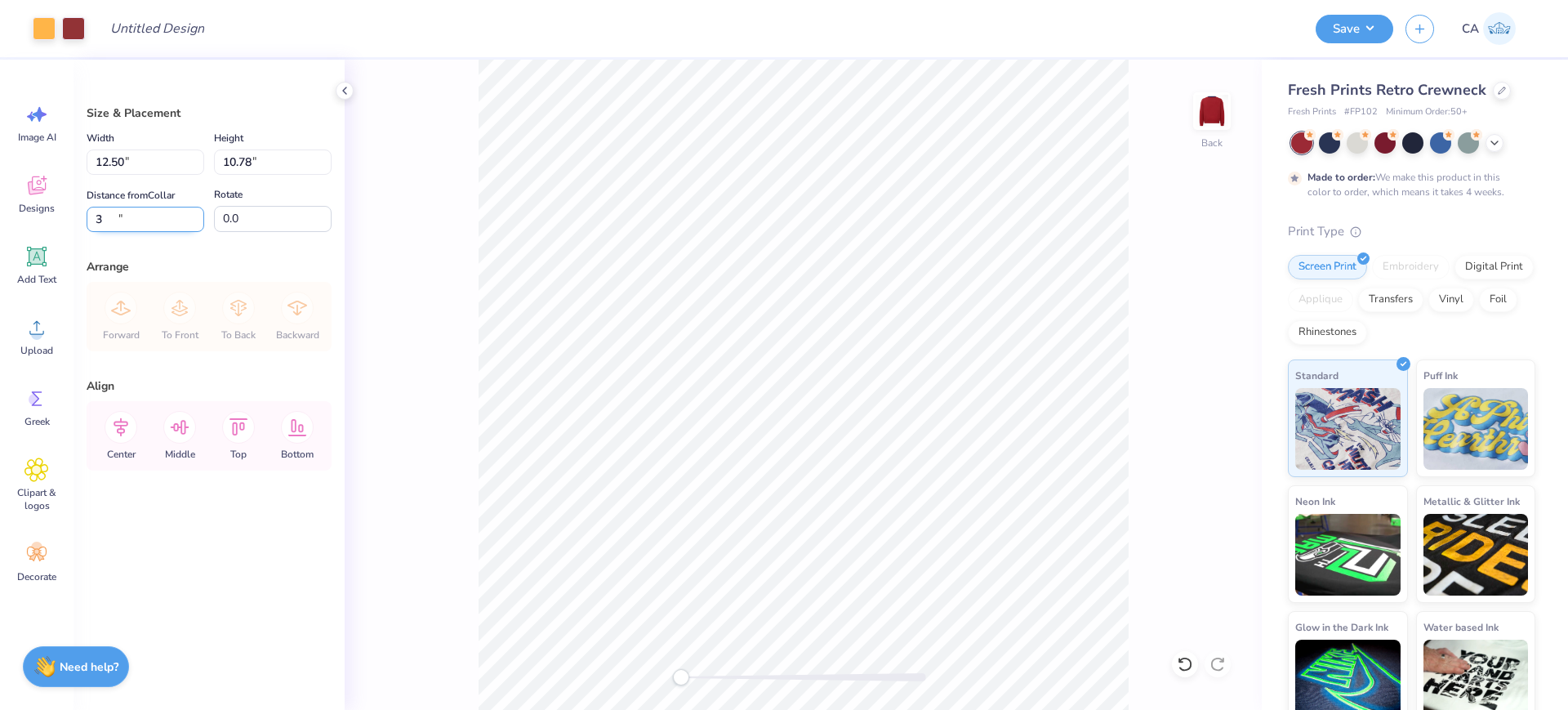
type input "3.00"
click at [150, 223] on input "3.00" at bounding box center [144, 218] width 117 height 25
type input "2.00"
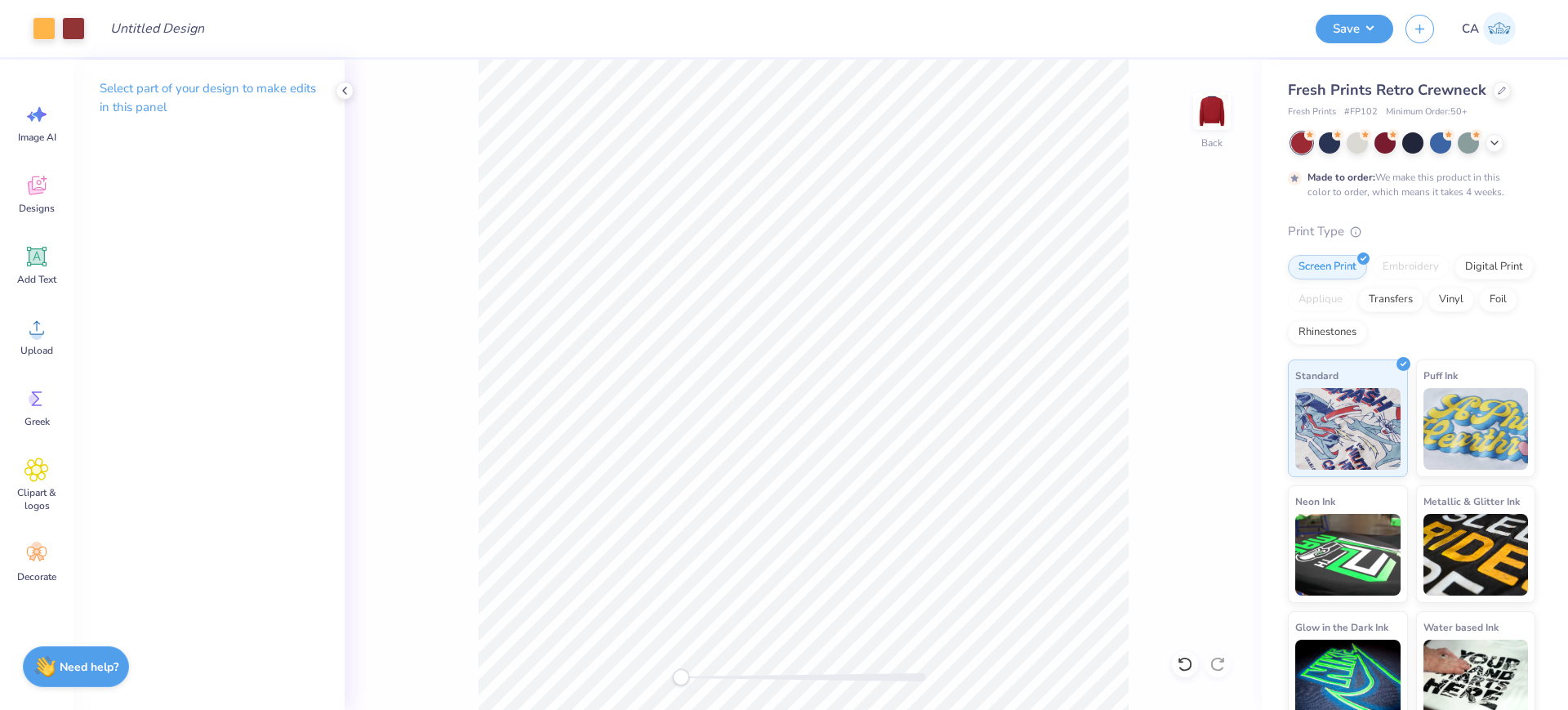
click at [754, 675] on div at bounding box center [804, 676] width 245 height 8
click at [765, 673] on div at bounding box center [804, 676] width 245 height 8
click at [712, 680] on div at bounding box center [804, 677] width 245 height 17
click at [706, 672] on div "Accessibility label" at bounding box center [711, 677] width 17 height 17
click at [693, 682] on div "Back" at bounding box center [803, 385] width 917 height 650
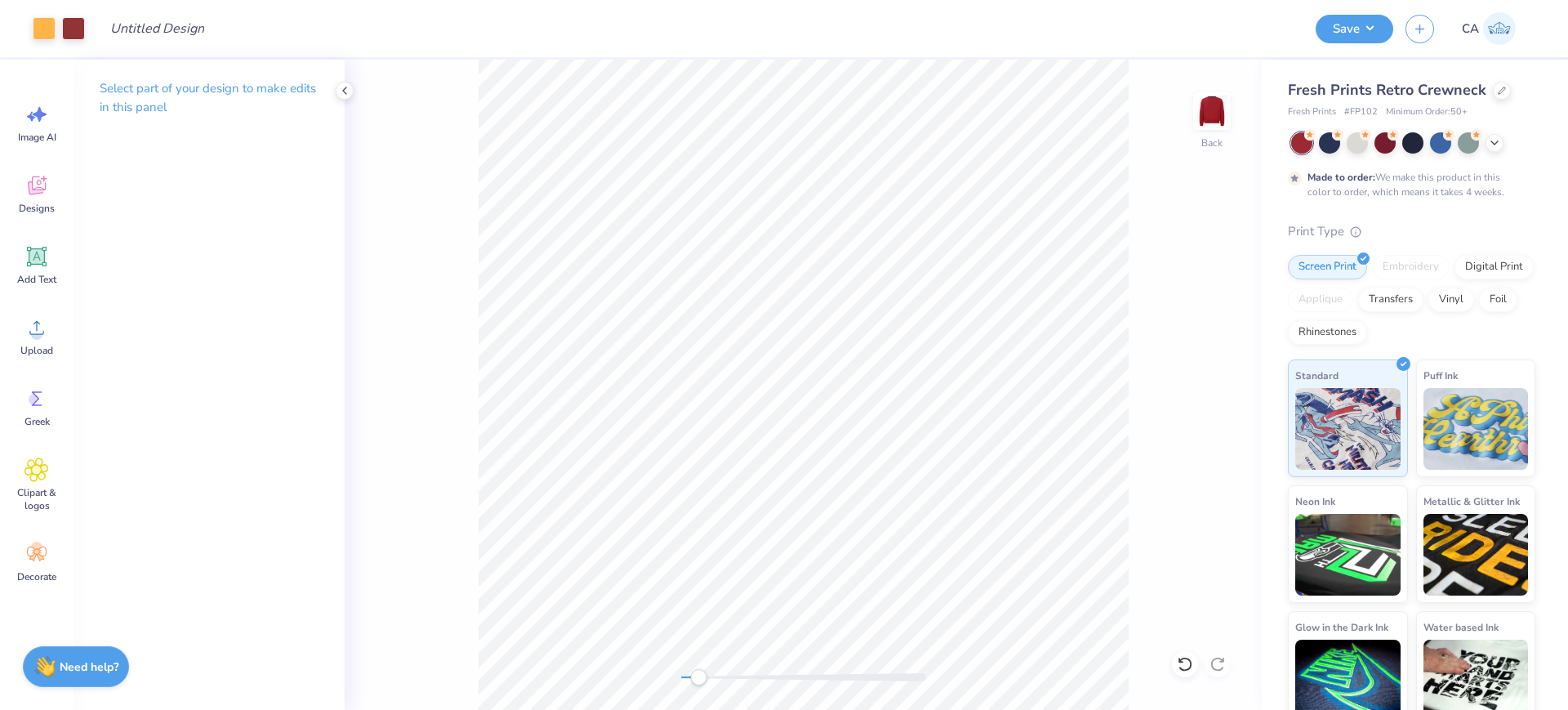
click at [690, 672] on div "Accessibility label" at bounding box center [698, 677] width 17 height 17
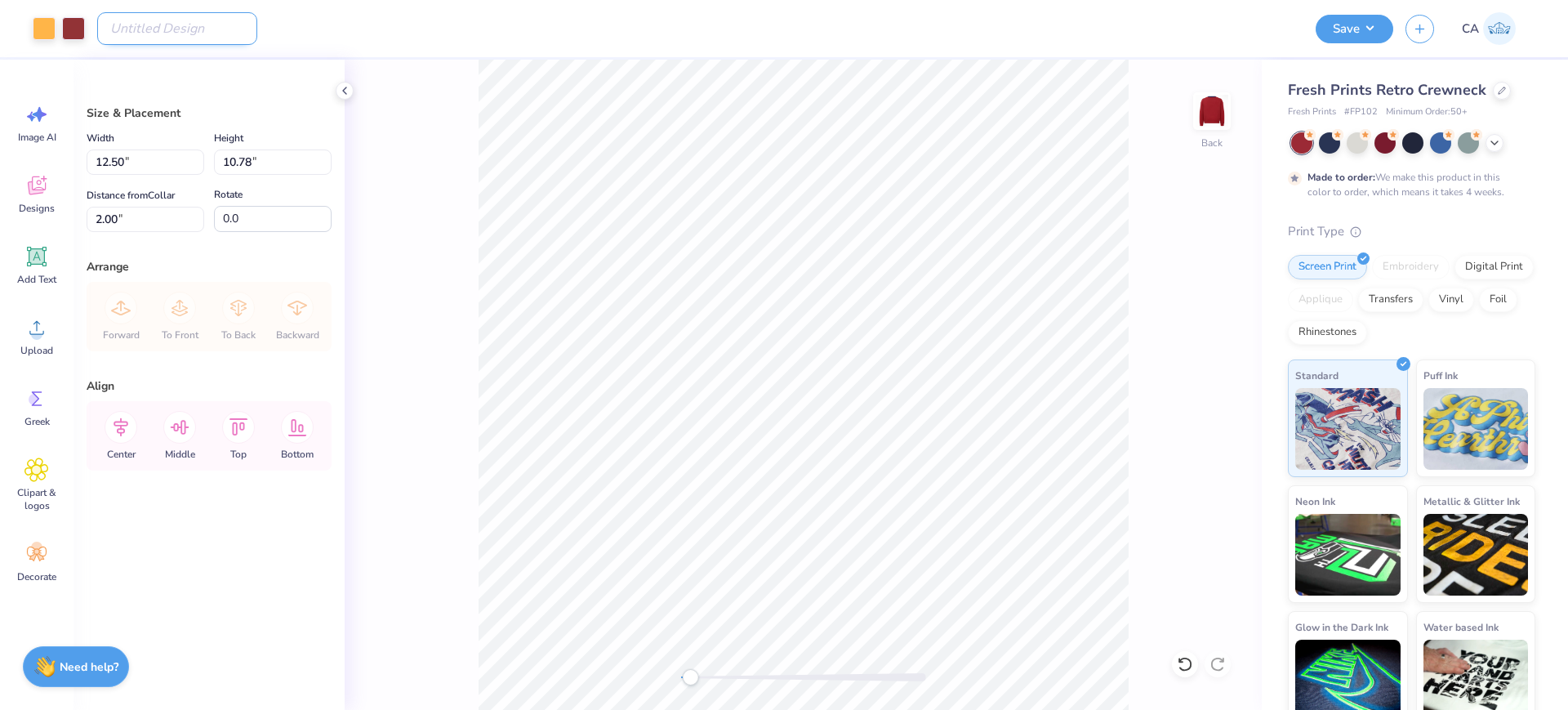
click at [213, 28] on input "Design Title" at bounding box center [178, 29] width 160 height 33
paste input "FPS240591"
type input "FPS240591"
click at [1368, 20] on button "Save" at bounding box center [1354, 26] width 77 height 29
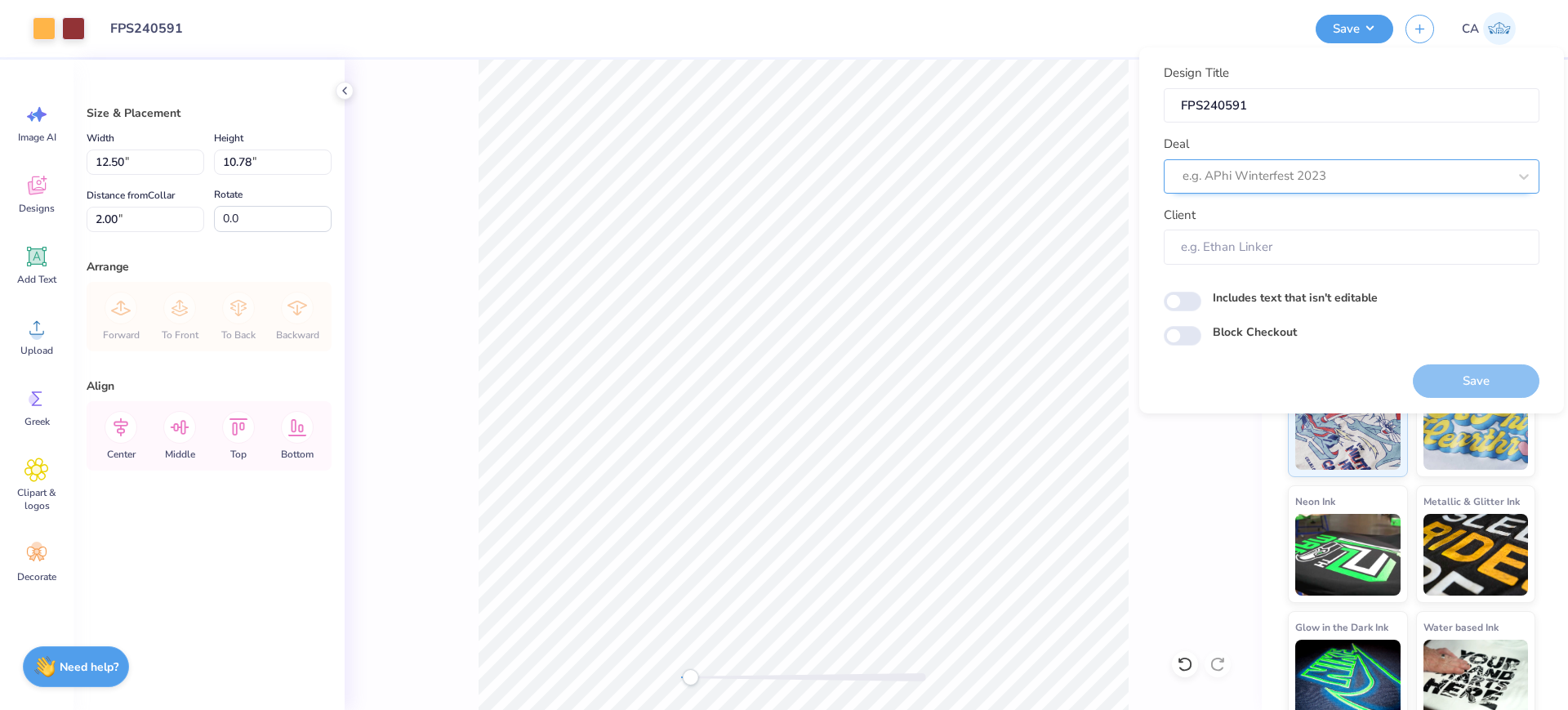
click at [1325, 178] on div at bounding box center [1345, 176] width 325 height 22
click at [1343, 219] on div "Design Tool Gallery" at bounding box center [1351, 219] width 363 height 27
type input "design tool gall"
type input "Design Tool Gallery User"
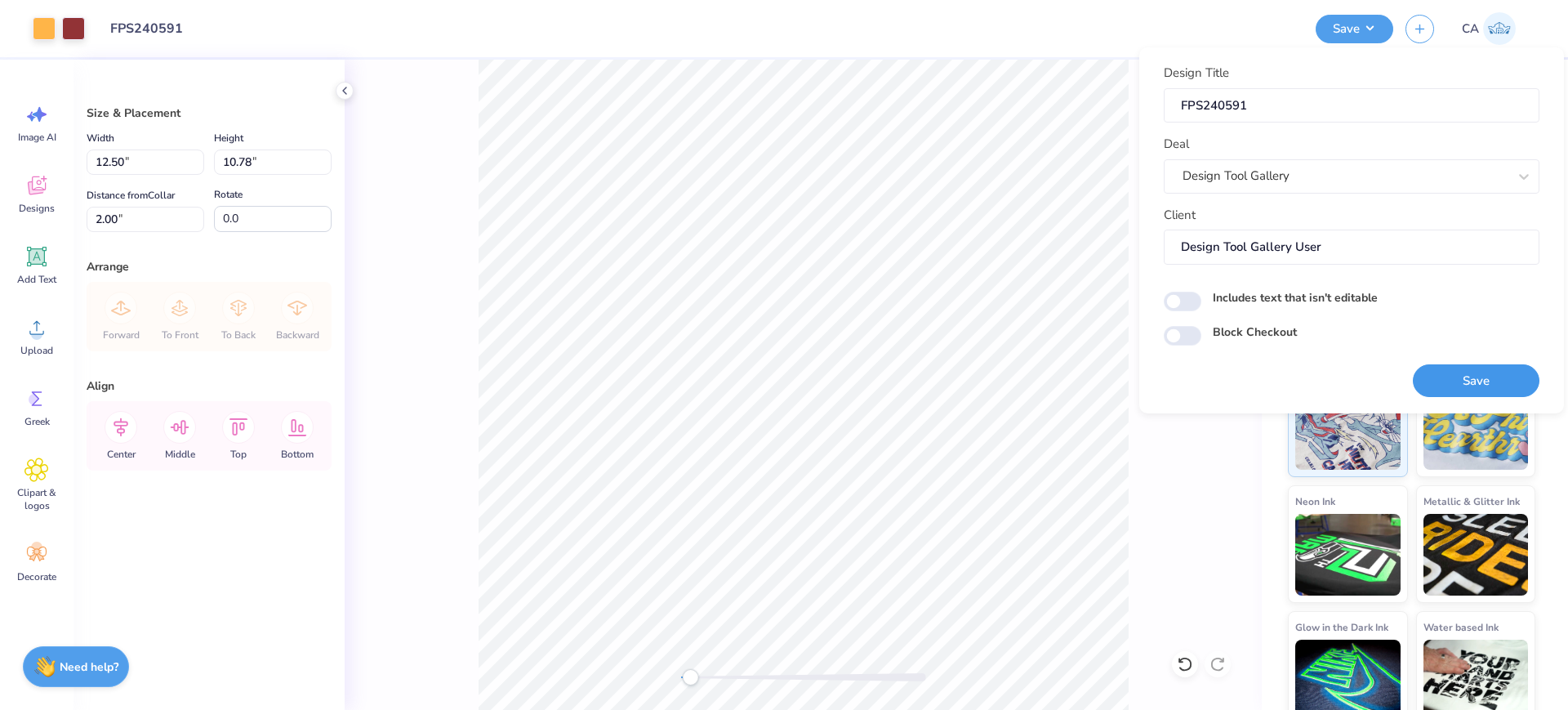
click at [1434, 382] on button "Save" at bounding box center [1476, 381] width 126 height 33
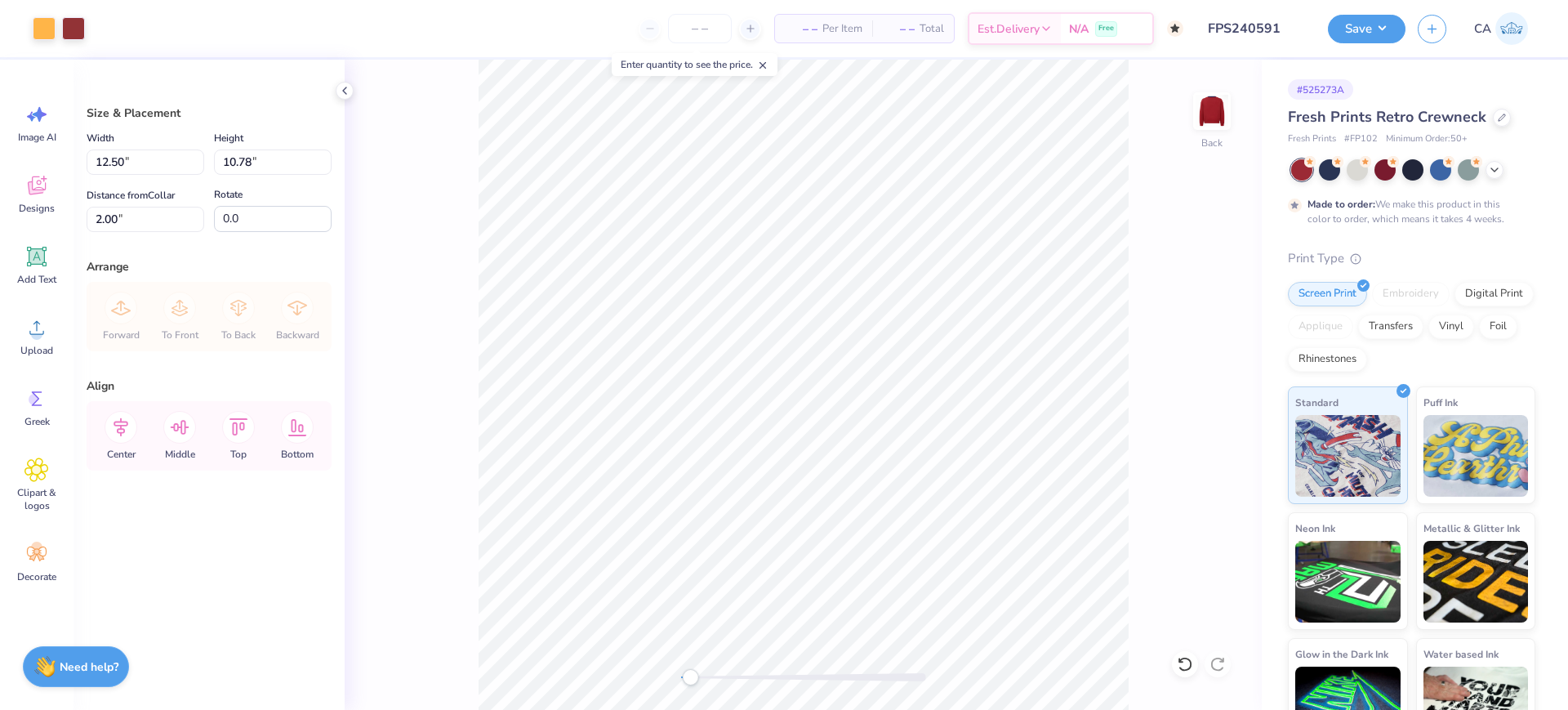
click at [1533, 50] on div "Design Saved" at bounding box center [1410, 50] width 290 height 74
click at [1384, 27] on button "Save" at bounding box center [1366, 26] width 77 height 29
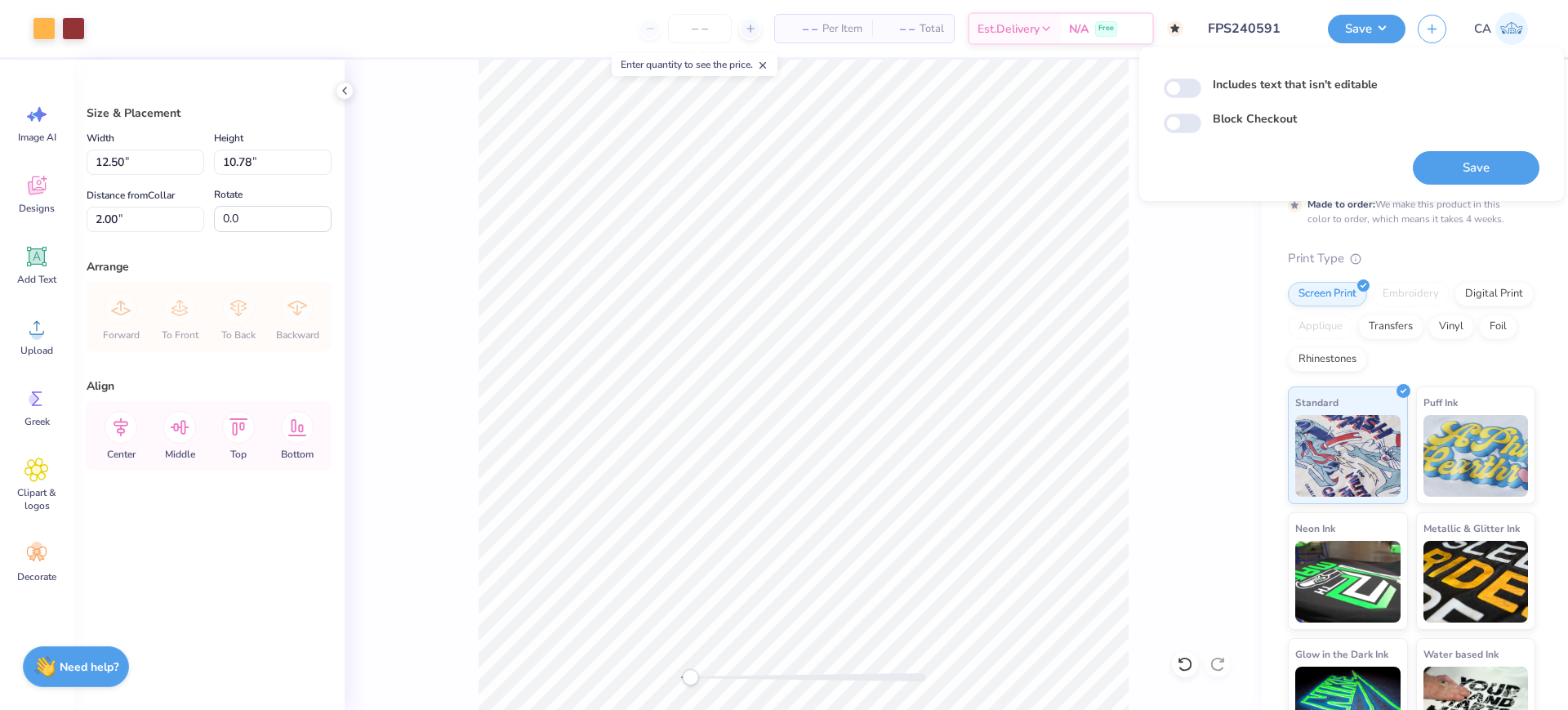
click at [1239, 277] on div "Back" at bounding box center [803, 385] width 917 height 650
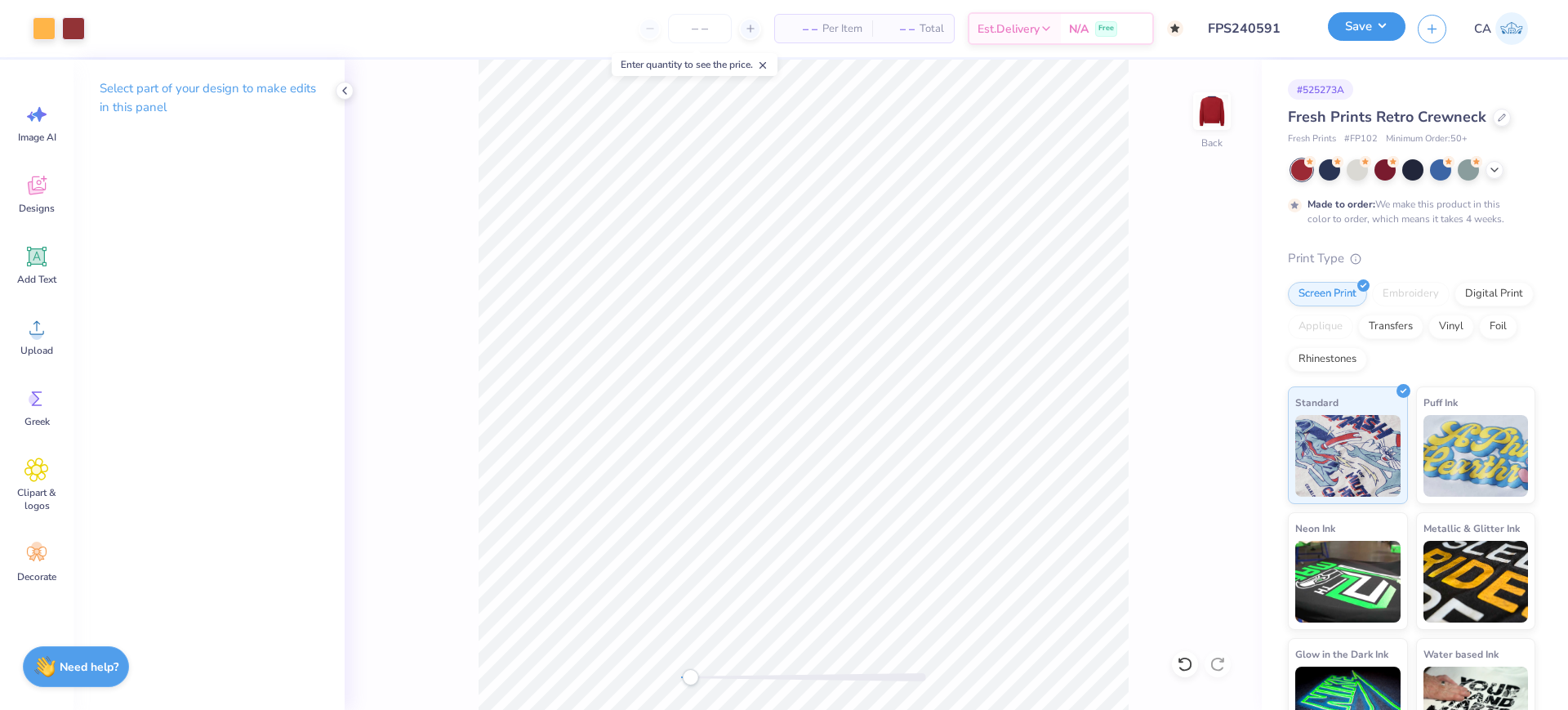
click at [1361, 27] on button "Save" at bounding box center [1366, 26] width 77 height 29
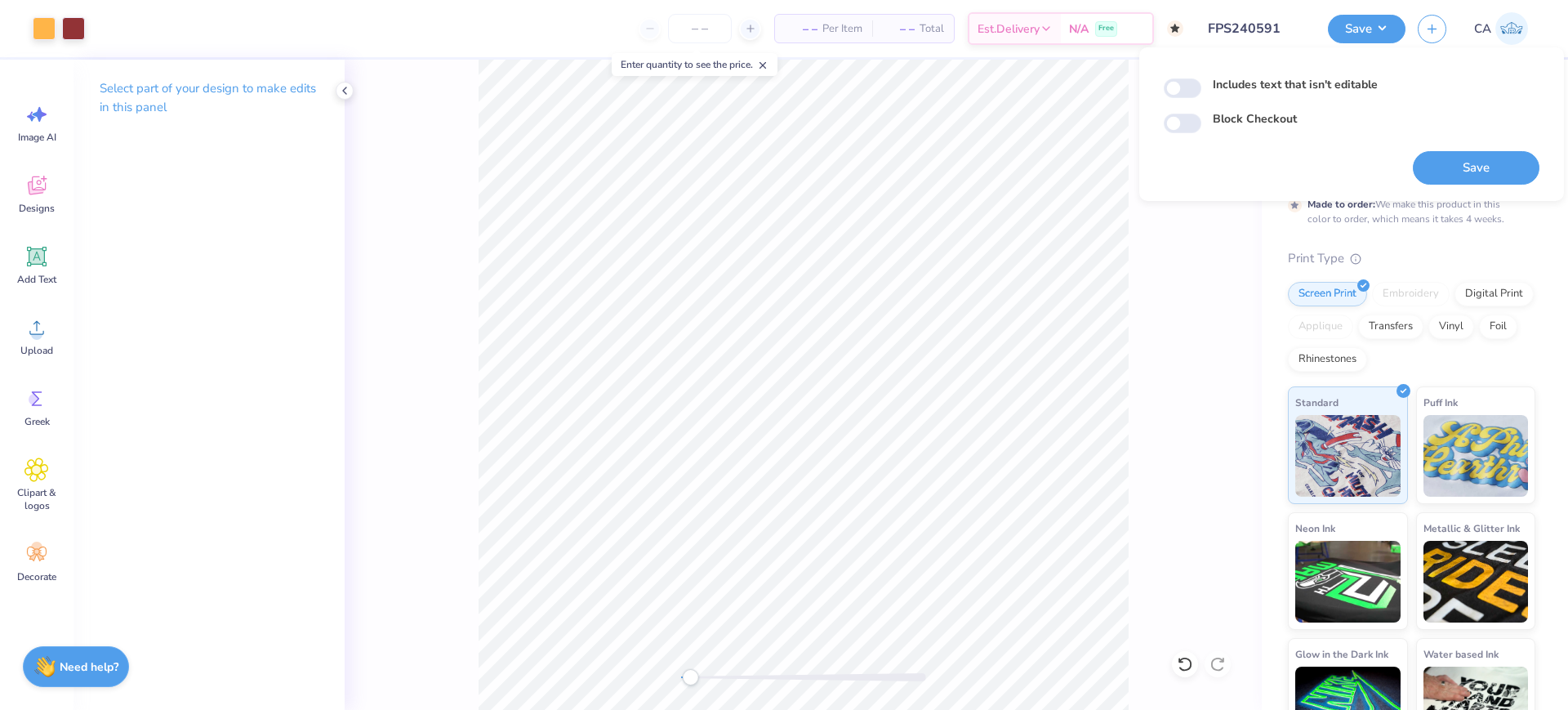
click at [1209, 292] on div "Back" at bounding box center [803, 385] width 917 height 650
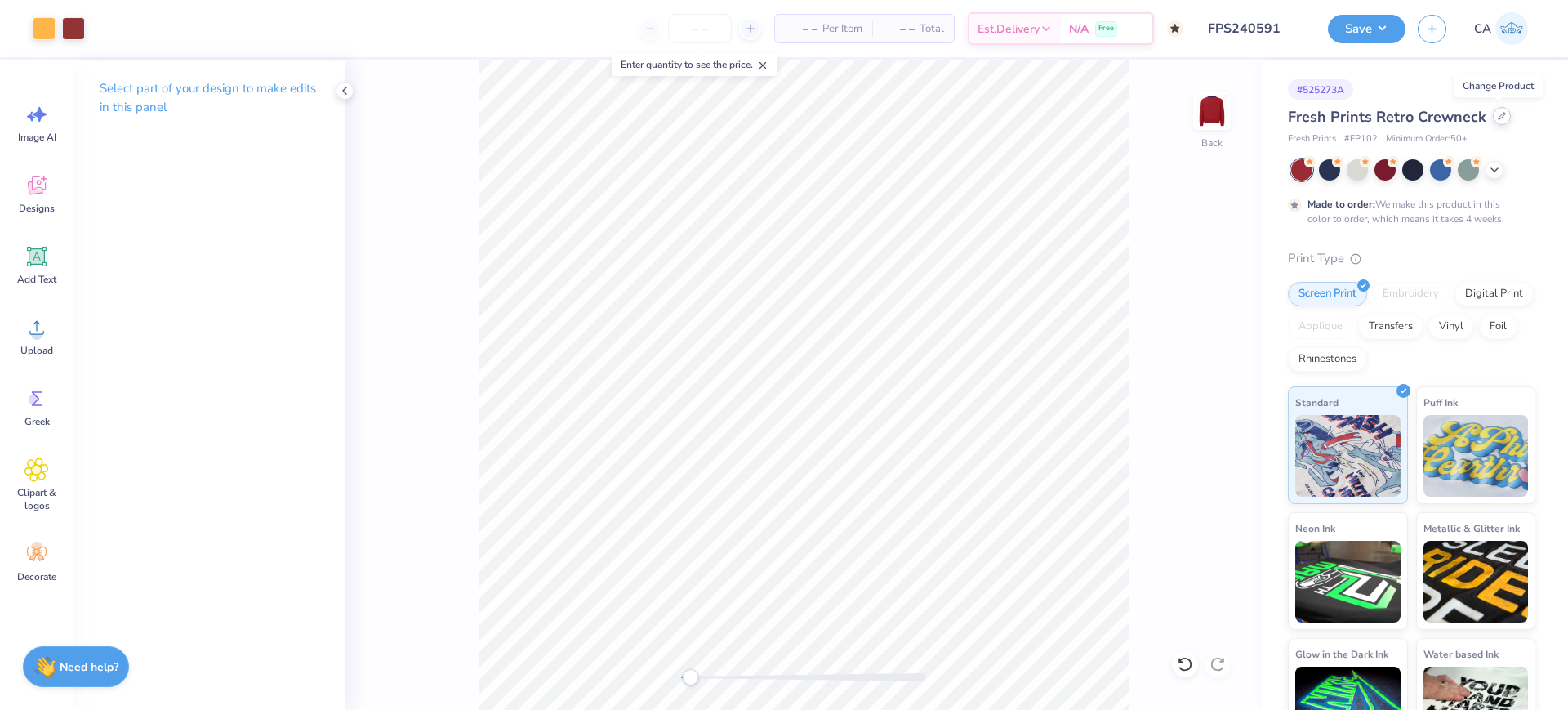
click at [1498, 114] on icon at bounding box center [1501, 116] width 8 height 8
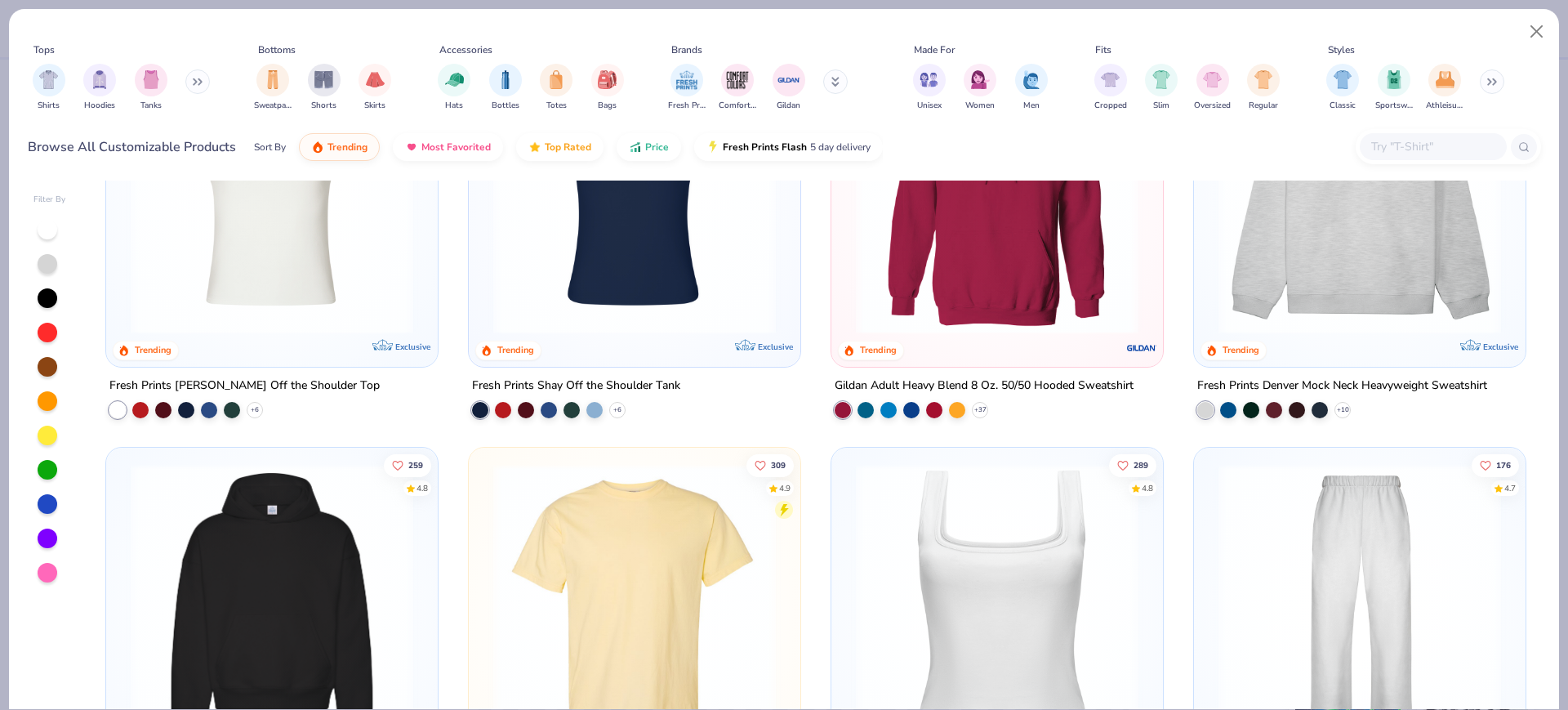
scroll to position [204, 0]
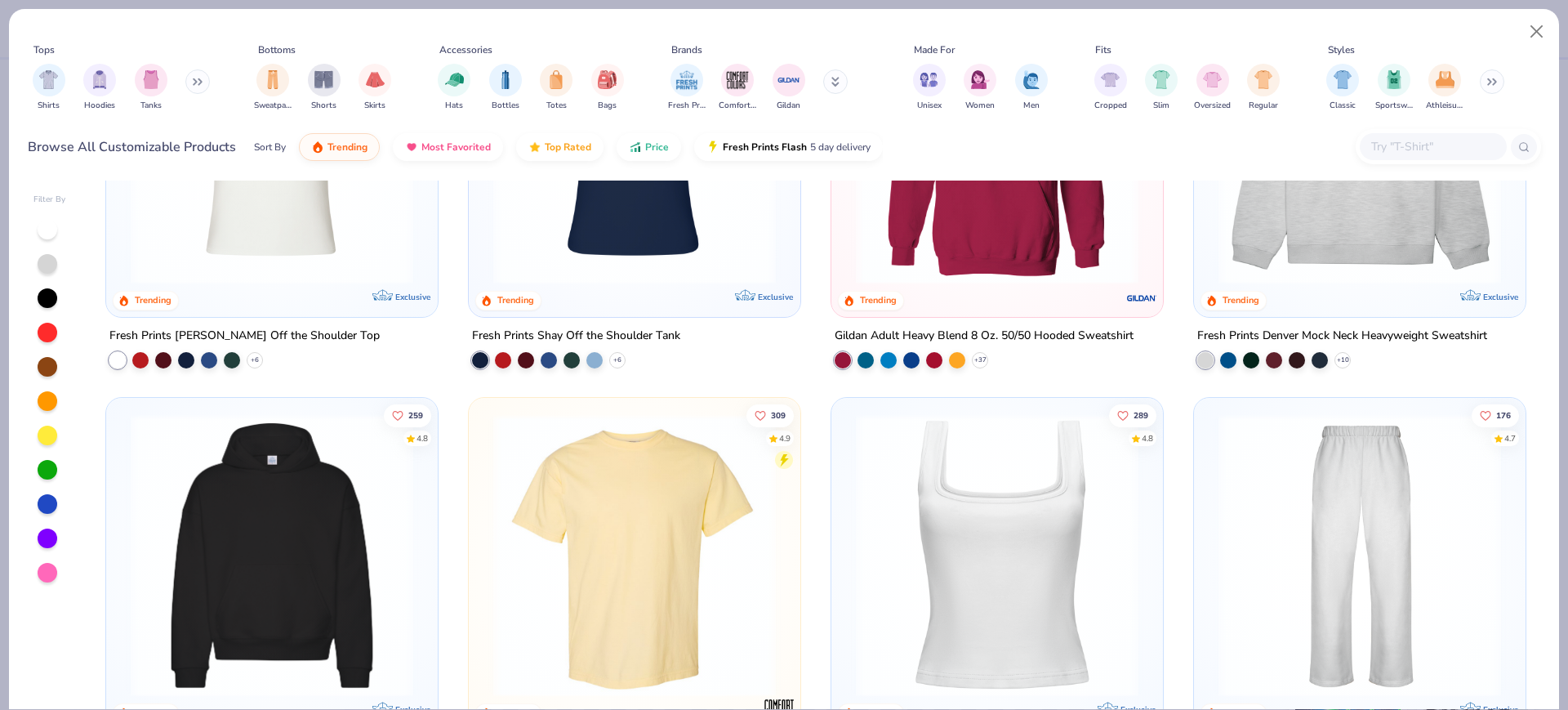
click at [1347, 218] on div "11 Trending Exclusive Fresh Prints Chloe Off the Shoulder Top + 6 17 Trending E…" at bounding box center [815, 444] width 1451 height 528
click at [1347, 238] on img at bounding box center [1359, 143] width 298 height 283
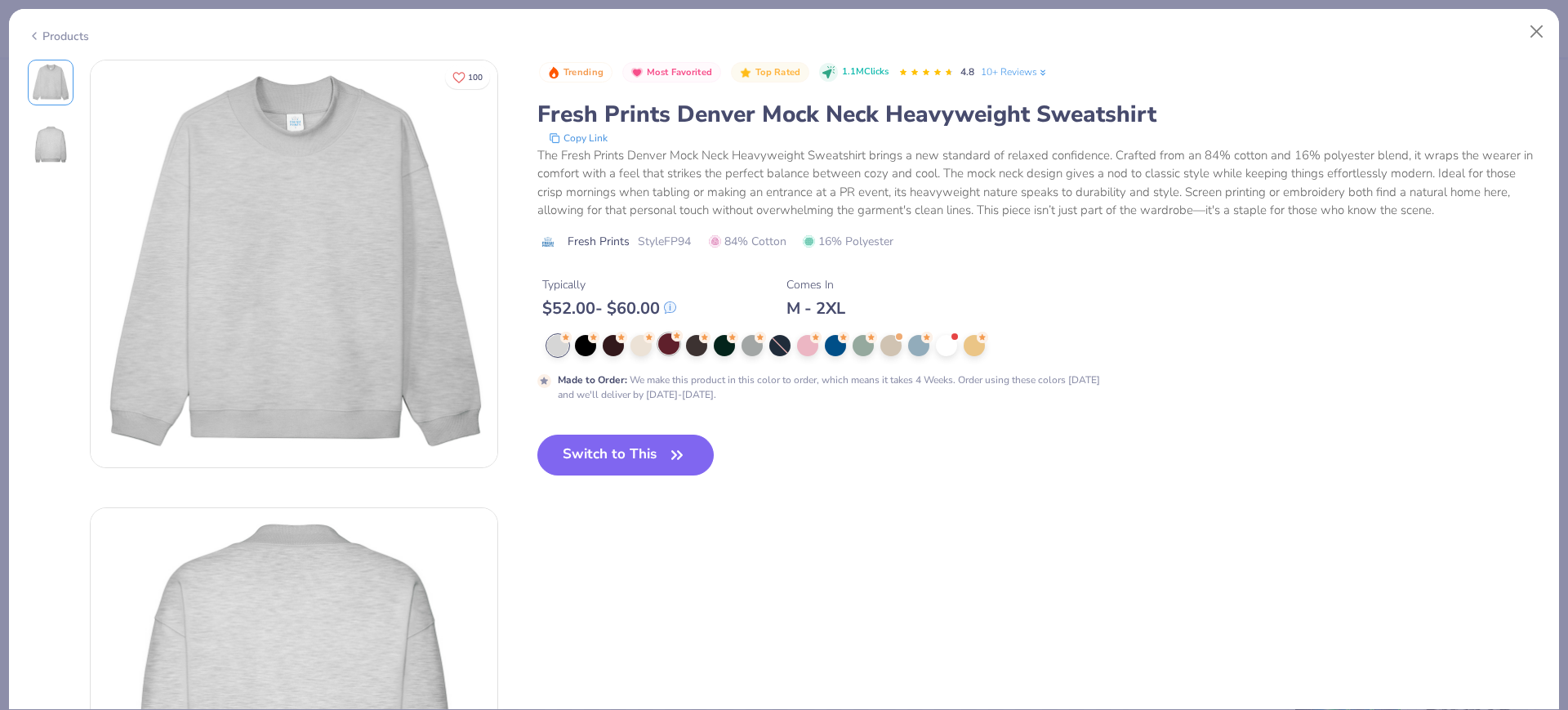
click at [671, 338] on icon at bounding box center [676, 335] width 11 height 11
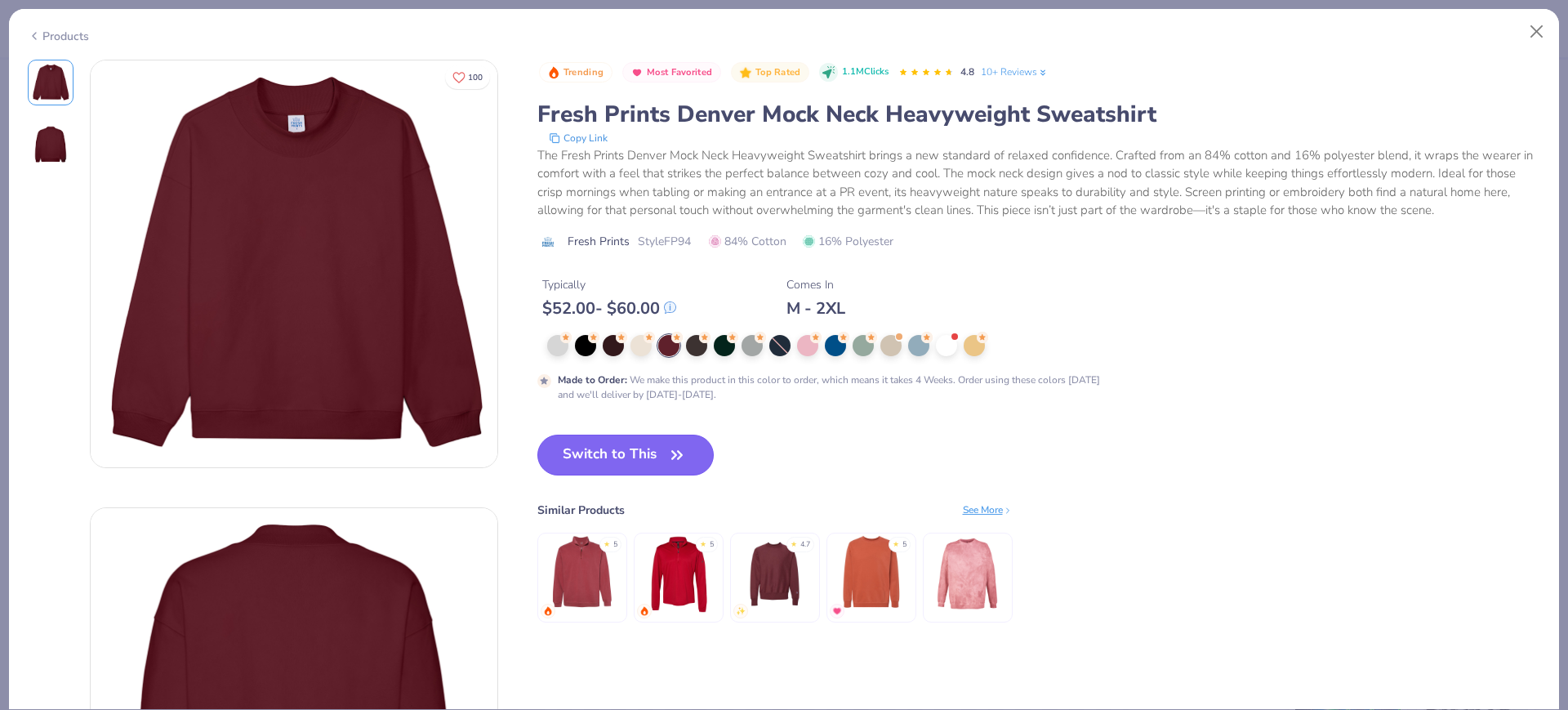
click at [682, 459] on icon "button" at bounding box center [677, 455] width 23 height 23
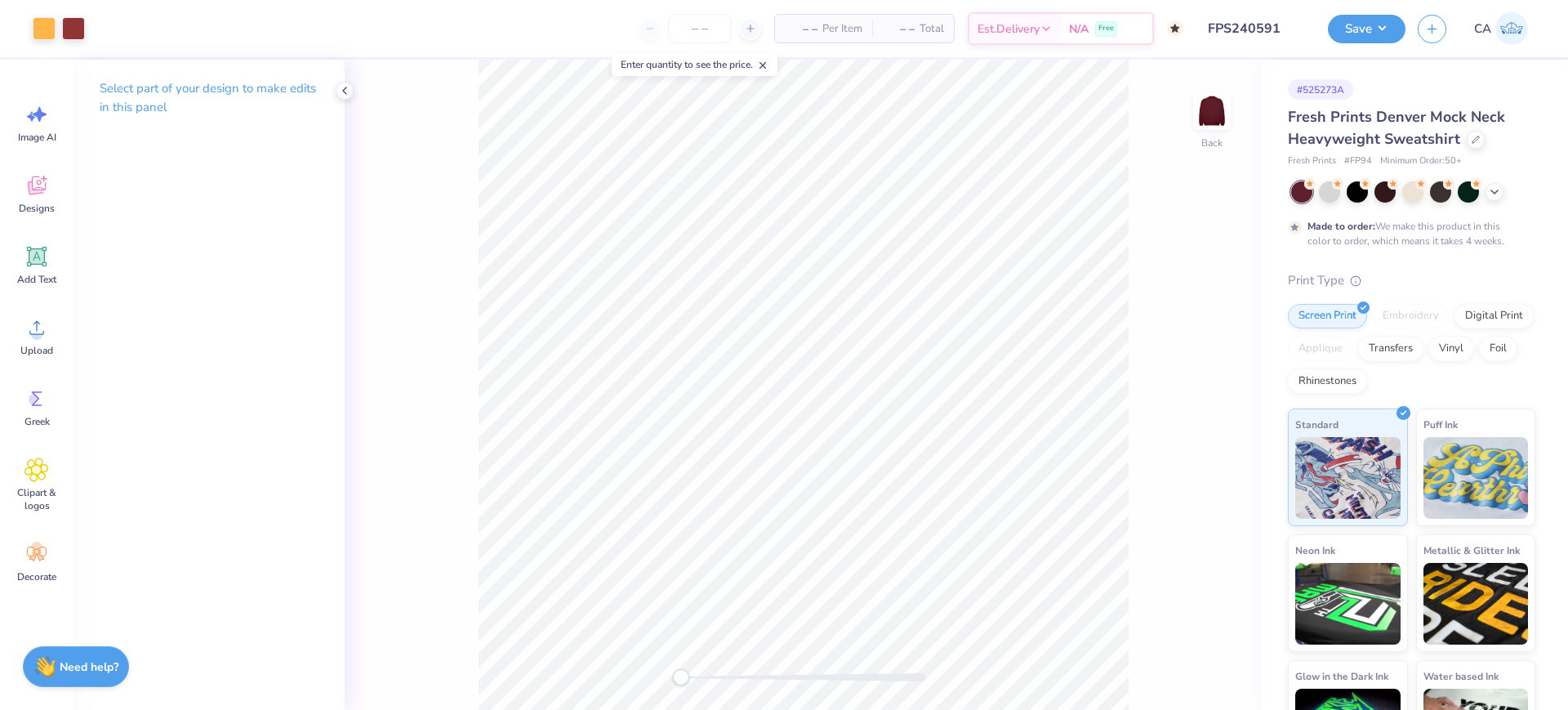
drag, startPoint x: 697, startPoint y: 678, endPoint x: 680, endPoint y: 681, distance: 17.3
click at [680, 681] on div "Accessibility label" at bounding box center [680, 677] width 17 height 17
click at [1477, 130] on div at bounding box center [1476, 137] width 18 height 18
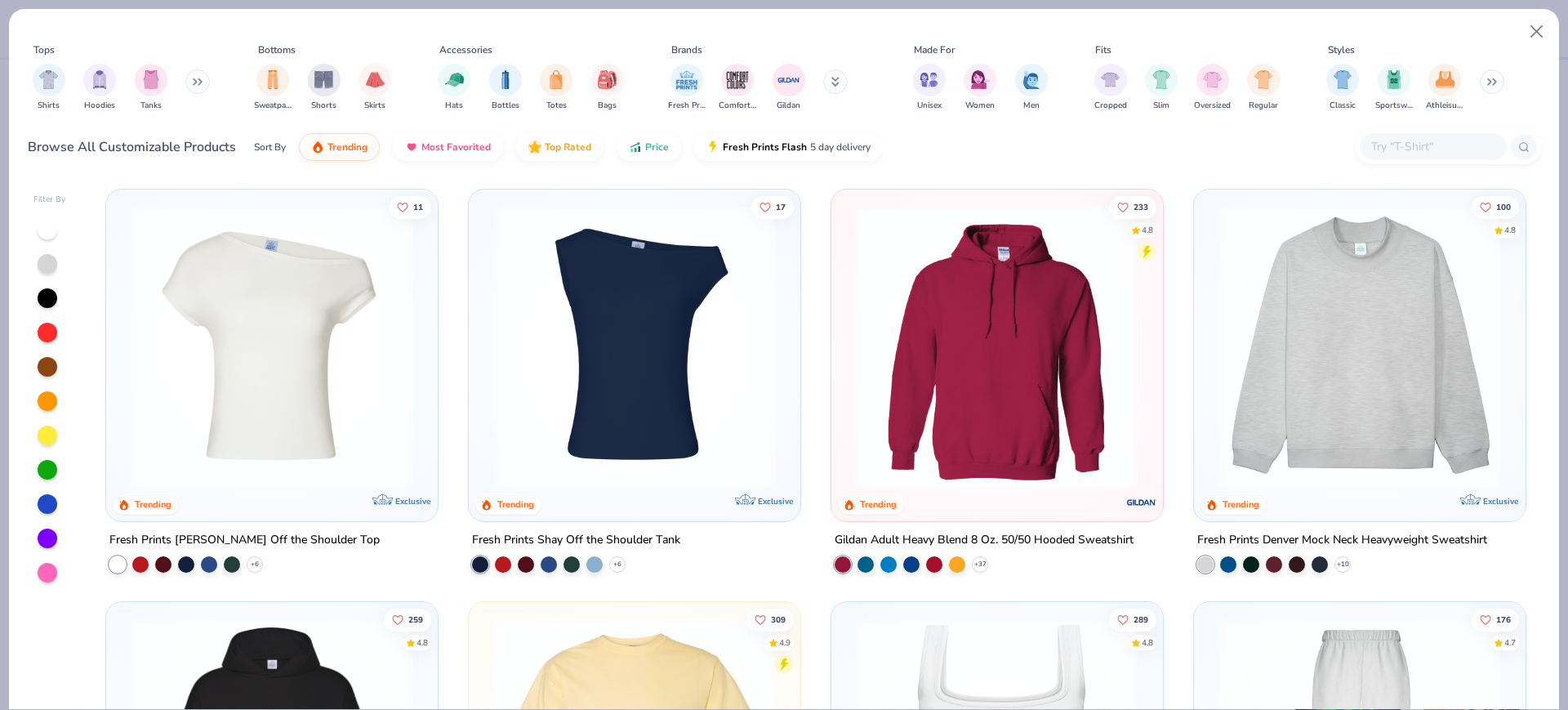
click at [1374, 319] on img at bounding box center [1359, 346] width 298 height 283
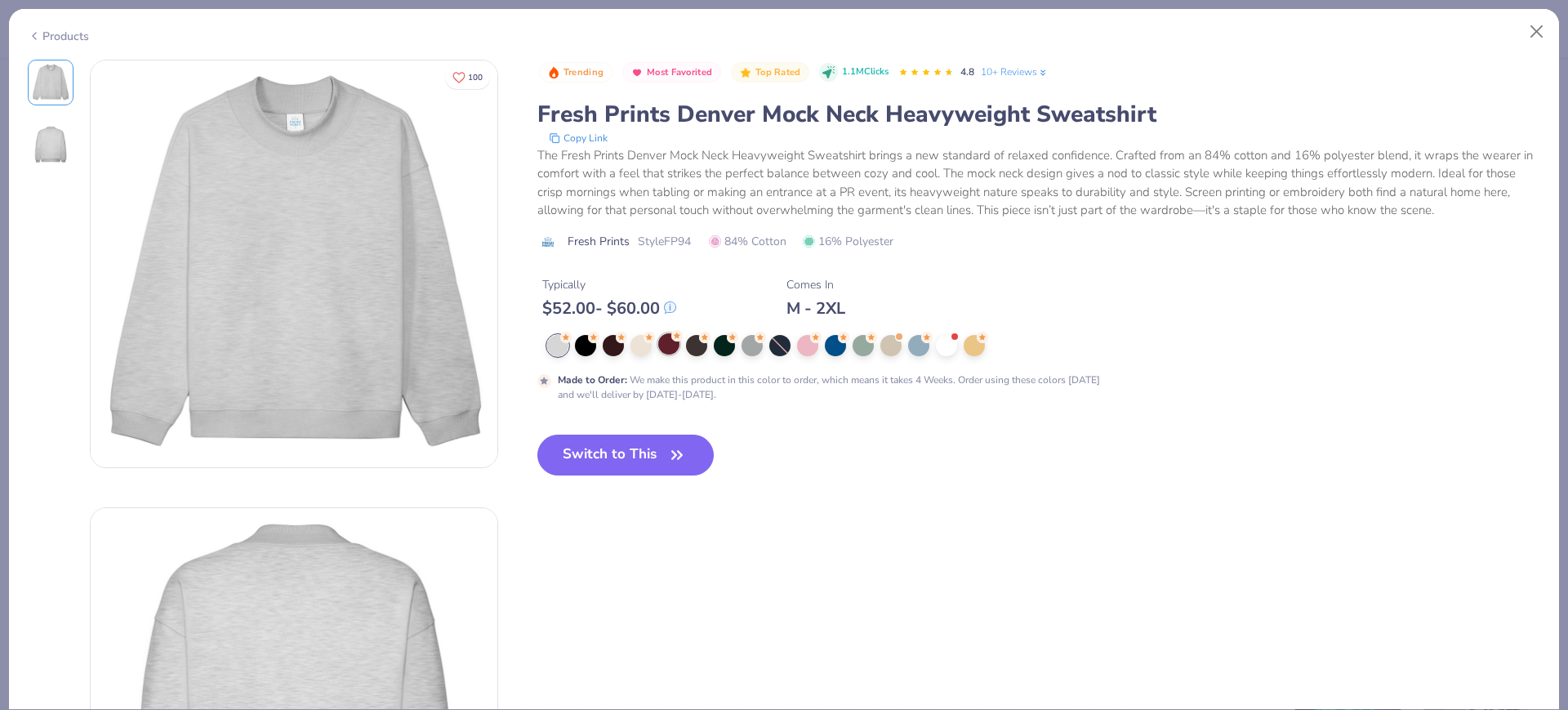
click at [669, 345] on div at bounding box center [668, 344] width 21 height 21
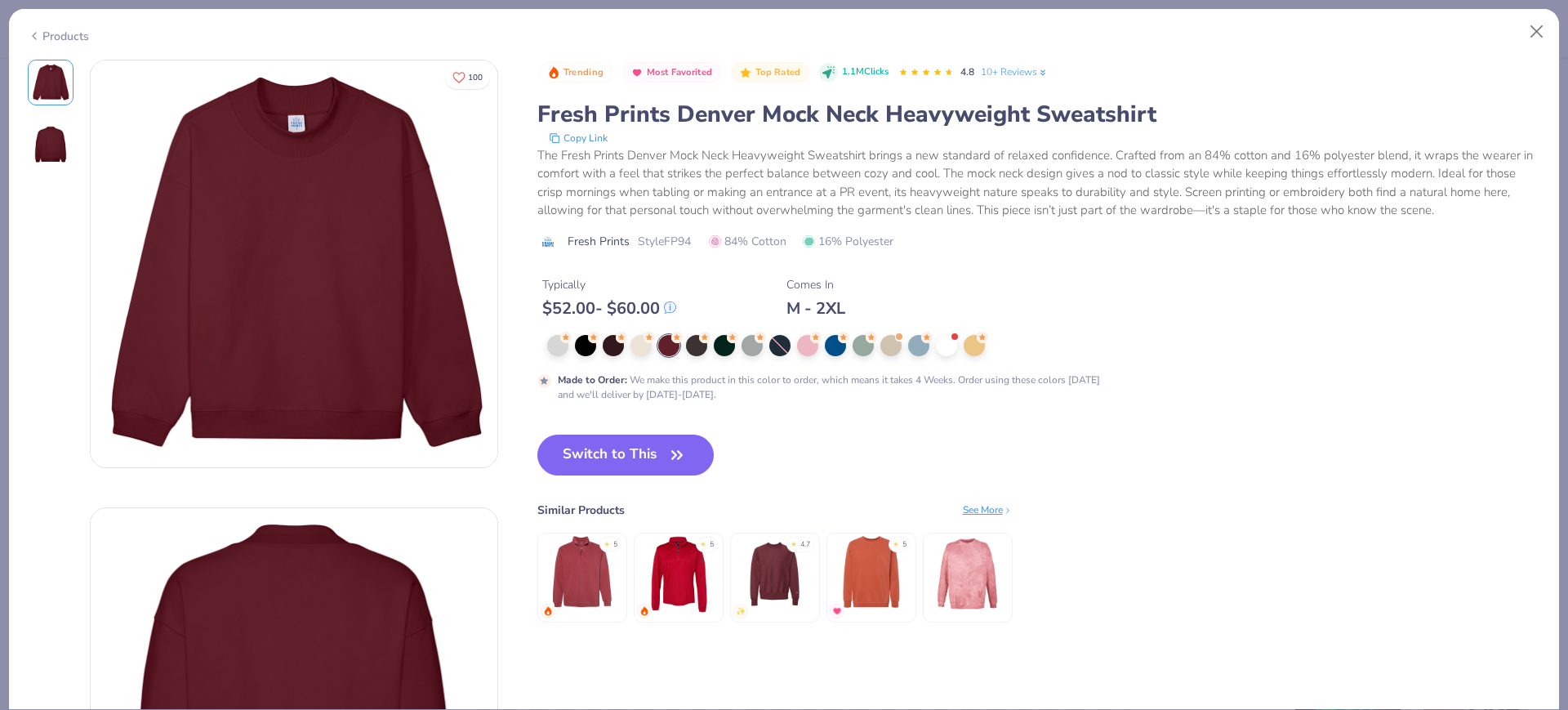
click at [686, 234] on span "Style FP94" at bounding box center [664, 241] width 53 height 17
copy span "FP94"
click at [687, 456] on icon "button" at bounding box center [677, 455] width 23 height 23
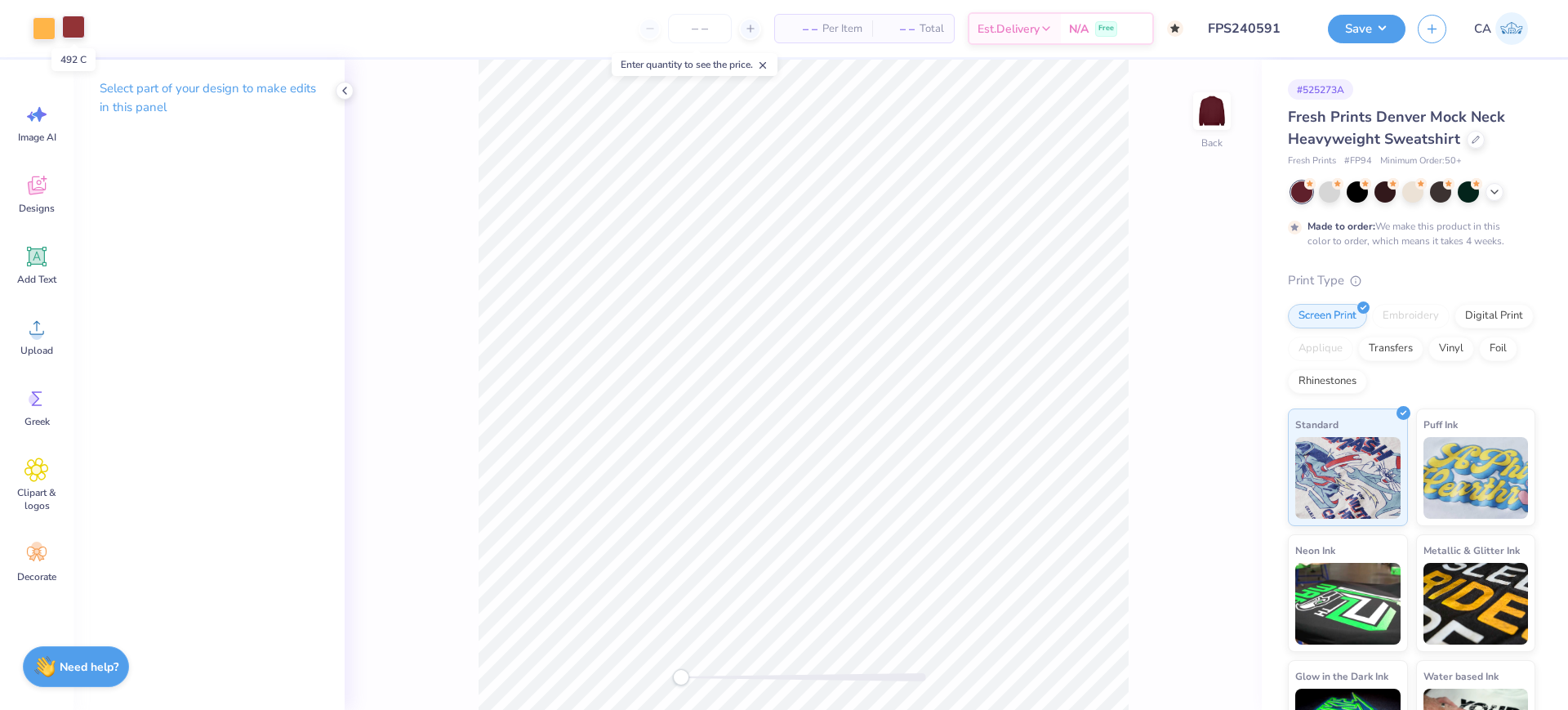
click at [69, 31] on div at bounding box center [73, 27] width 23 height 23
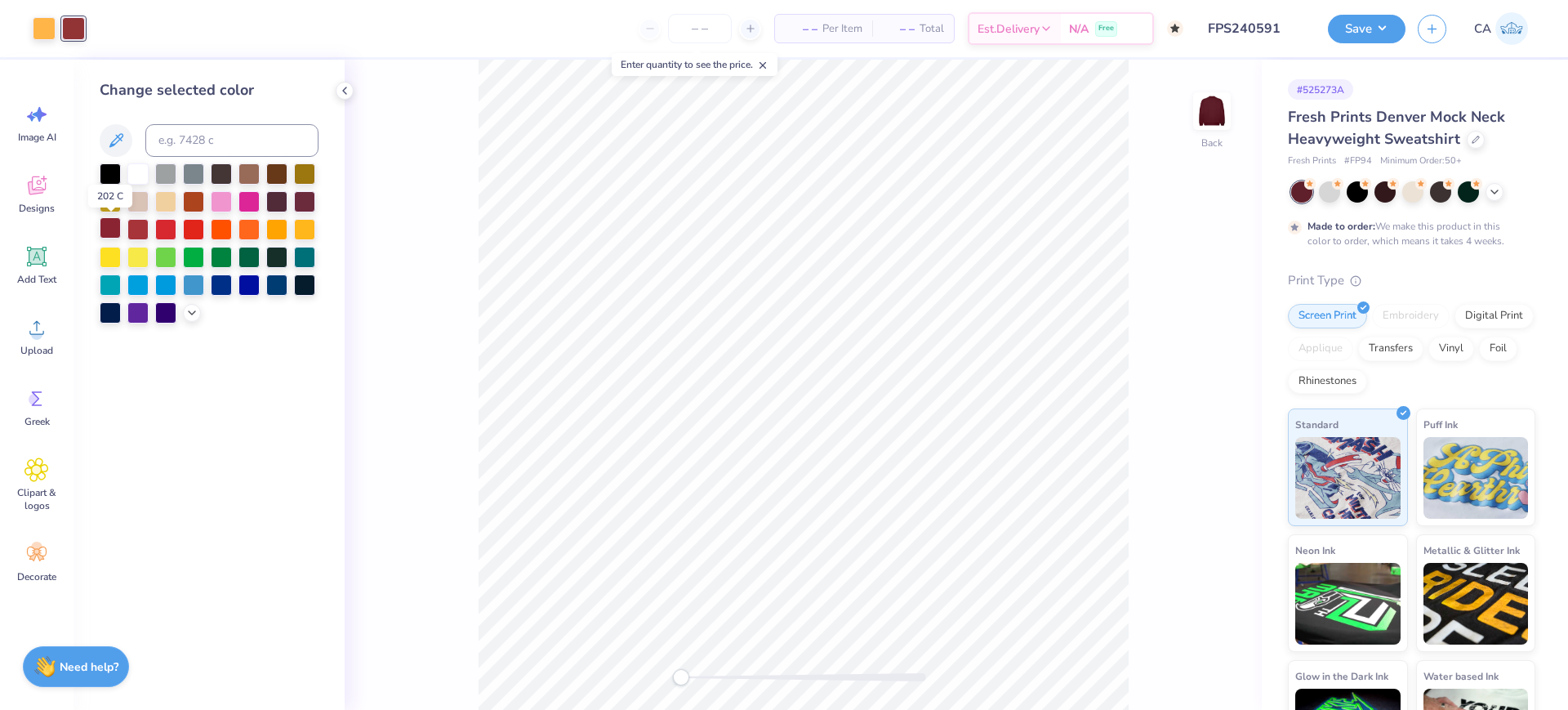
click at [106, 230] on div at bounding box center [110, 228] width 21 height 21
click at [114, 225] on div at bounding box center [110, 228] width 21 height 21
click at [188, 307] on icon at bounding box center [191, 311] width 13 height 13
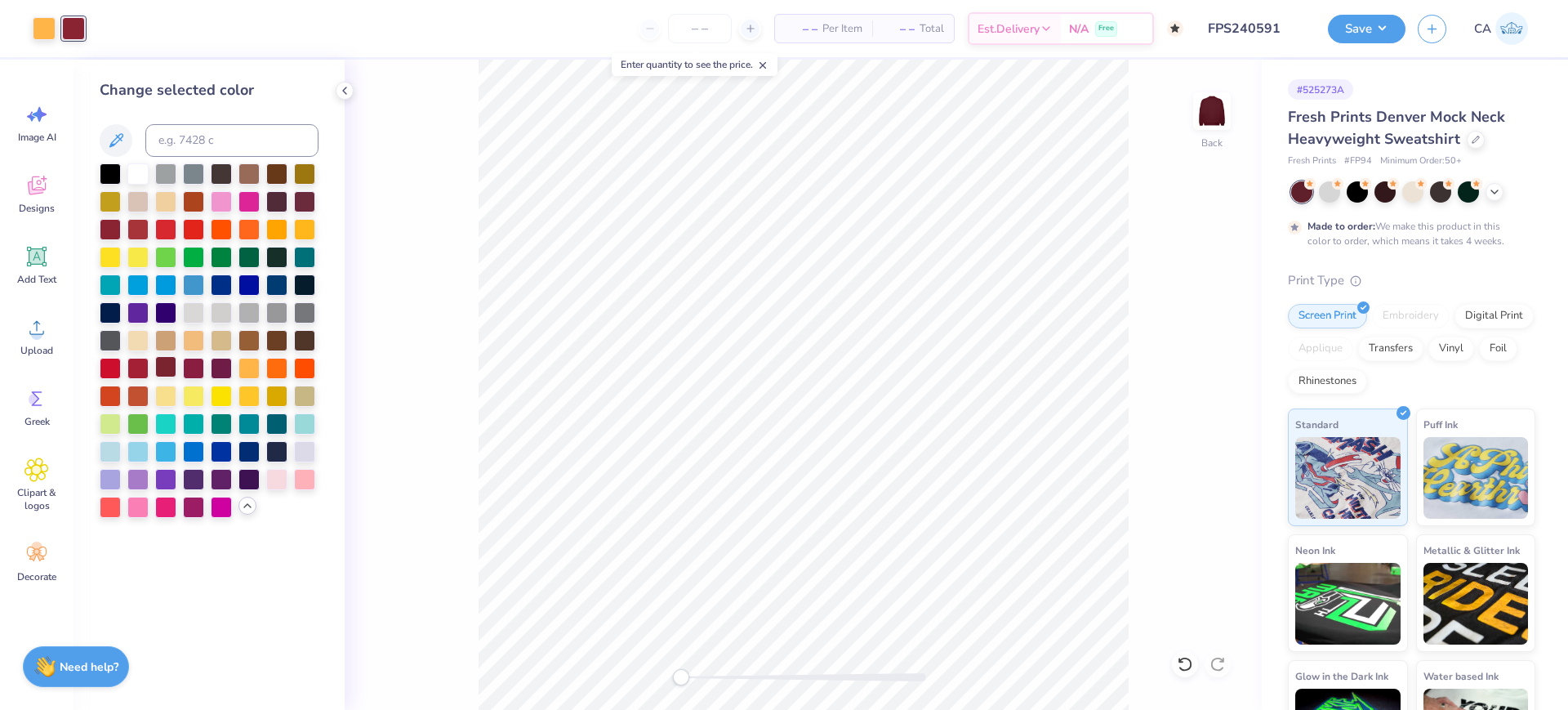
click at [164, 362] on div at bounding box center [165, 366] width 21 height 21
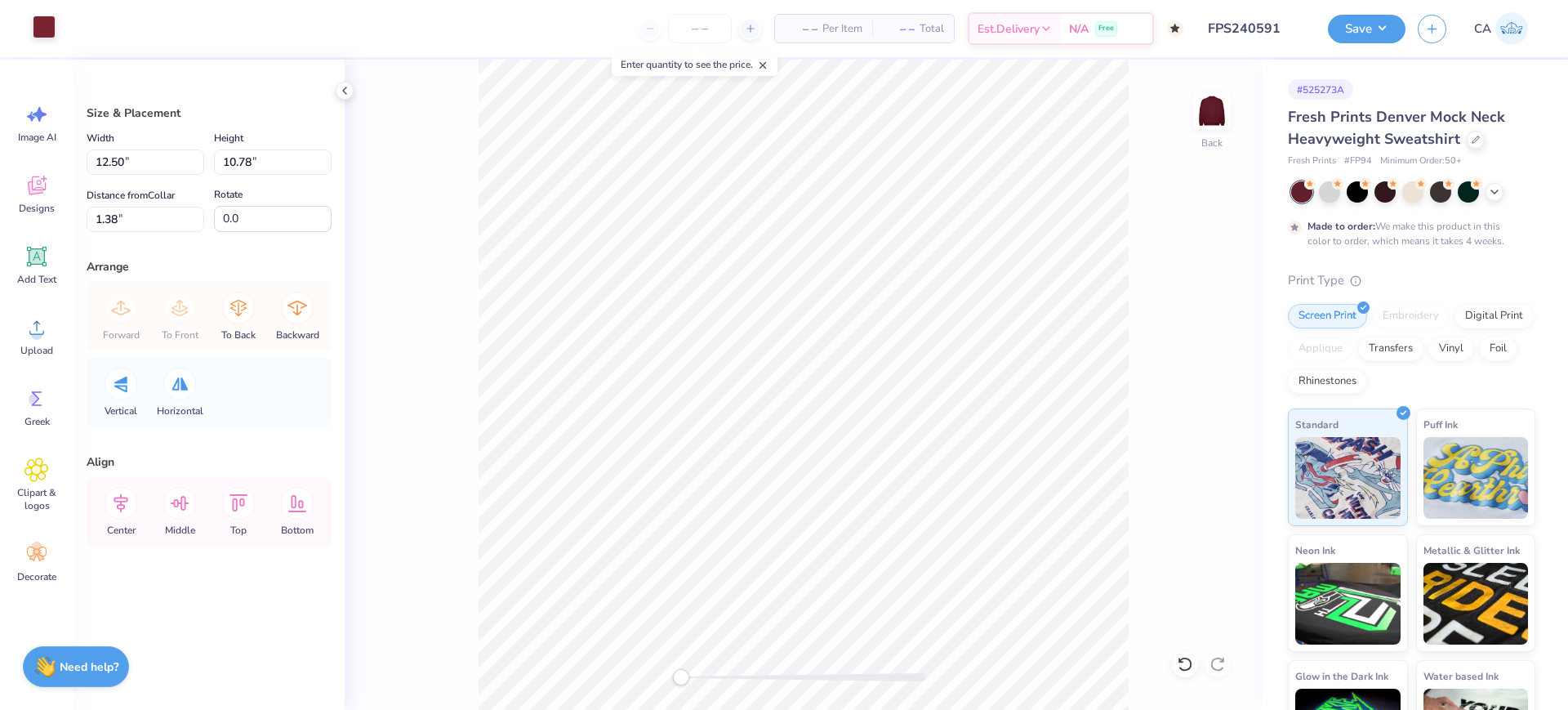
click at [39, 30] on div at bounding box center [44, 27] width 23 height 23
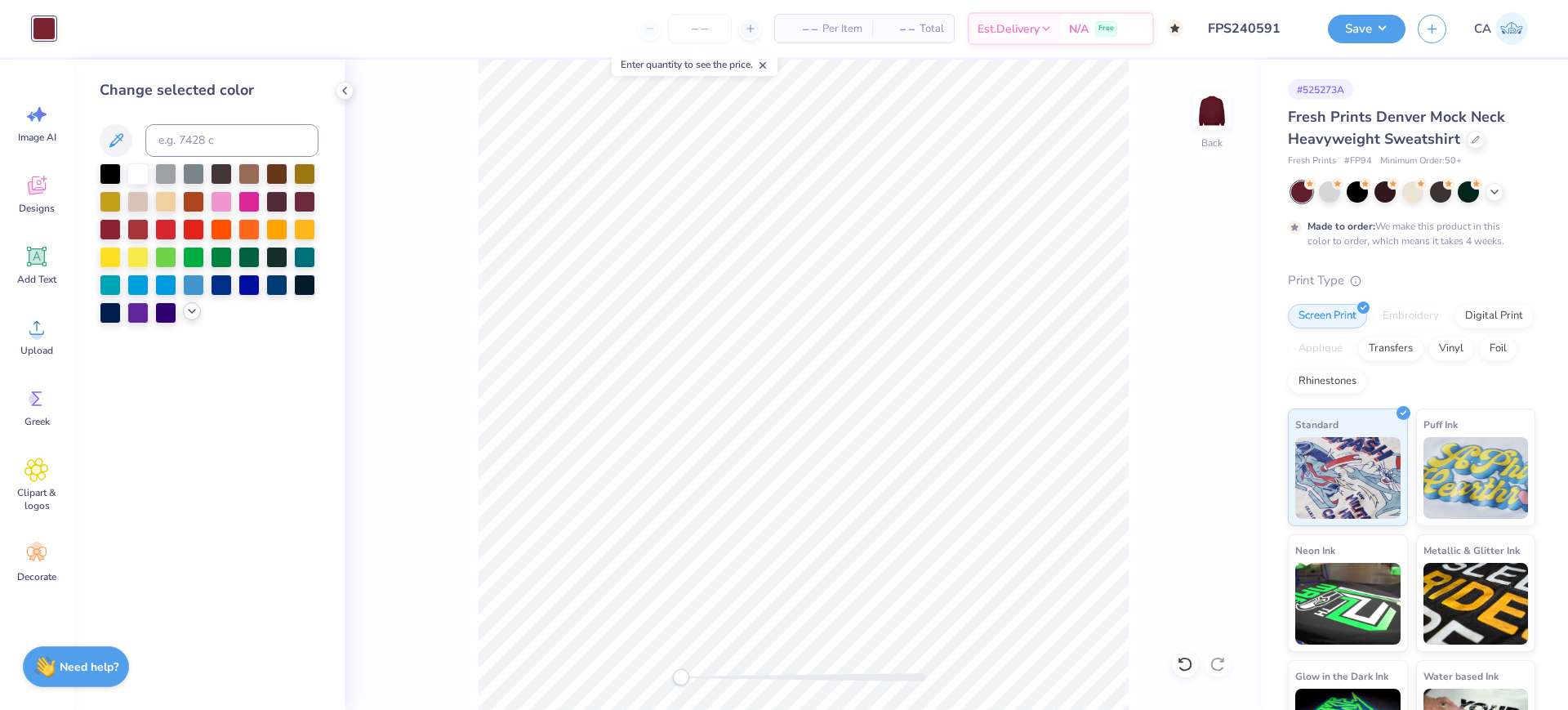
click at [188, 314] on icon at bounding box center [191, 311] width 13 height 13
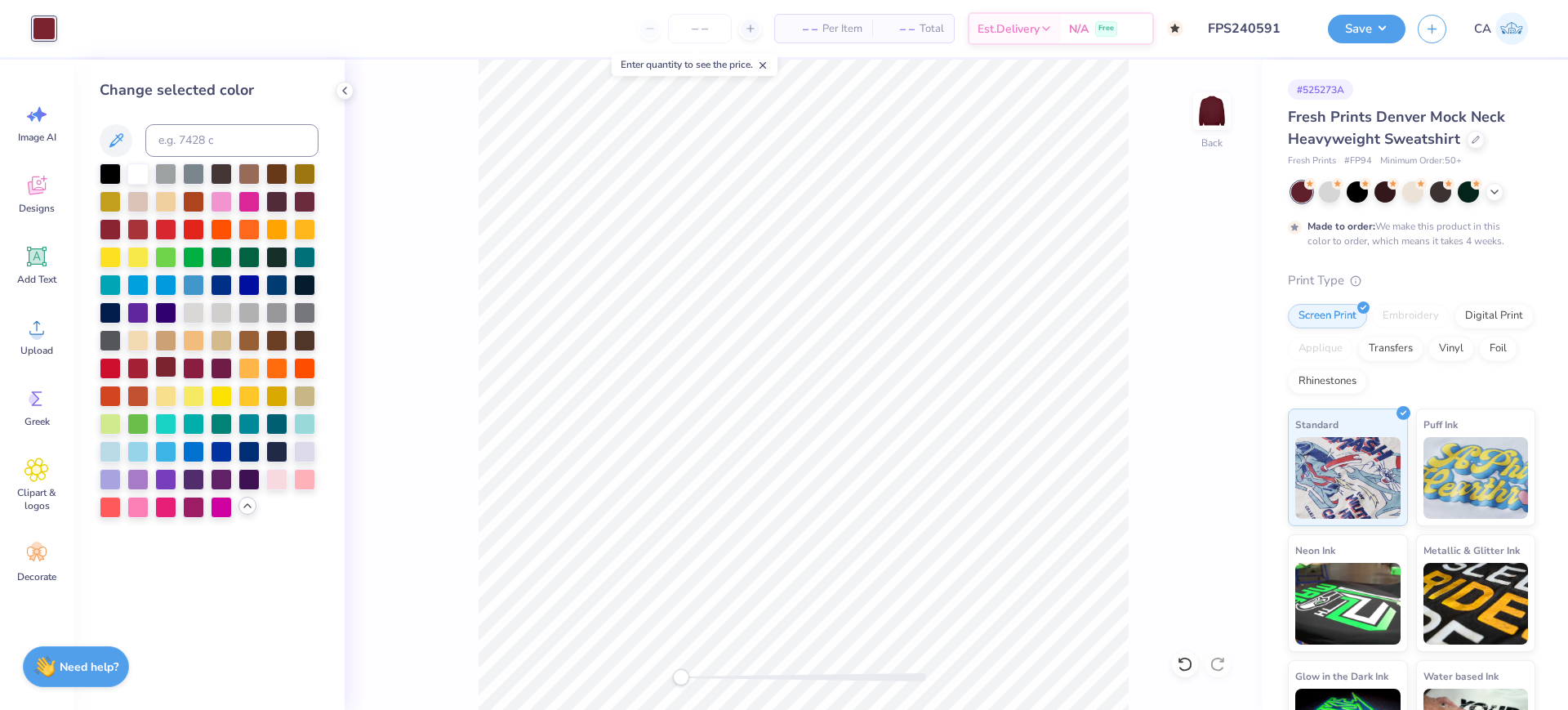
click at [164, 365] on div at bounding box center [165, 366] width 21 height 21
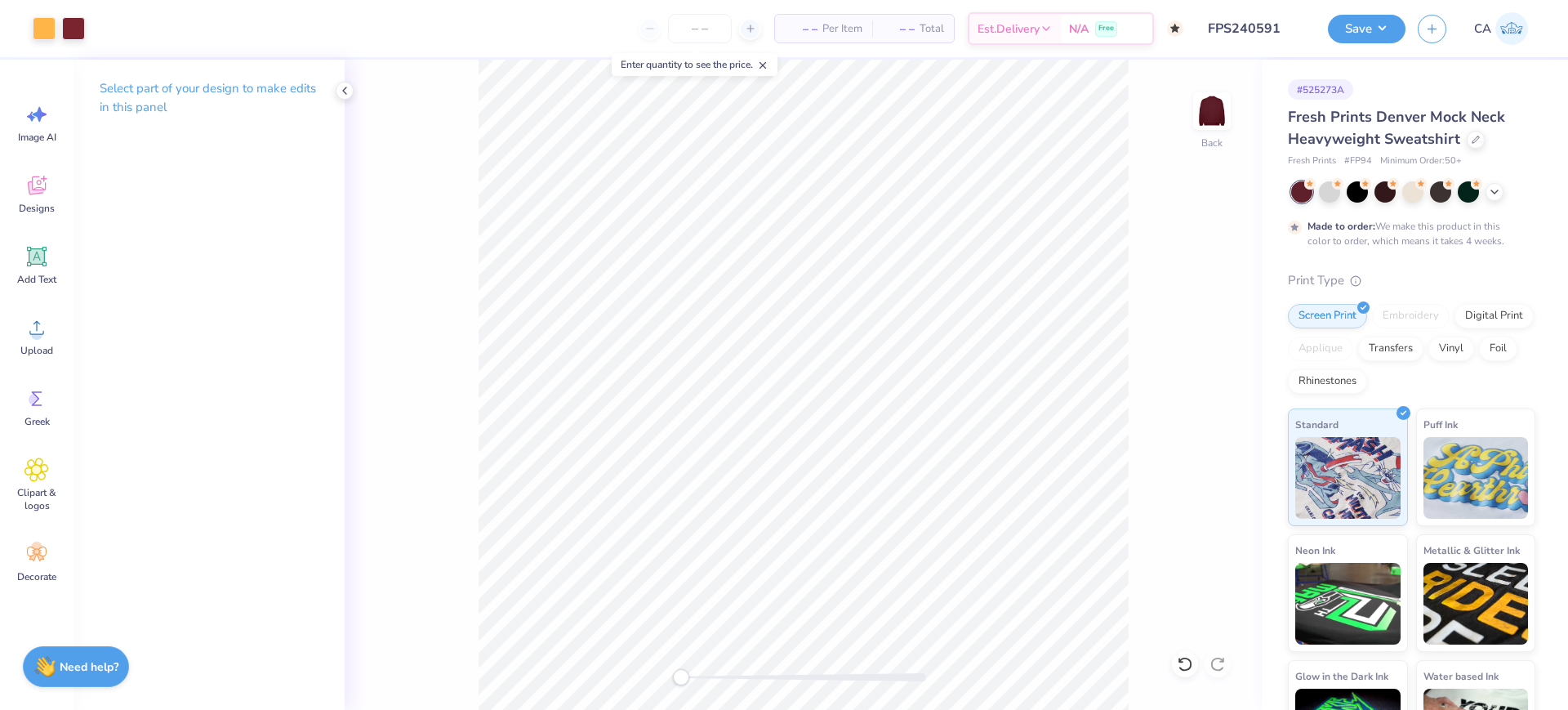
click at [769, 680] on div at bounding box center [804, 676] width 245 height 8
click at [772, 678] on div "Accessibility label" at bounding box center [769, 677] width 17 height 17
click at [81, 27] on div at bounding box center [73, 27] width 23 height 23
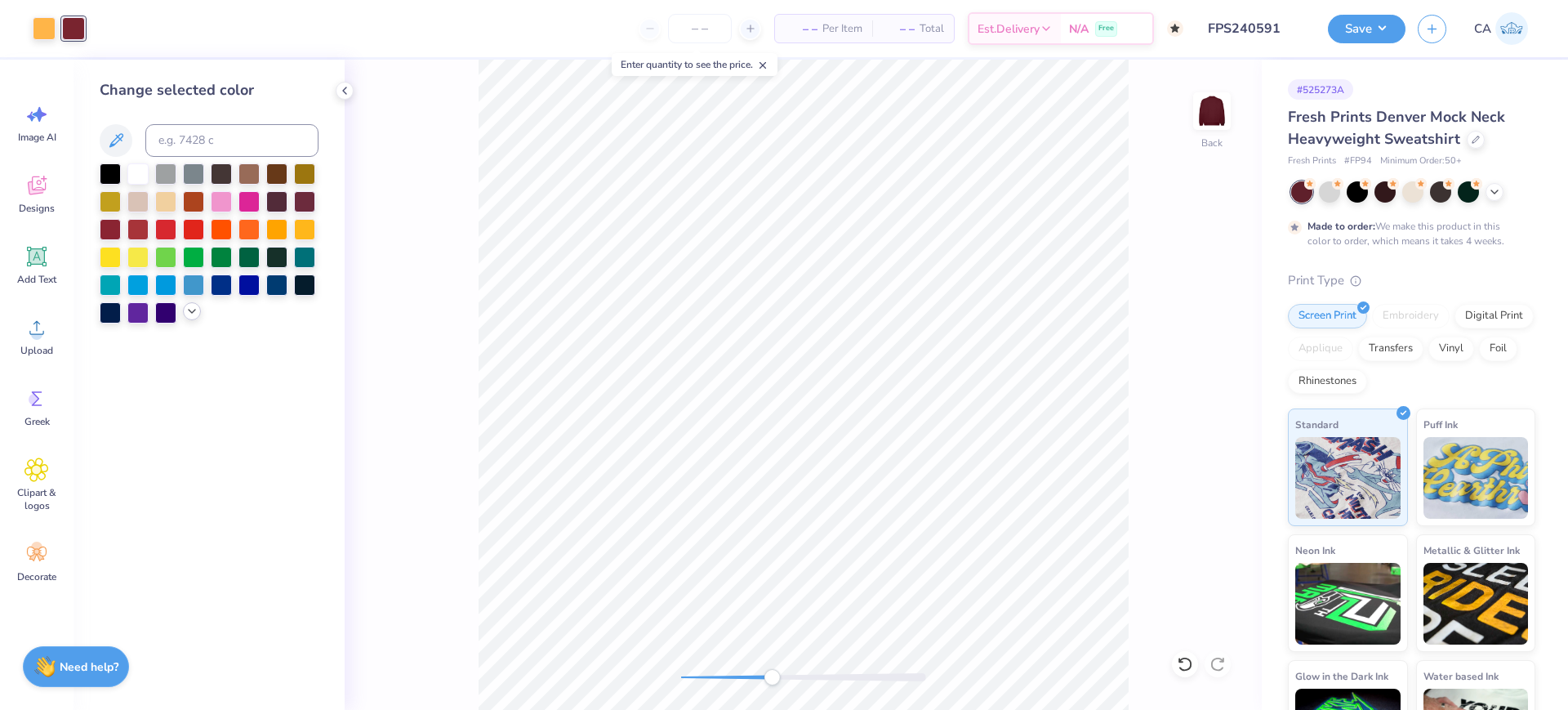
click at [187, 315] on icon at bounding box center [191, 311] width 13 height 13
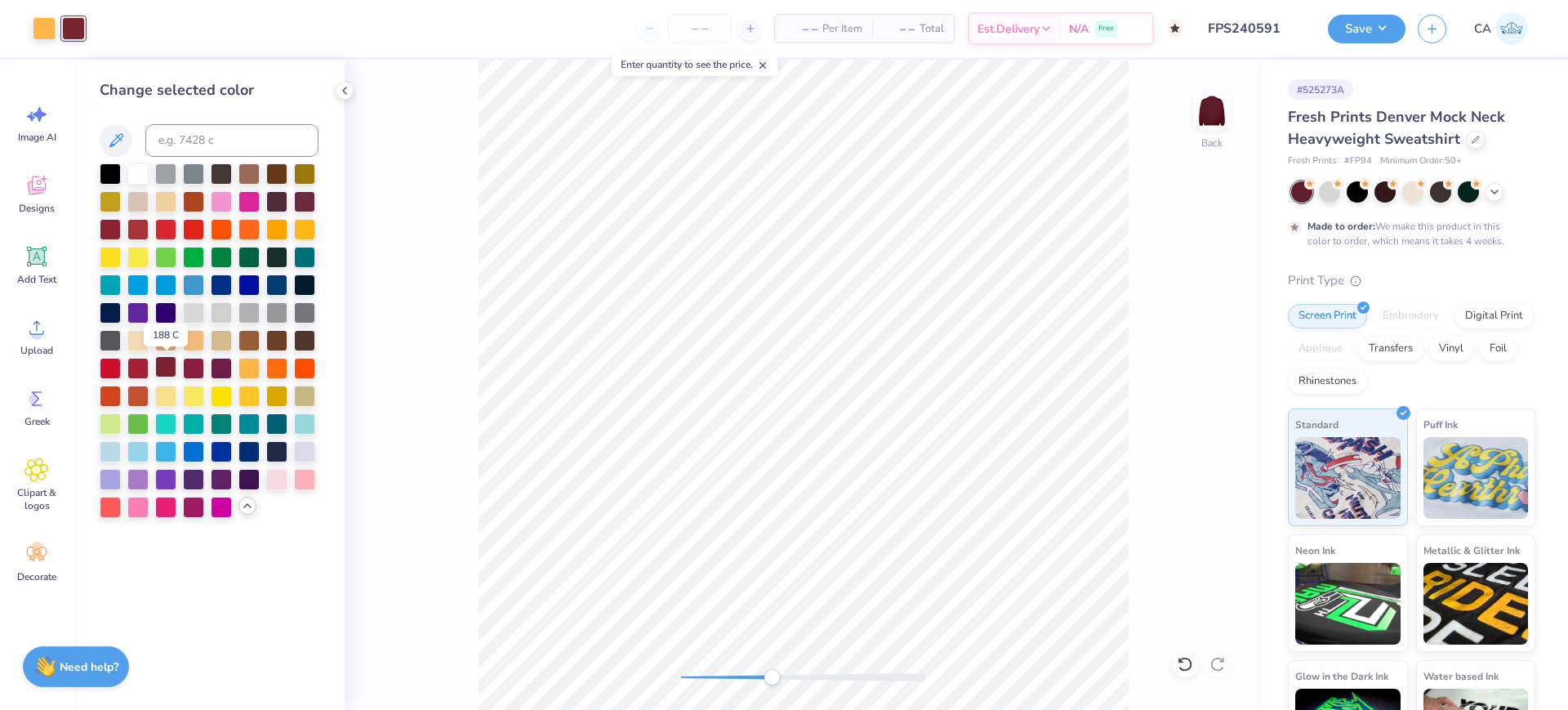
click at [164, 366] on div at bounding box center [165, 366] width 21 height 21
click at [49, 332] on div "Upload" at bounding box center [37, 336] width 59 height 61
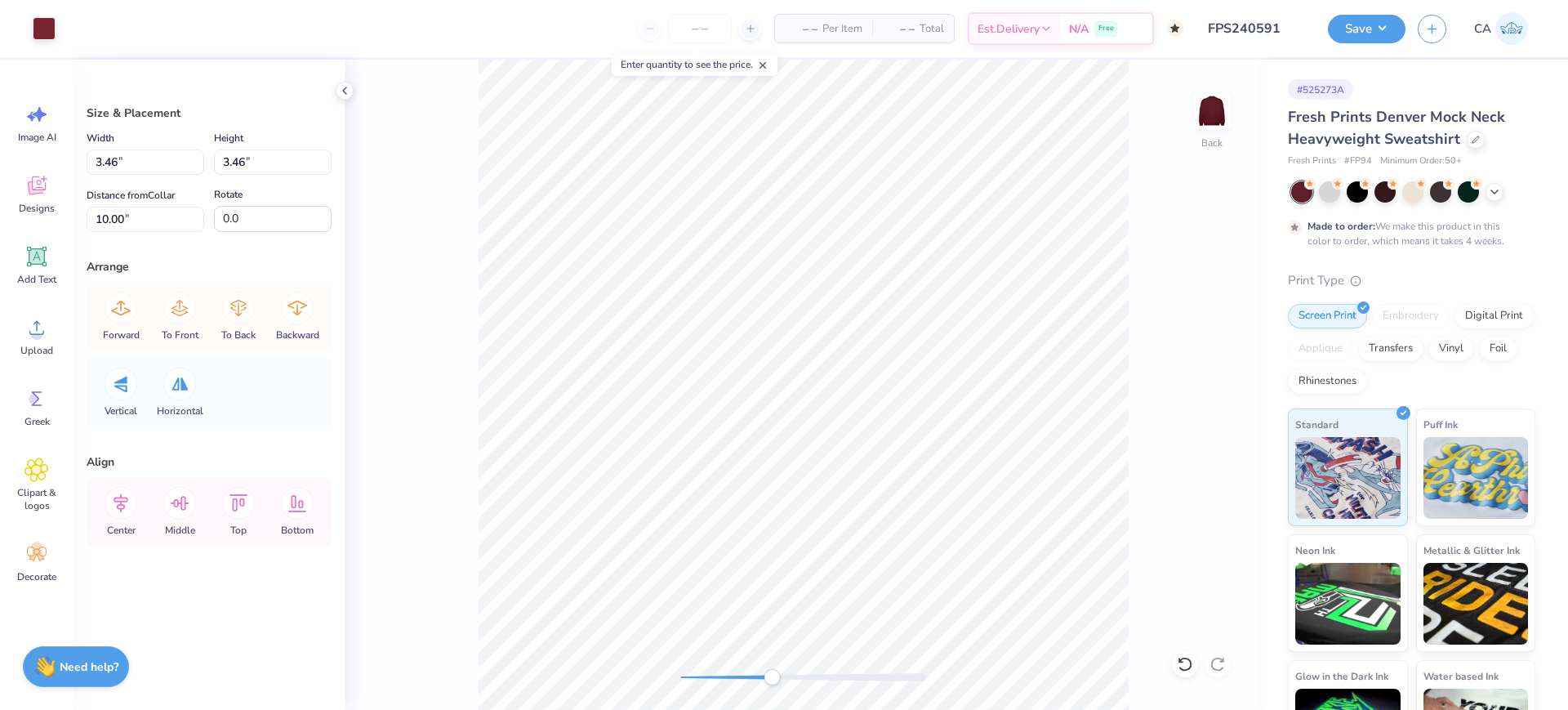
type input "12.50"
type input "10.78"
type input "1.38"
type input "3.46"
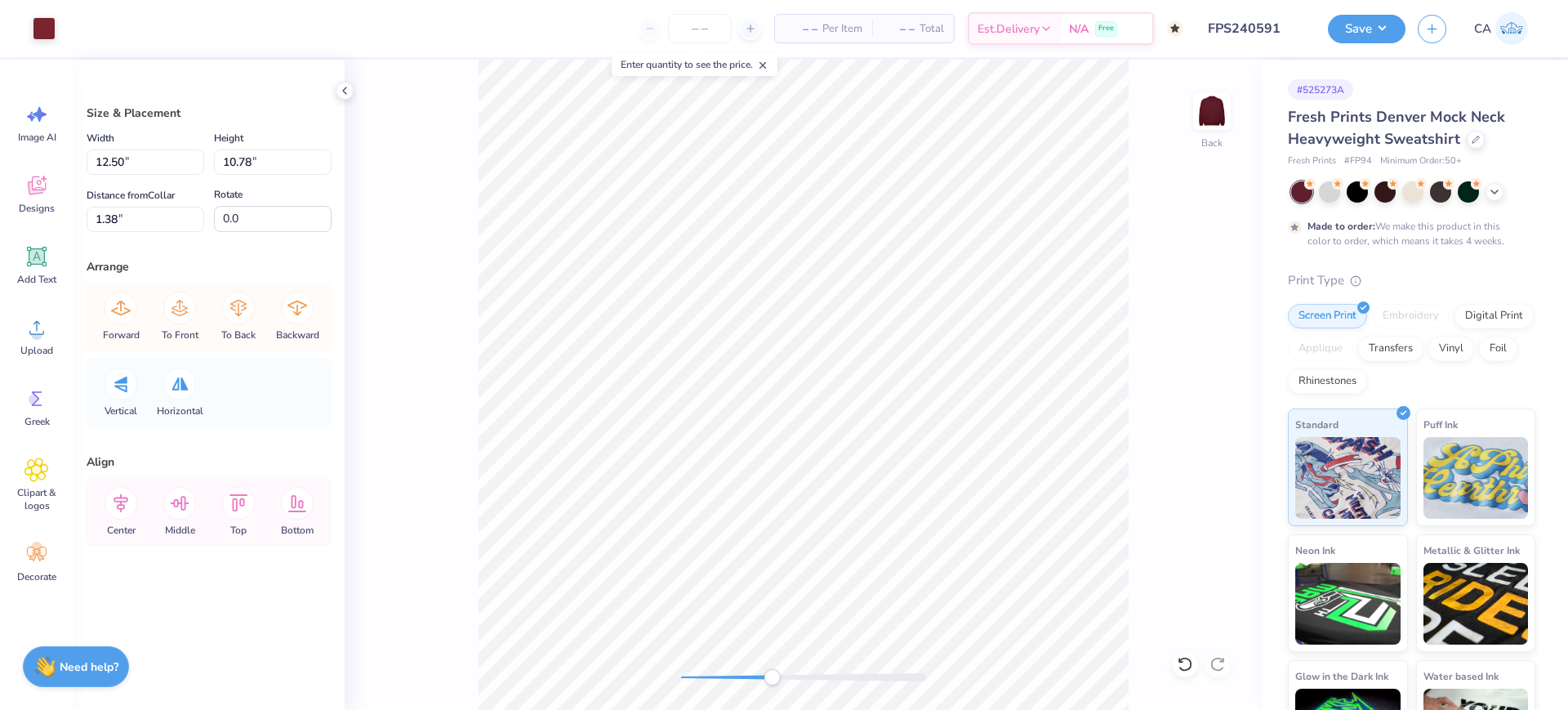
type input "10.00"
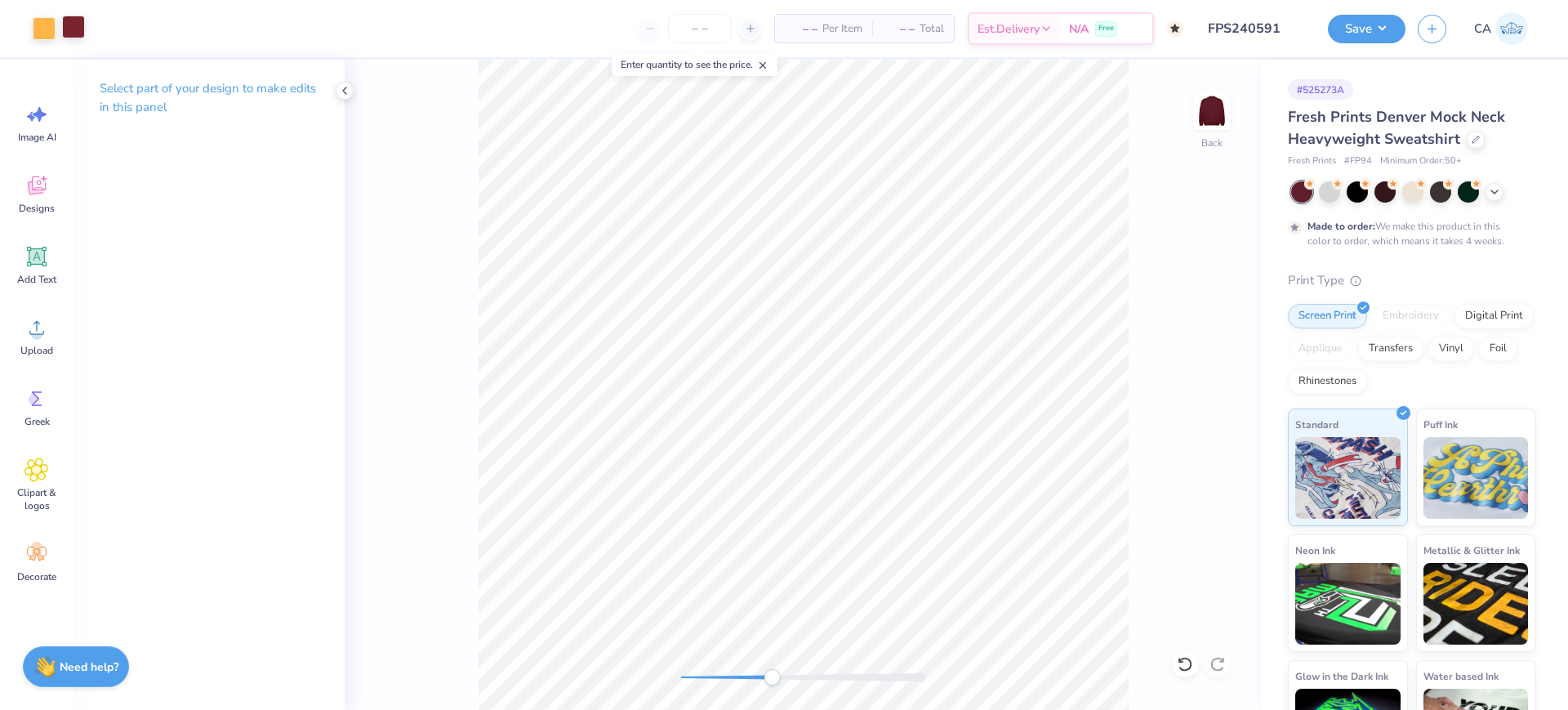
click at [86, 30] on div "Art colors – – Per Item – – Total Est. Delivery N/A Free Design Title FPS240591…" at bounding box center [784, 29] width 1568 height 57
click at [78, 32] on div at bounding box center [73, 27] width 23 height 23
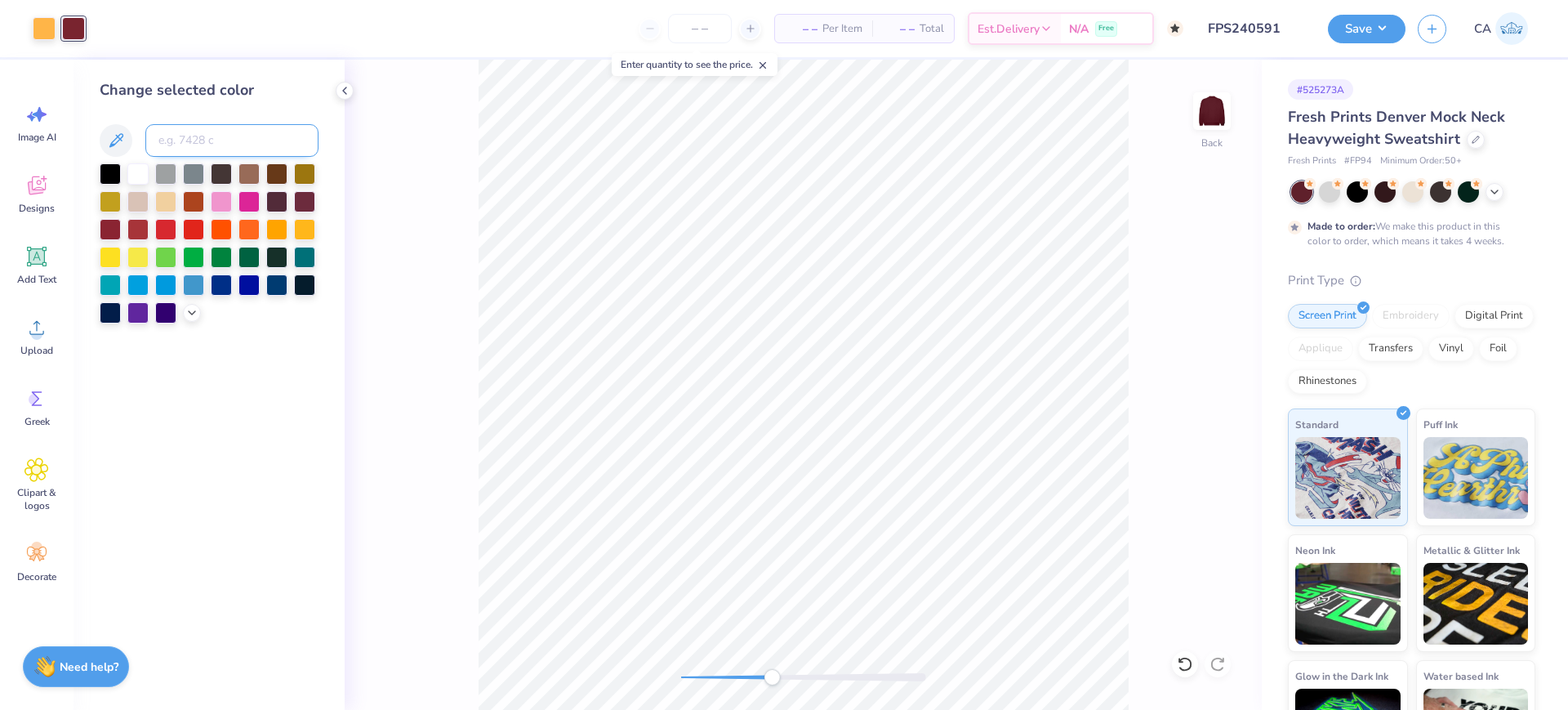
click at [170, 141] on input at bounding box center [231, 141] width 173 height 33
type input "7421"
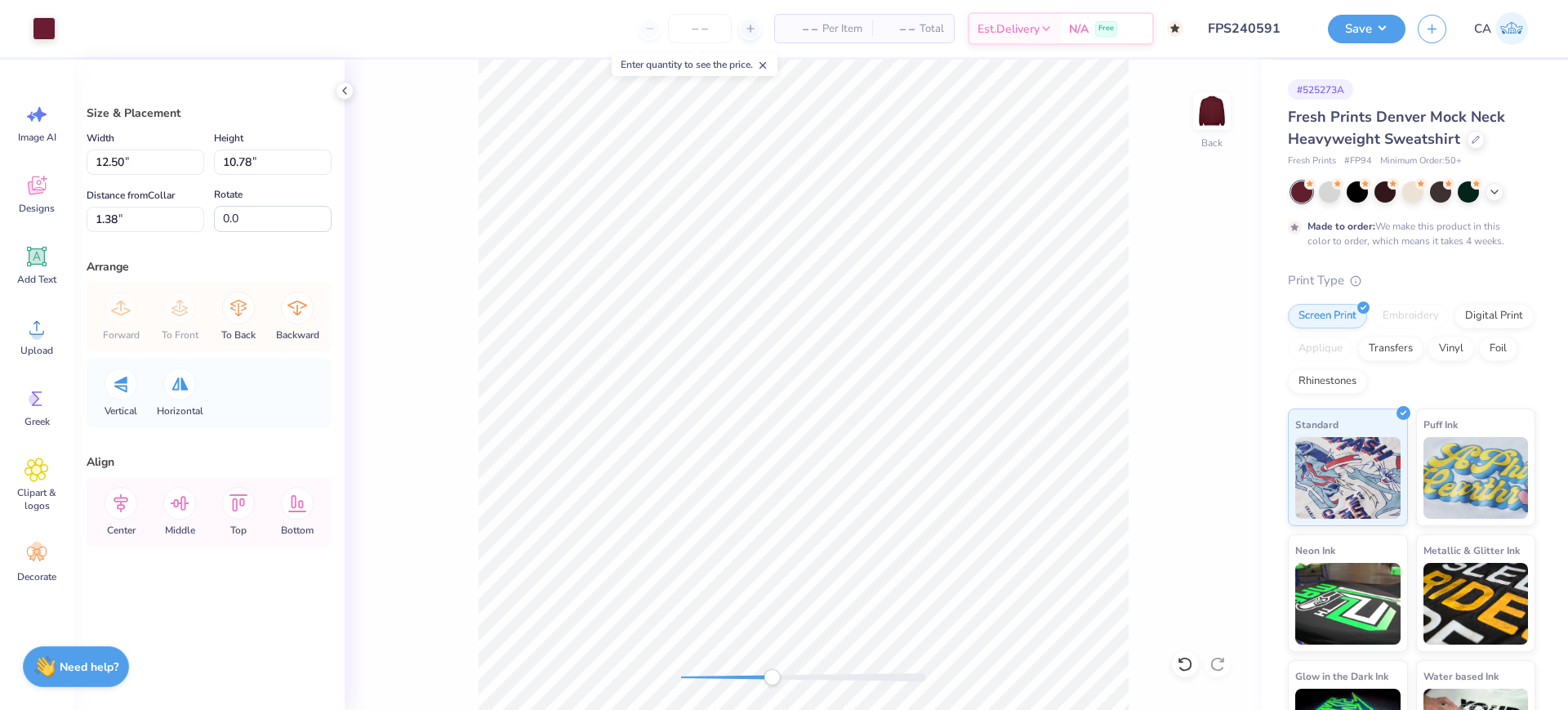
click at [720, 670] on div at bounding box center [804, 677] width 245 height 17
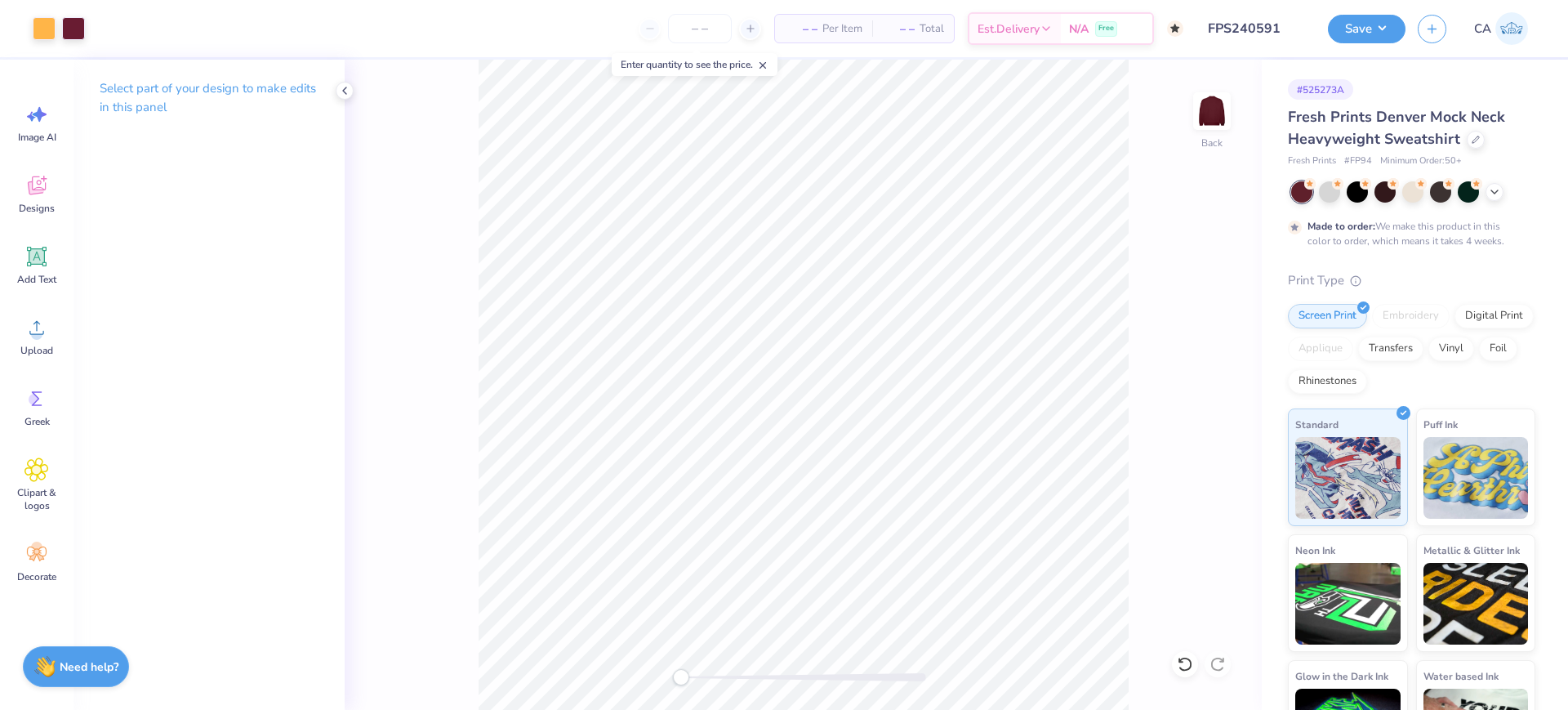
click at [668, 673] on div "Back" at bounding box center [803, 385] width 917 height 650
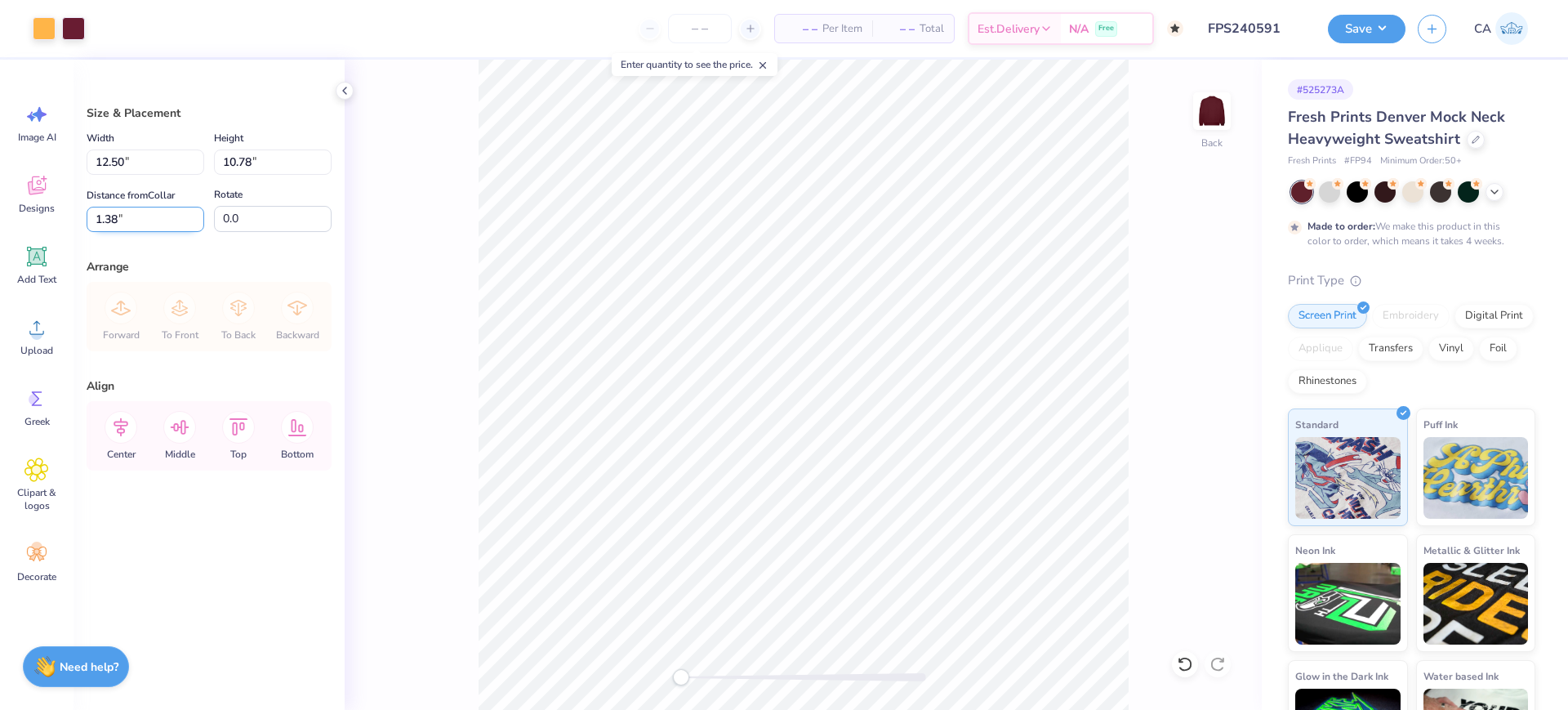
click at [159, 224] on input "1.38" at bounding box center [144, 218] width 117 height 25
type input "2.00"
click at [1398, 23] on button "Save" at bounding box center [1366, 26] width 77 height 29
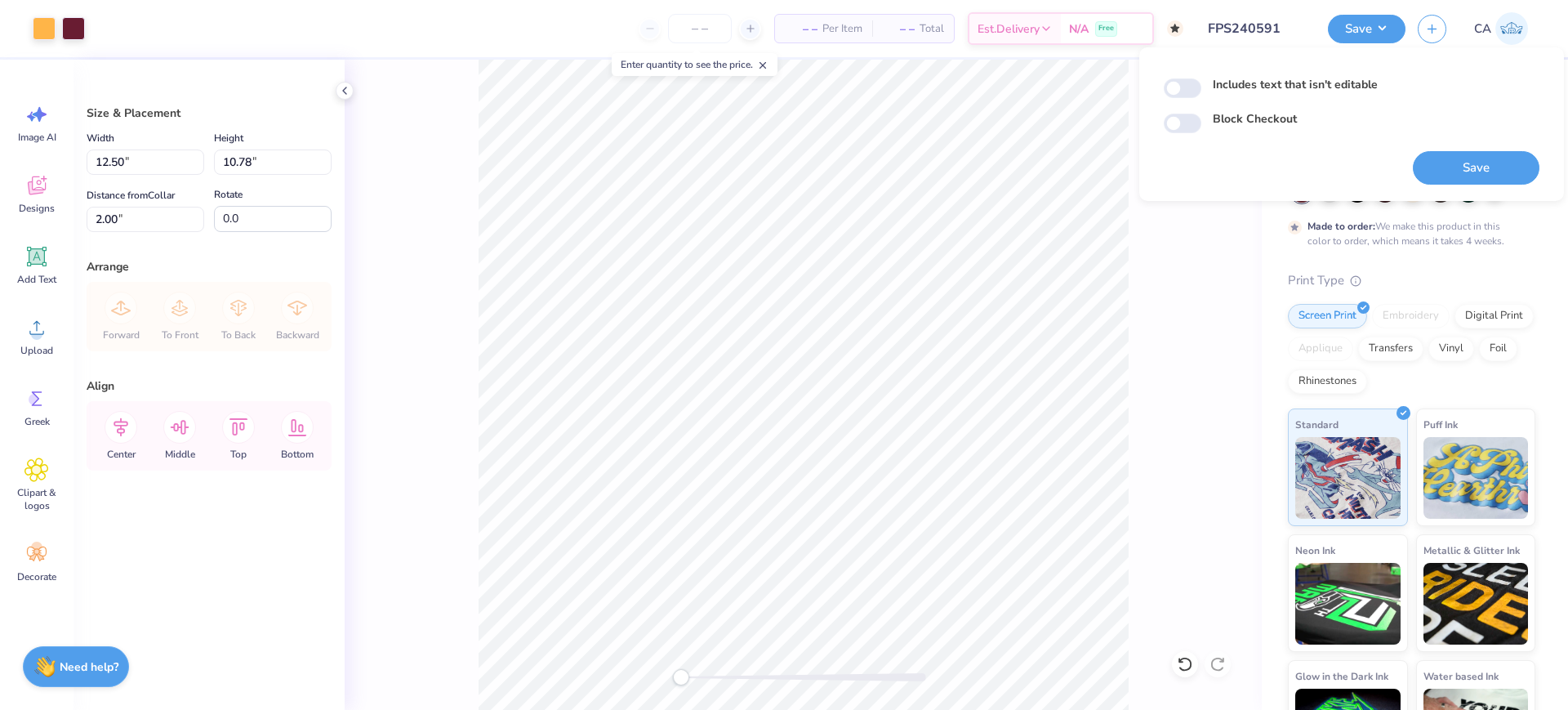
click at [1451, 175] on button "Save" at bounding box center [1476, 168] width 126 height 33
checkbox input "true"
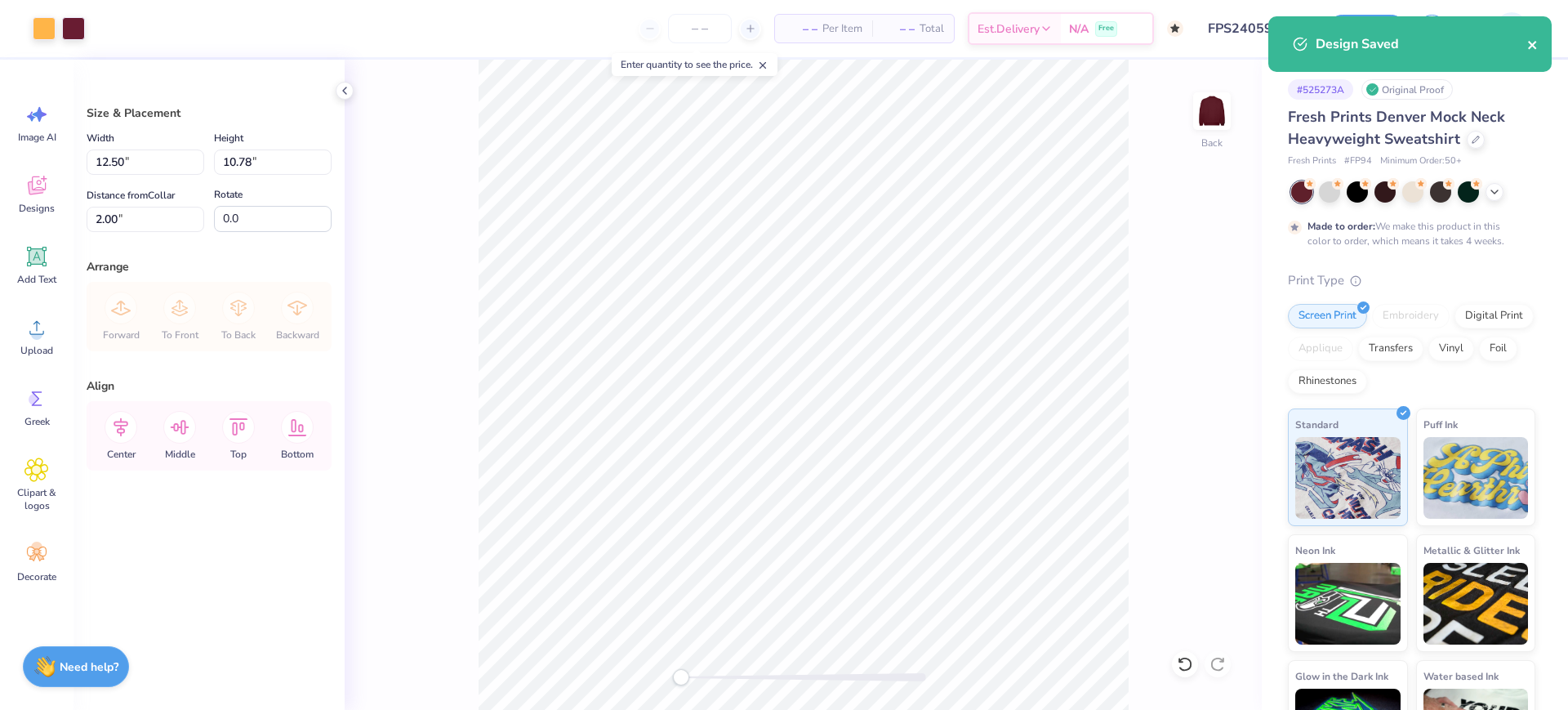
click at [1533, 51] on button "close" at bounding box center [1532, 44] width 11 height 20
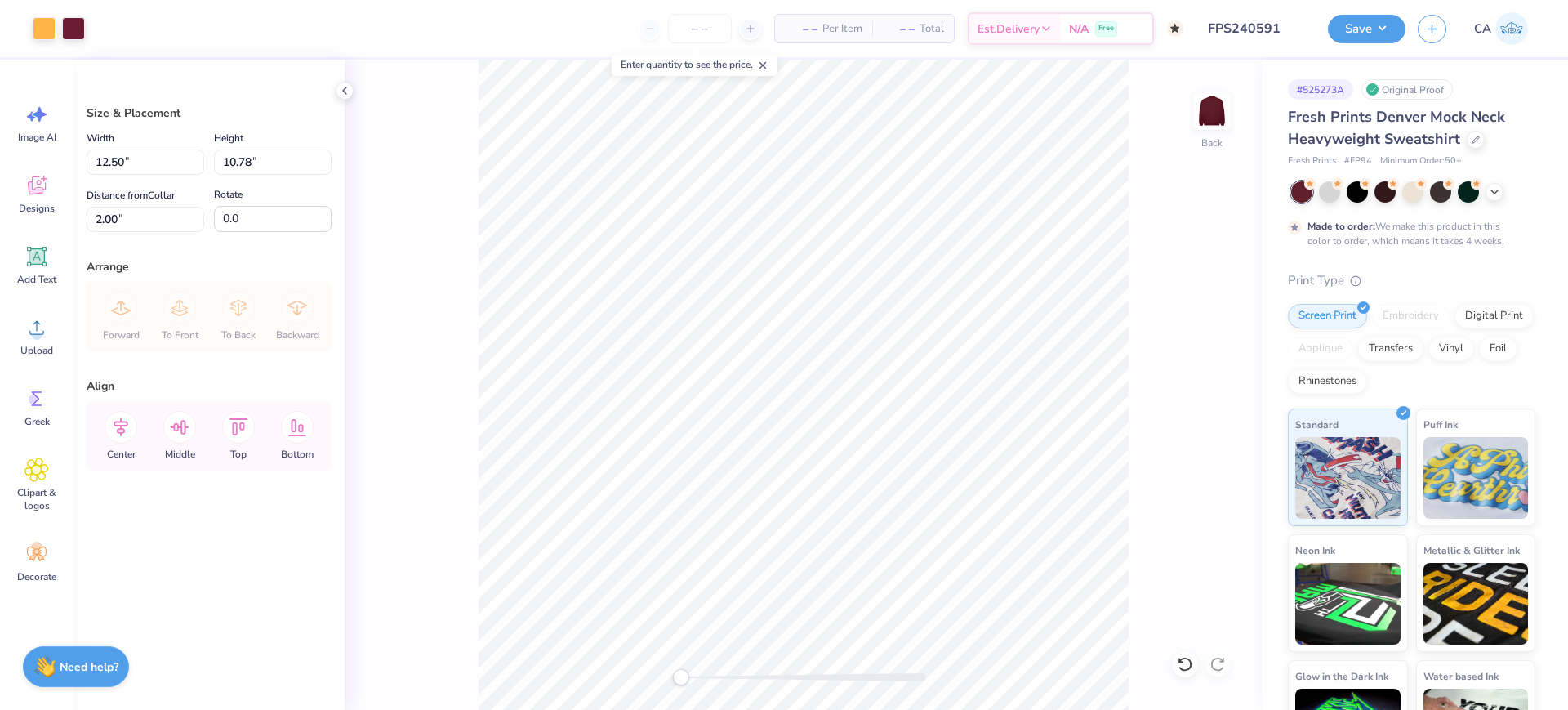
click at [1339, 27] on div "Art colors – – Per Item – – Total Est. Delivery N/A Free Design Title FPS240591…" at bounding box center [784, 355] width 1568 height 710
click at [1374, 38] on button "Save" at bounding box center [1366, 26] width 77 height 29
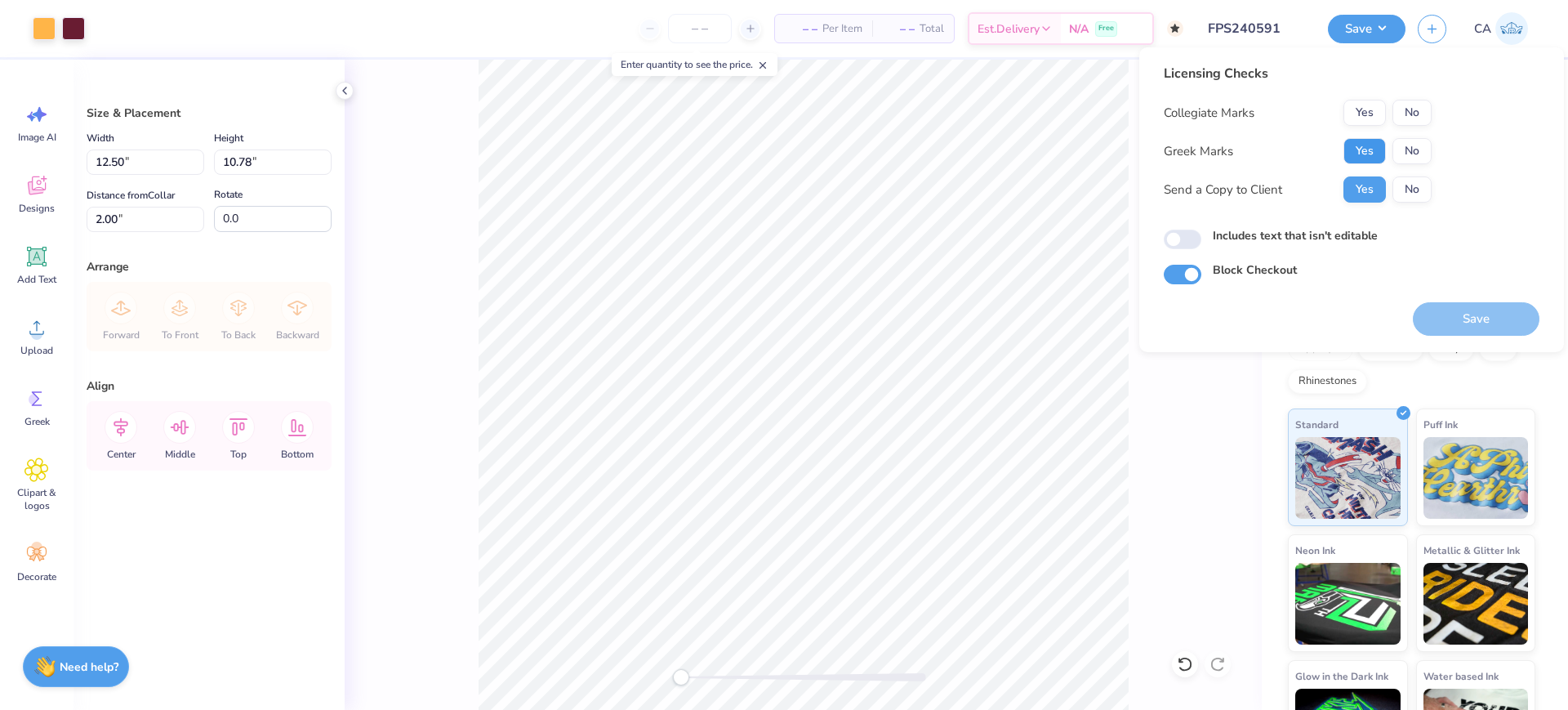
click at [1368, 142] on button "Yes" at bounding box center [1364, 151] width 43 height 26
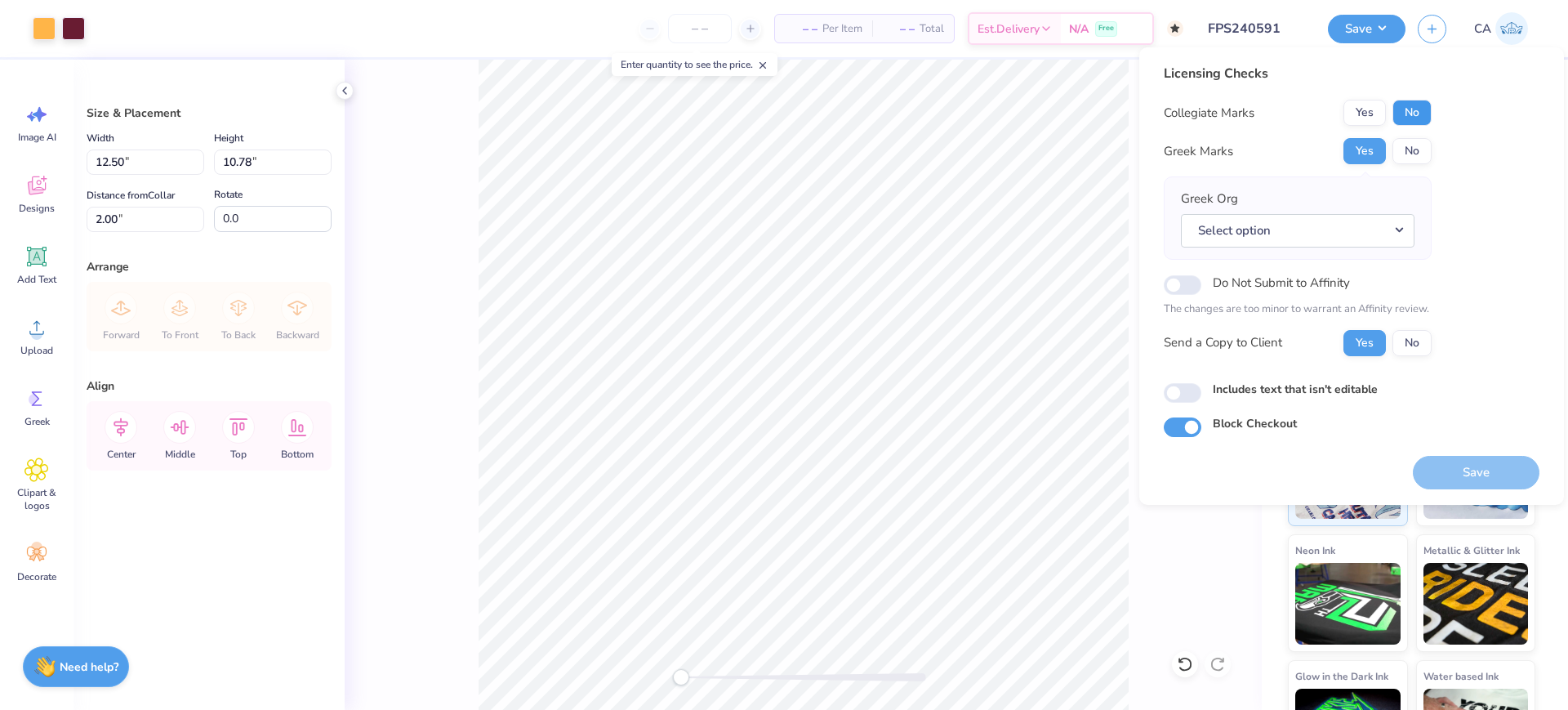
click at [1400, 121] on button "No" at bounding box center [1411, 112] width 39 height 26
click at [1385, 229] on button "Select option" at bounding box center [1297, 231] width 233 height 33
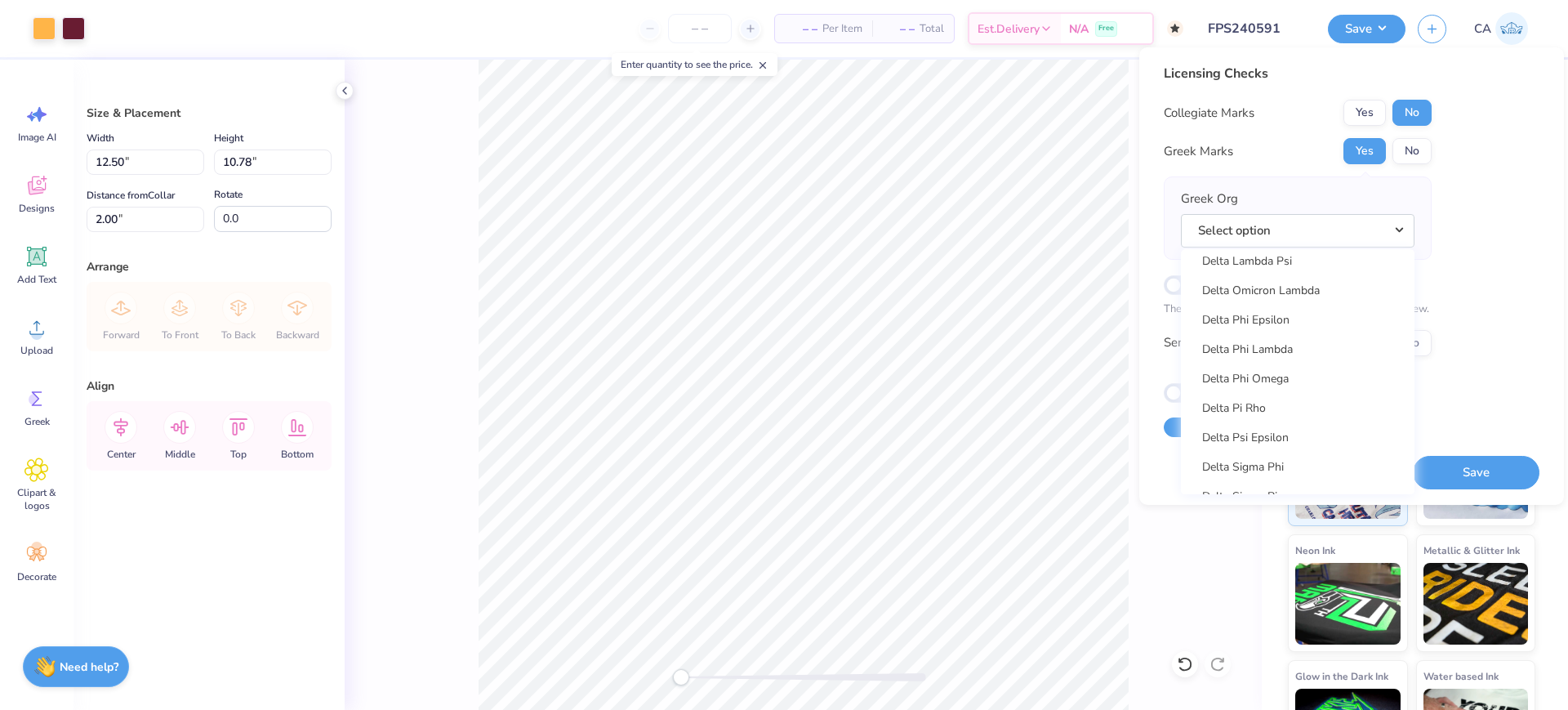
scroll to position [3904, 0]
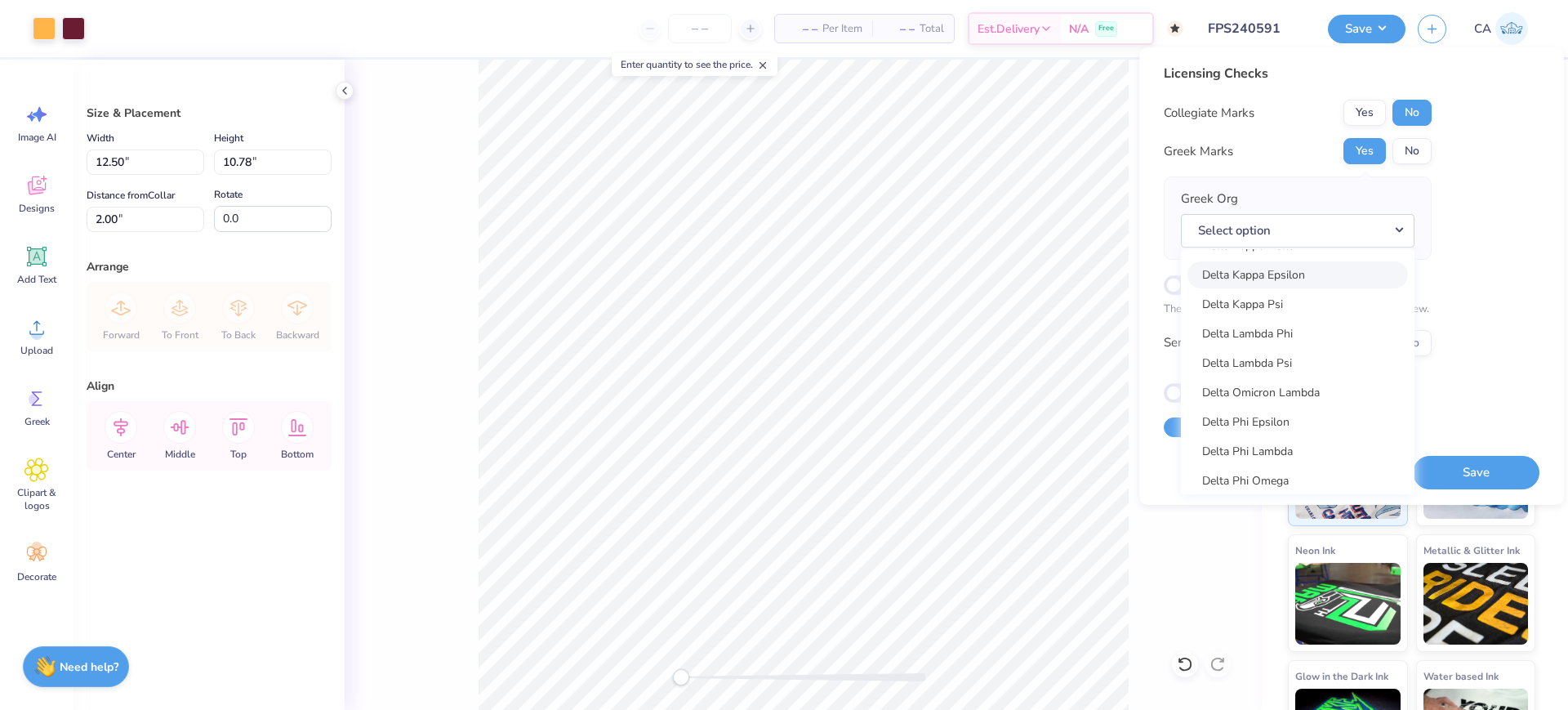
click at [1327, 282] on link "Delta Kappa Epsilon" at bounding box center [1297, 274] width 220 height 27
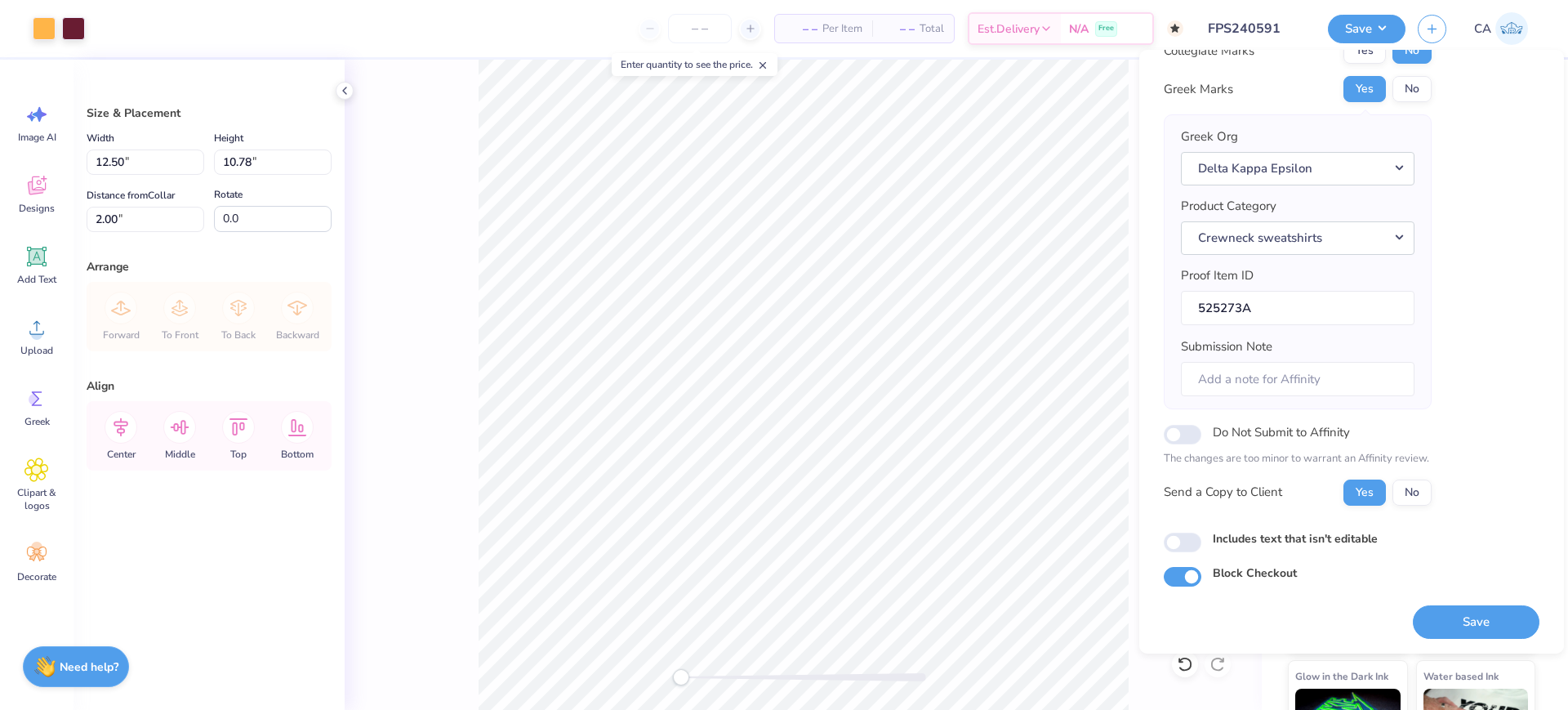
scroll to position [65, 0]
click at [1439, 614] on button "Save" at bounding box center [1476, 620] width 126 height 33
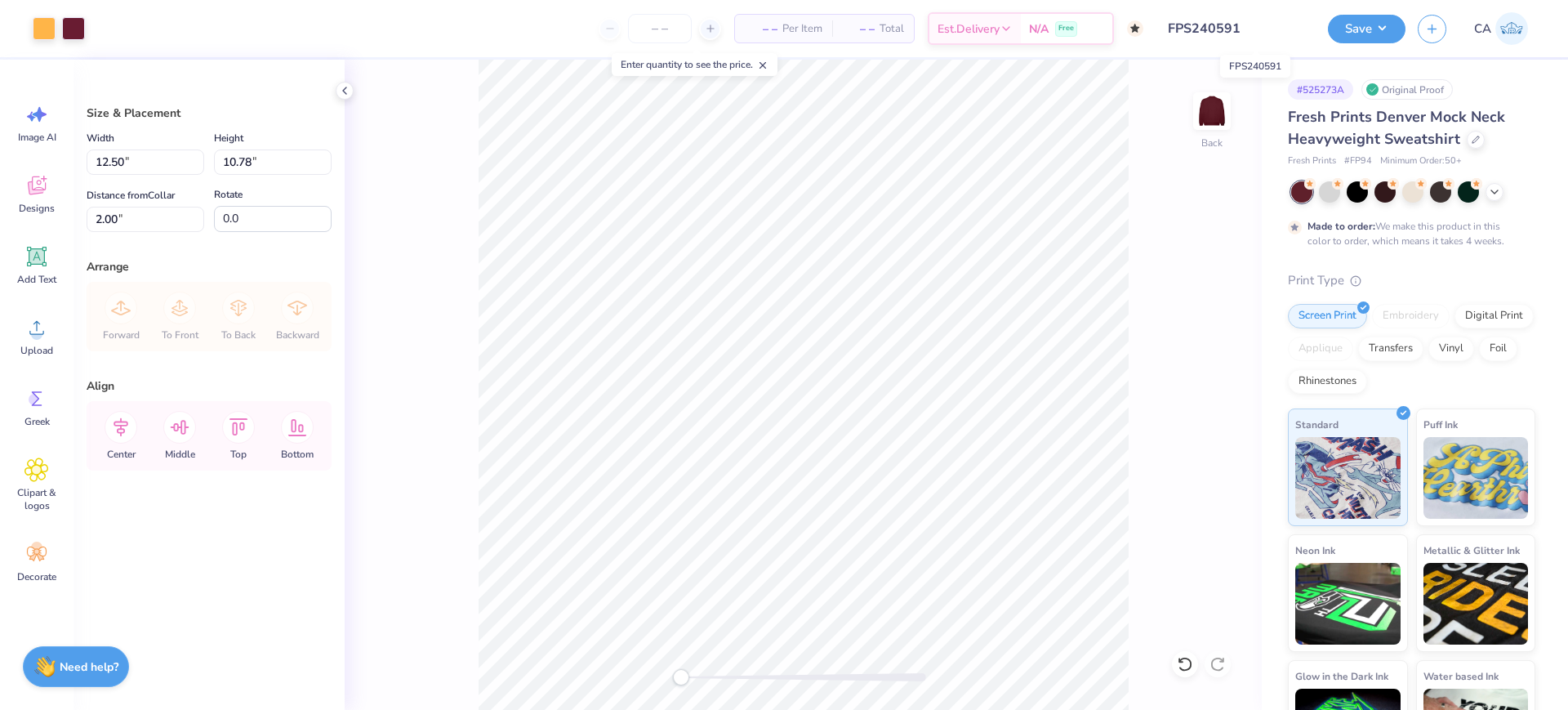
click at [1254, 30] on input "FPS240591" at bounding box center [1236, 29] width 160 height 33
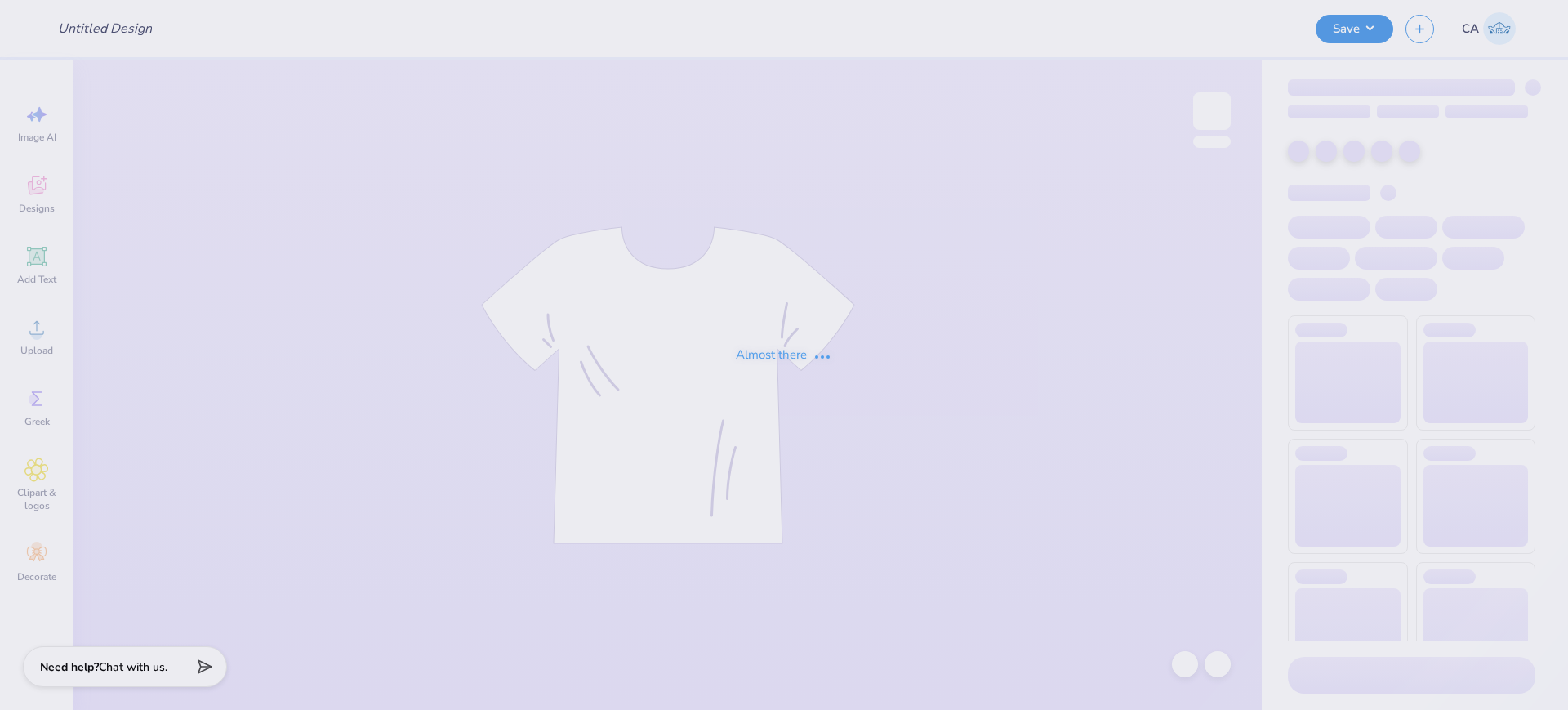
type input "FPS240559"
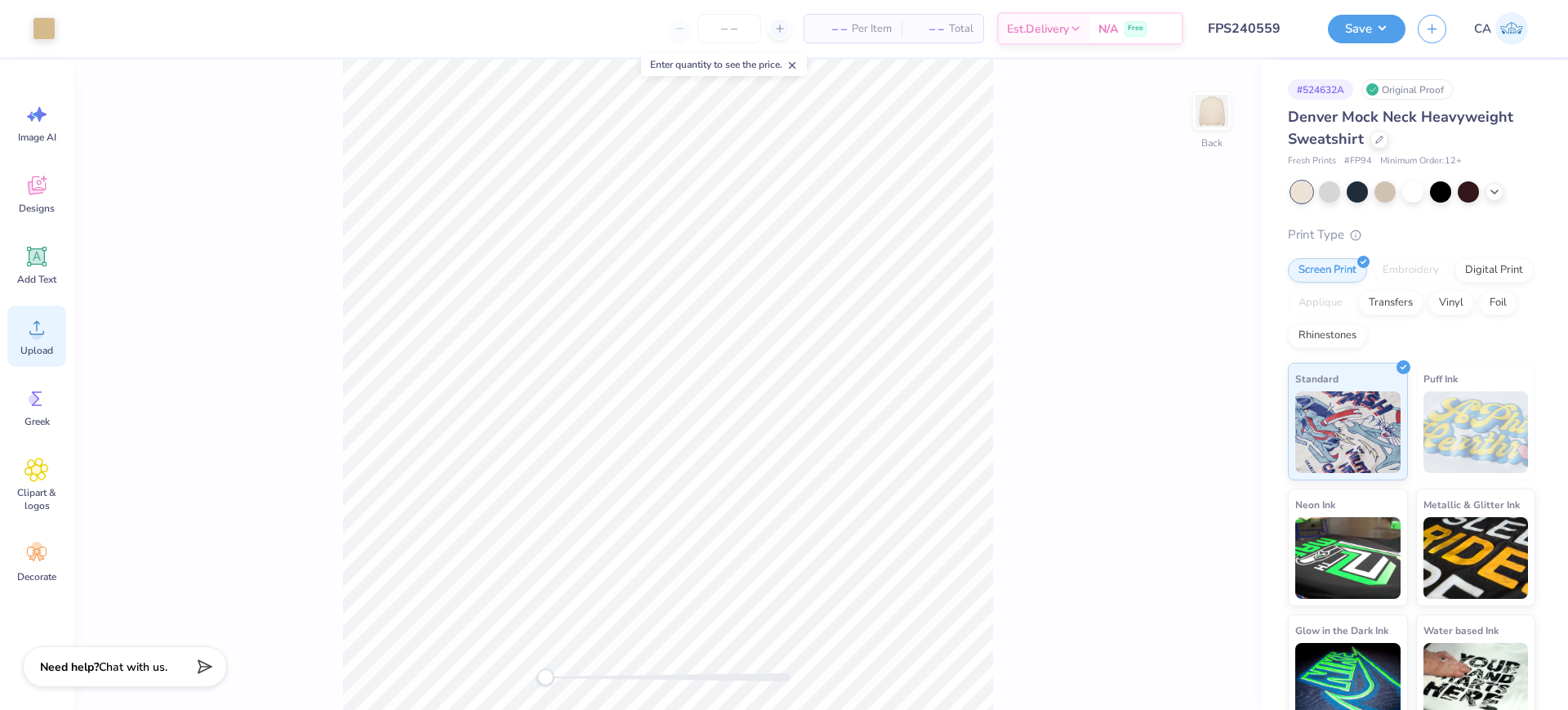
click at [30, 338] on icon at bounding box center [37, 327] width 24 height 24
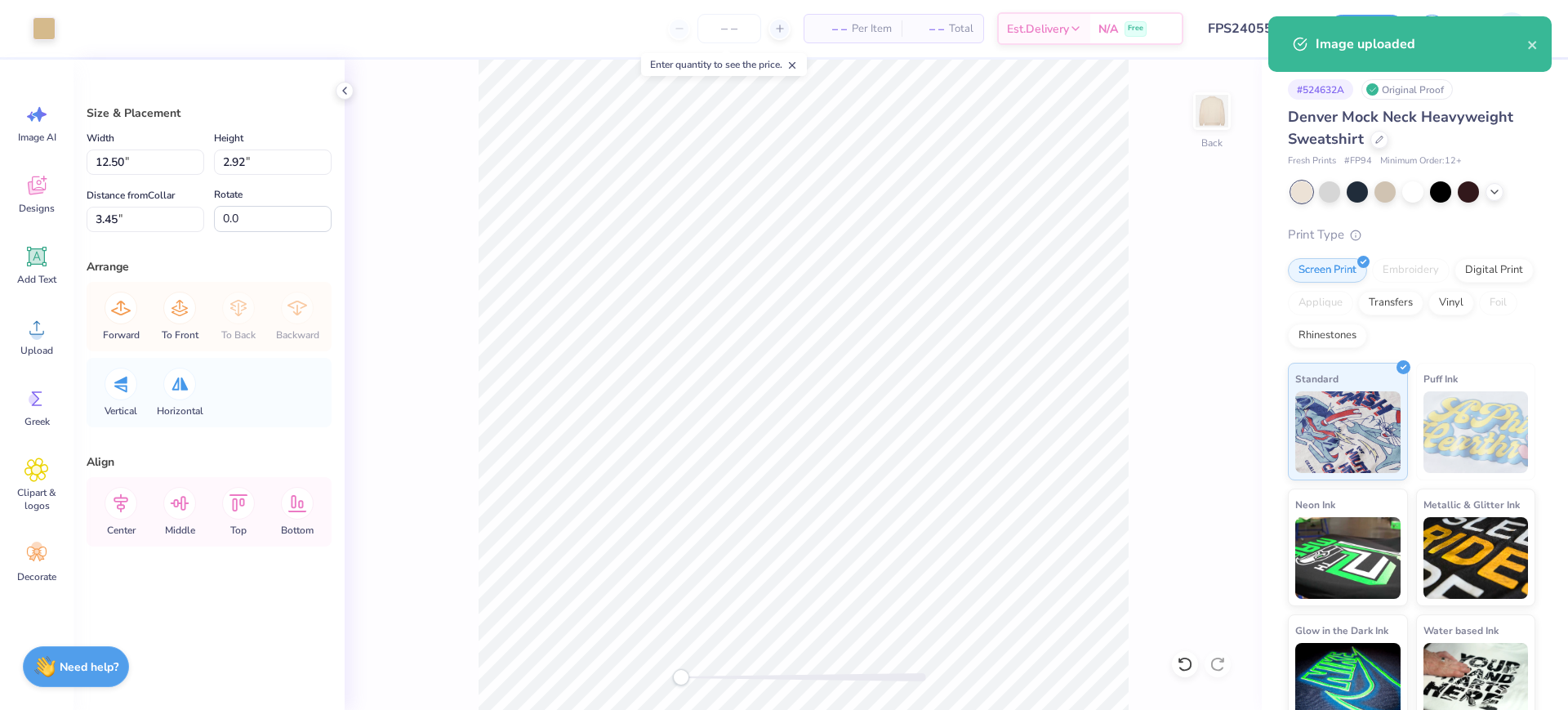
type input "12.50"
type input "2.92"
type input "3.45"
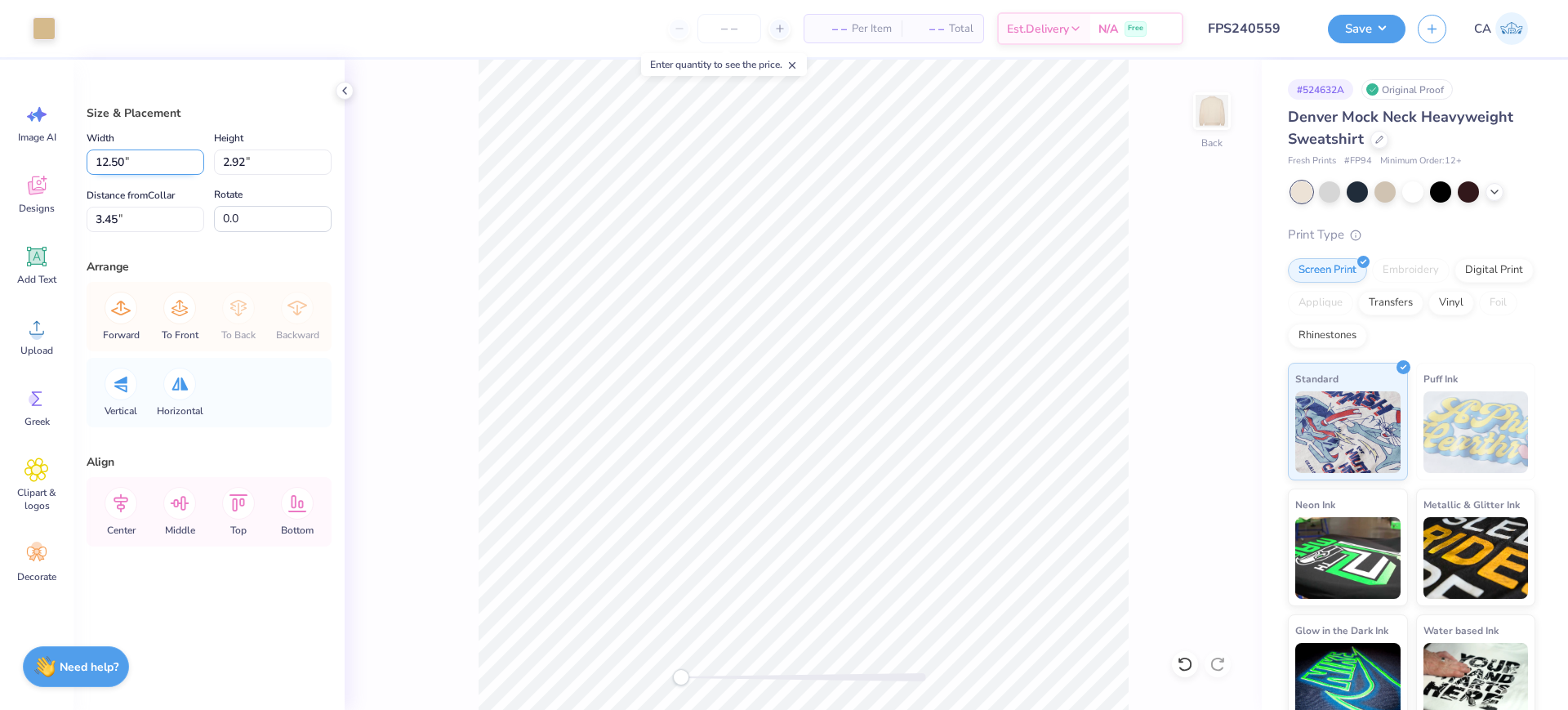
click at [126, 165] on input "12.50" at bounding box center [144, 162] width 117 height 25
type input "15.00"
type input "3.61"
type input "8.19"
click at [138, 164] on input "15.00" at bounding box center [144, 162] width 117 height 25
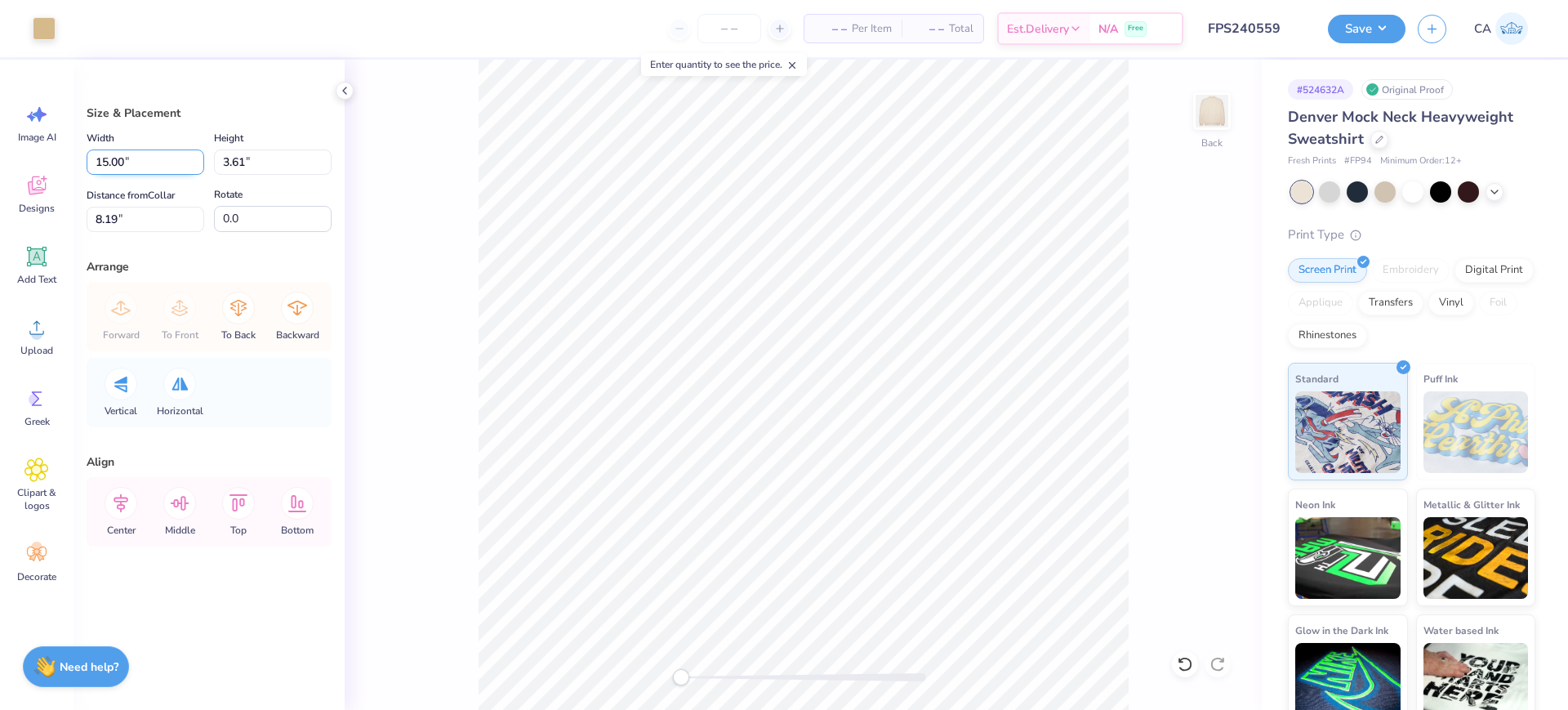
paste input "2.5"
type input "12.50"
type input "3.01"
click at [152, 210] on input "8.50" at bounding box center [144, 218] width 117 height 25
type input "3.45"
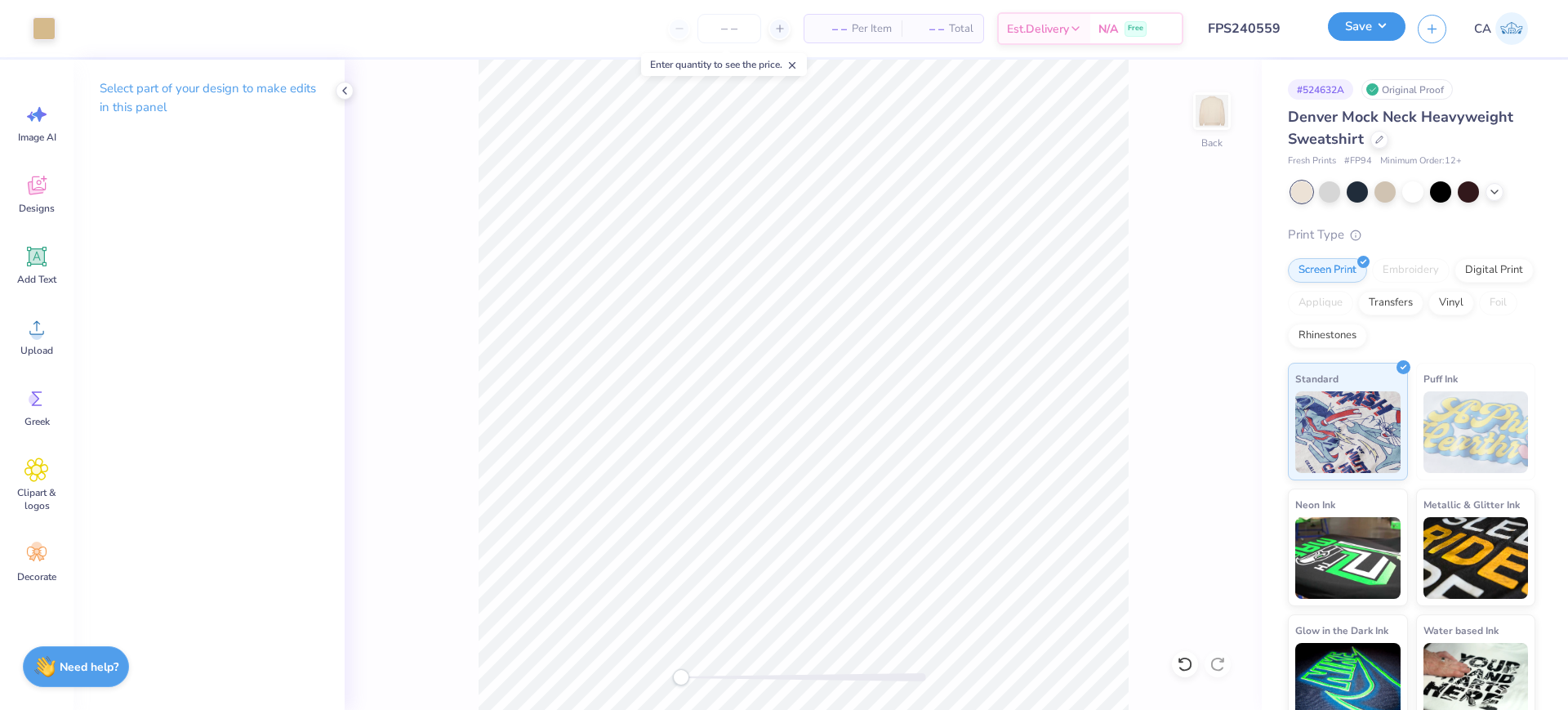
click at [1393, 28] on button "Save" at bounding box center [1366, 26] width 77 height 29
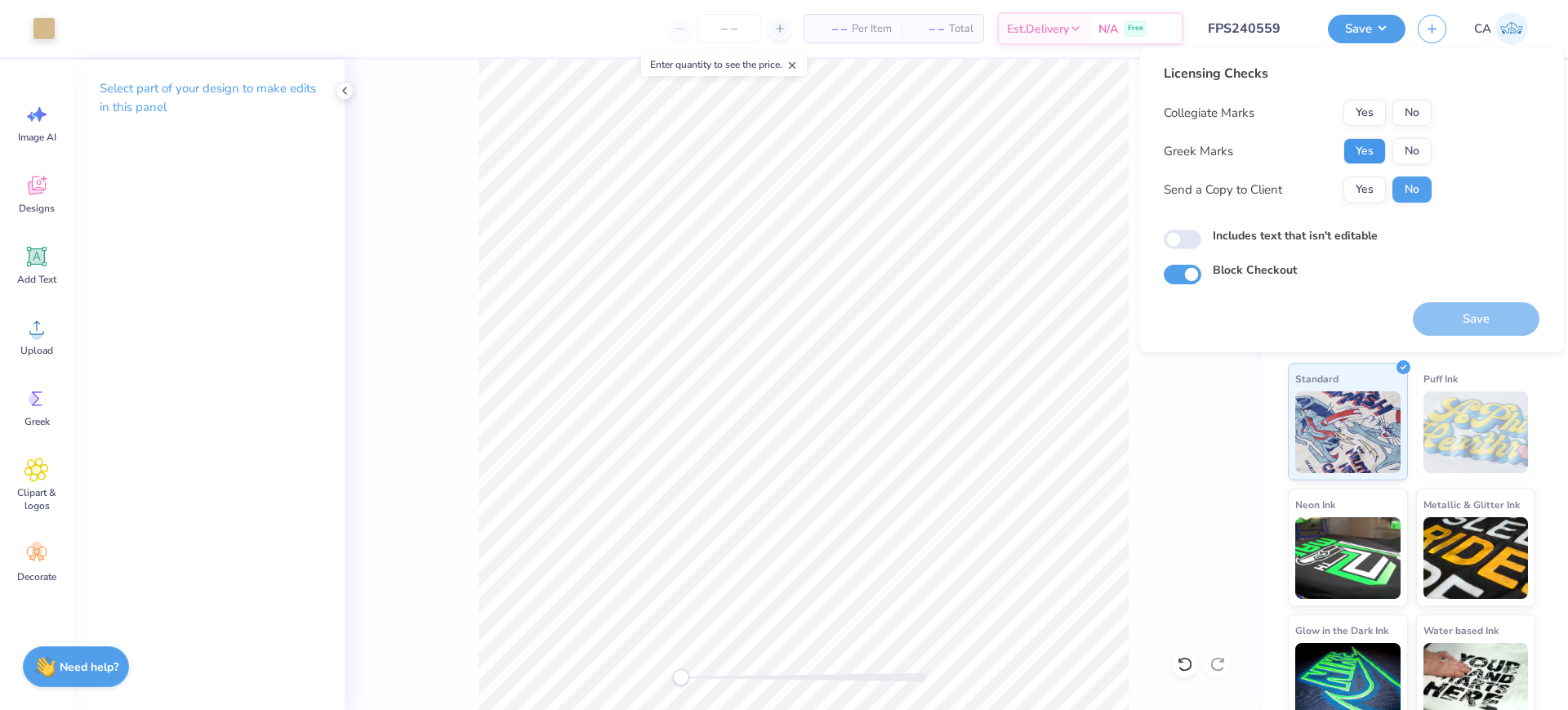
click at [1356, 163] on button "Yes" at bounding box center [1364, 151] width 43 height 26
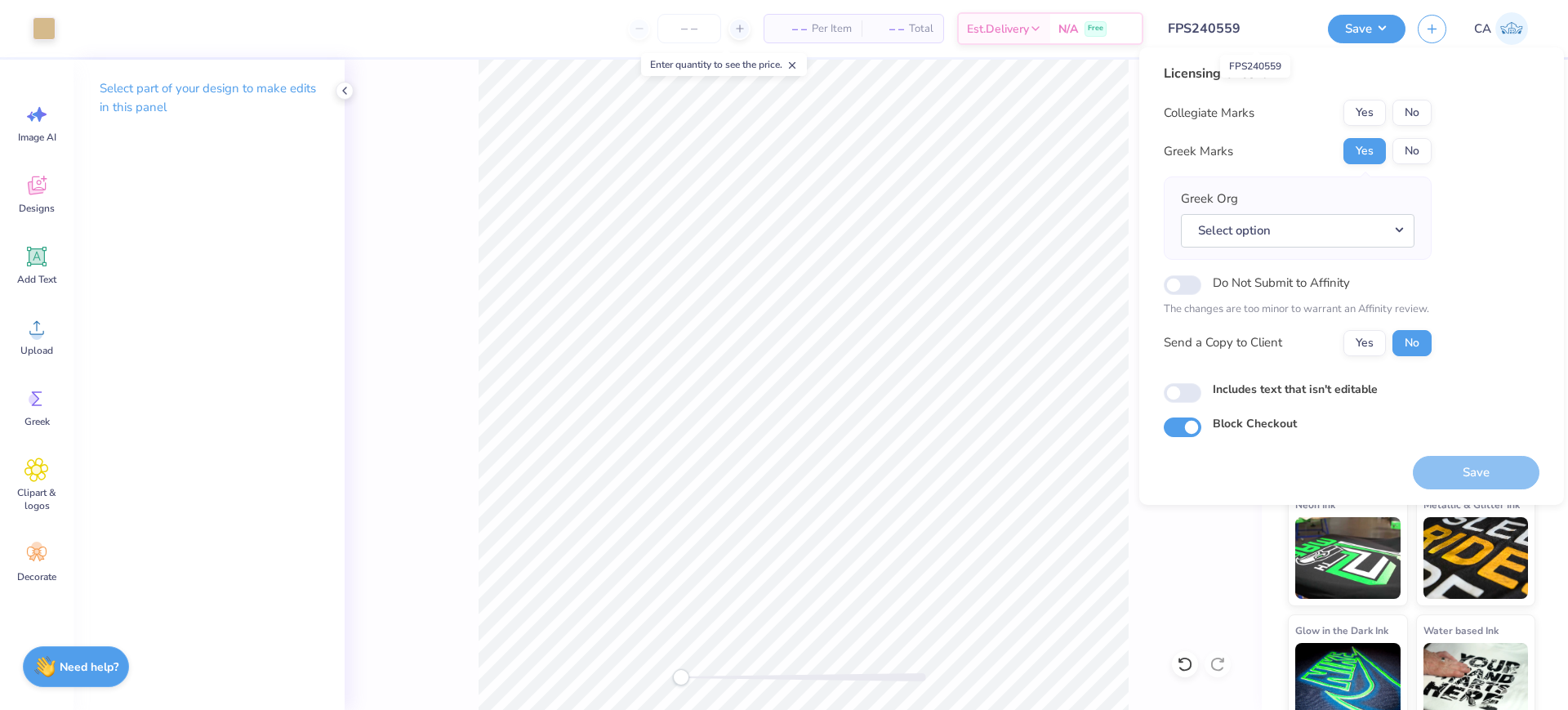
click at [1225, 14] on input "FPS240559" at bounding box center [1236, 29] width 160 height 33
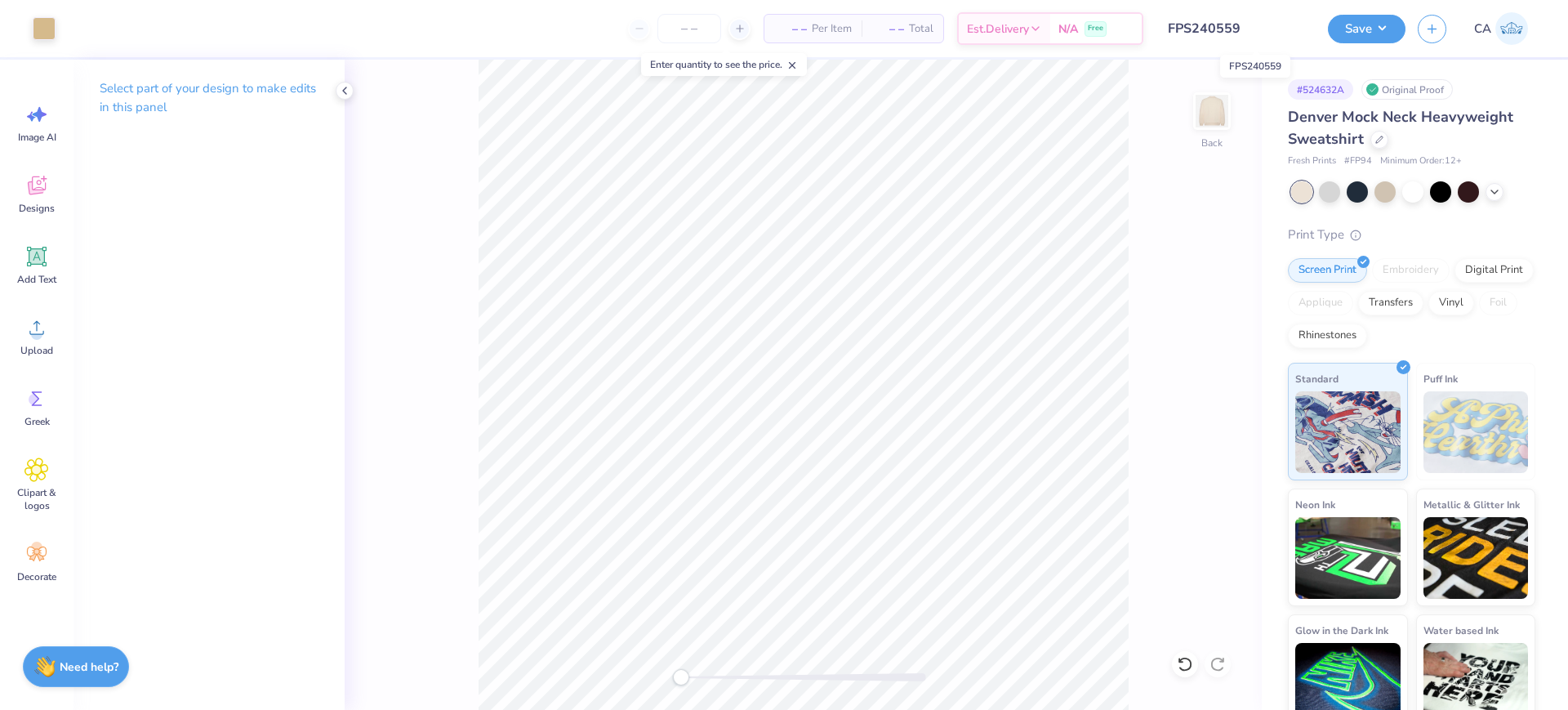
click at [1225, 14] on input "FPS240559" at bounding box center [1236, 29] width 160 height 33
click at [343, 94] on icon at bounding box center [345, 90] width 13 height 13
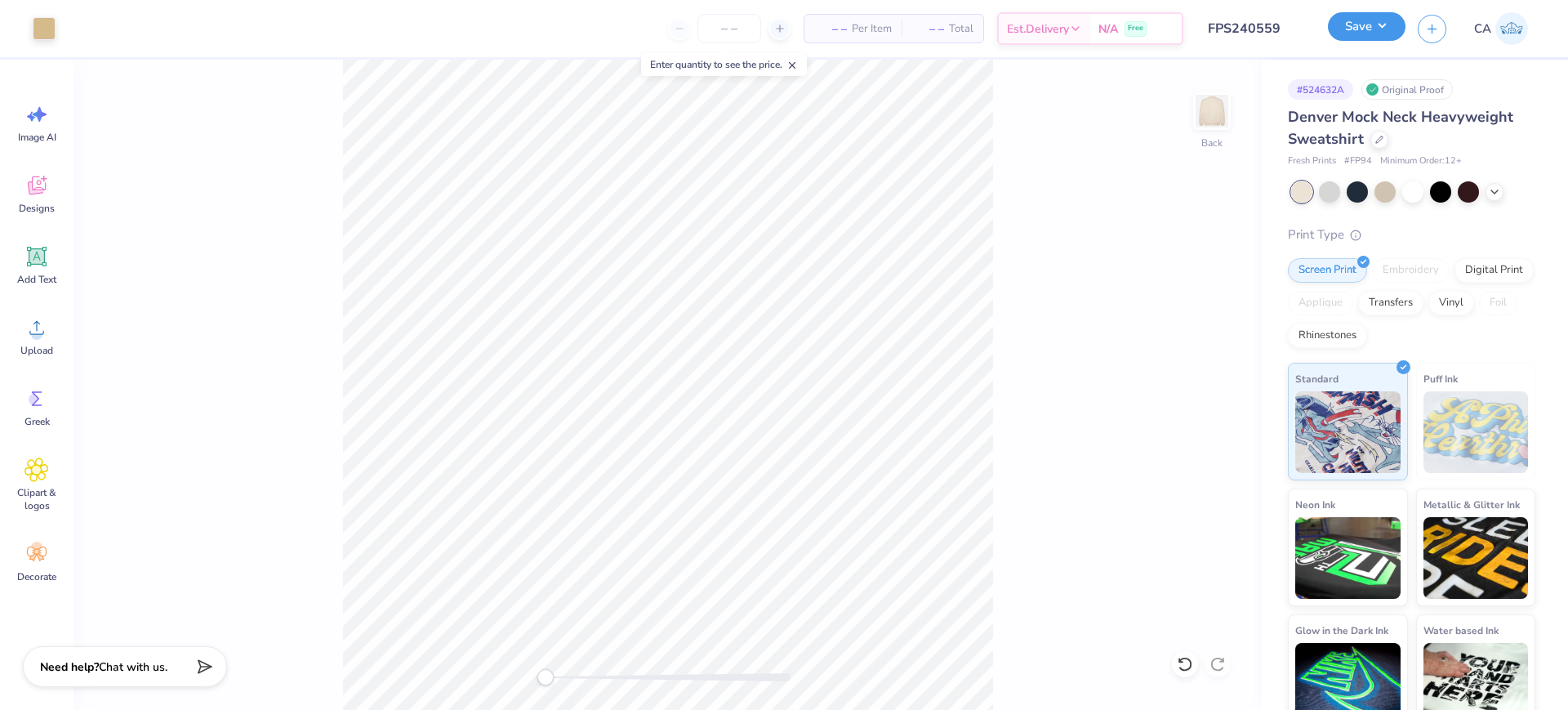
click at [1353, 35] on button "Save" at bounding box center [1366, 26] width 77 height 29
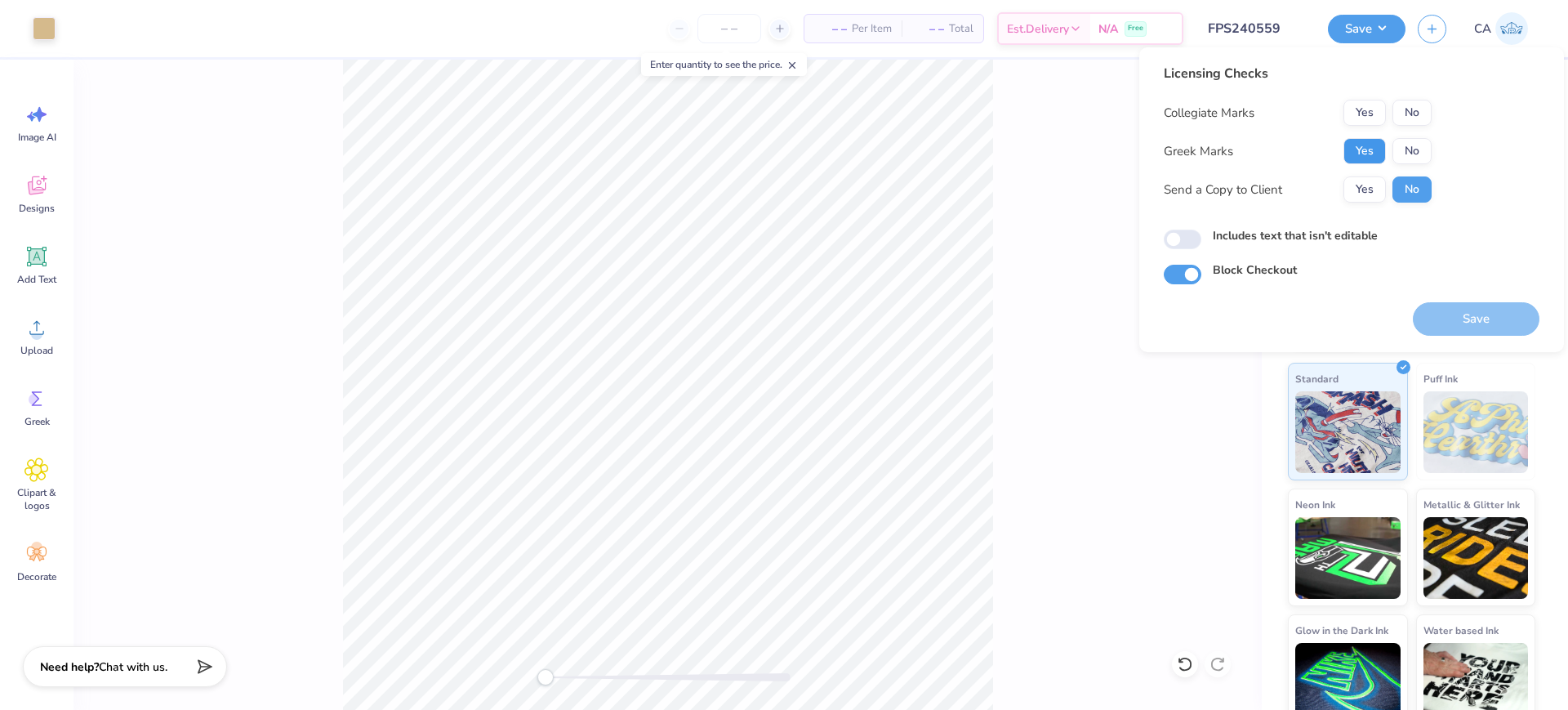
click at [1370, 152] on button "Yes" at bounding box center [1364, 151] width 43 height 26
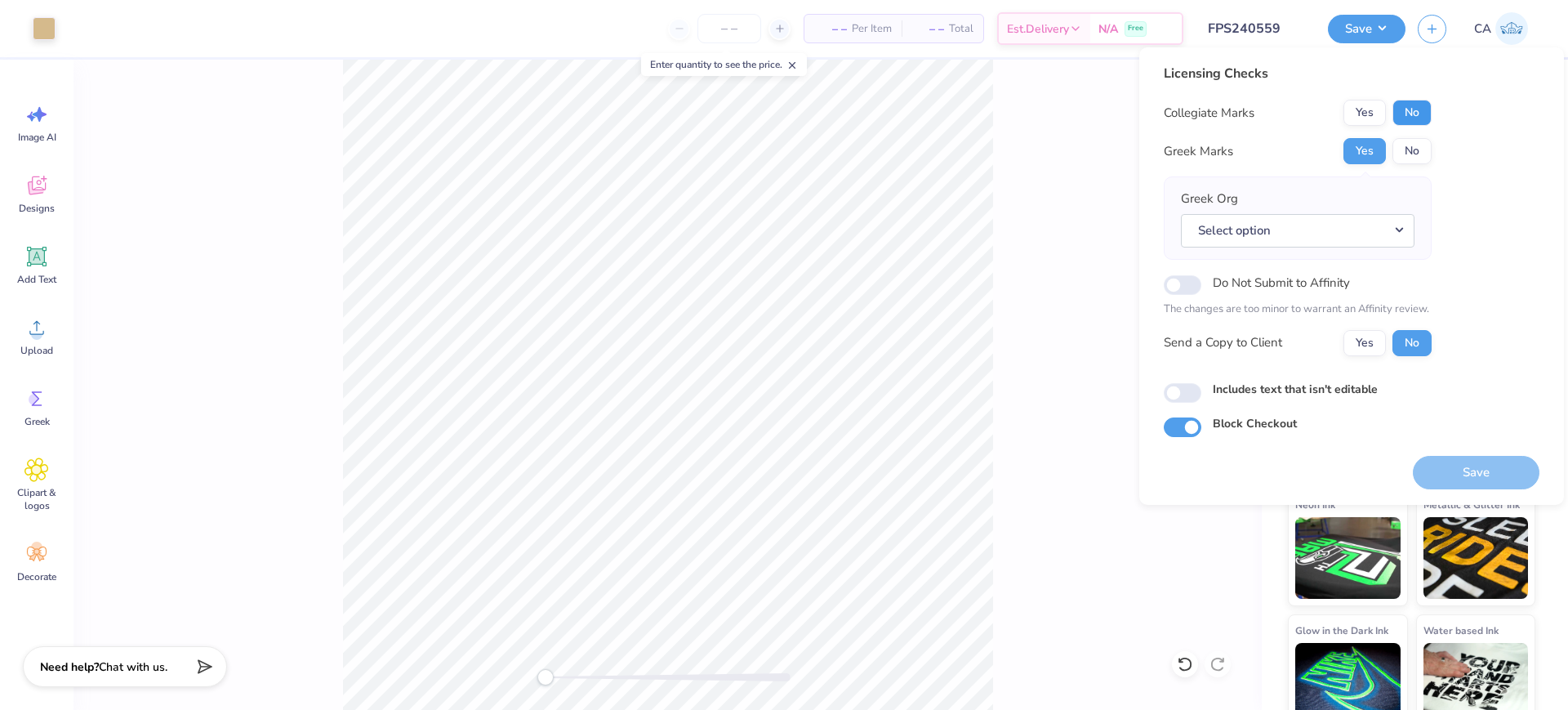
click at [1417, 111] on button "No" at bounding box center [1411, 112] width 39 height 26
click at [1372, 220] on button "Select option" at bounding box center [1297, 231] width 233 height 33
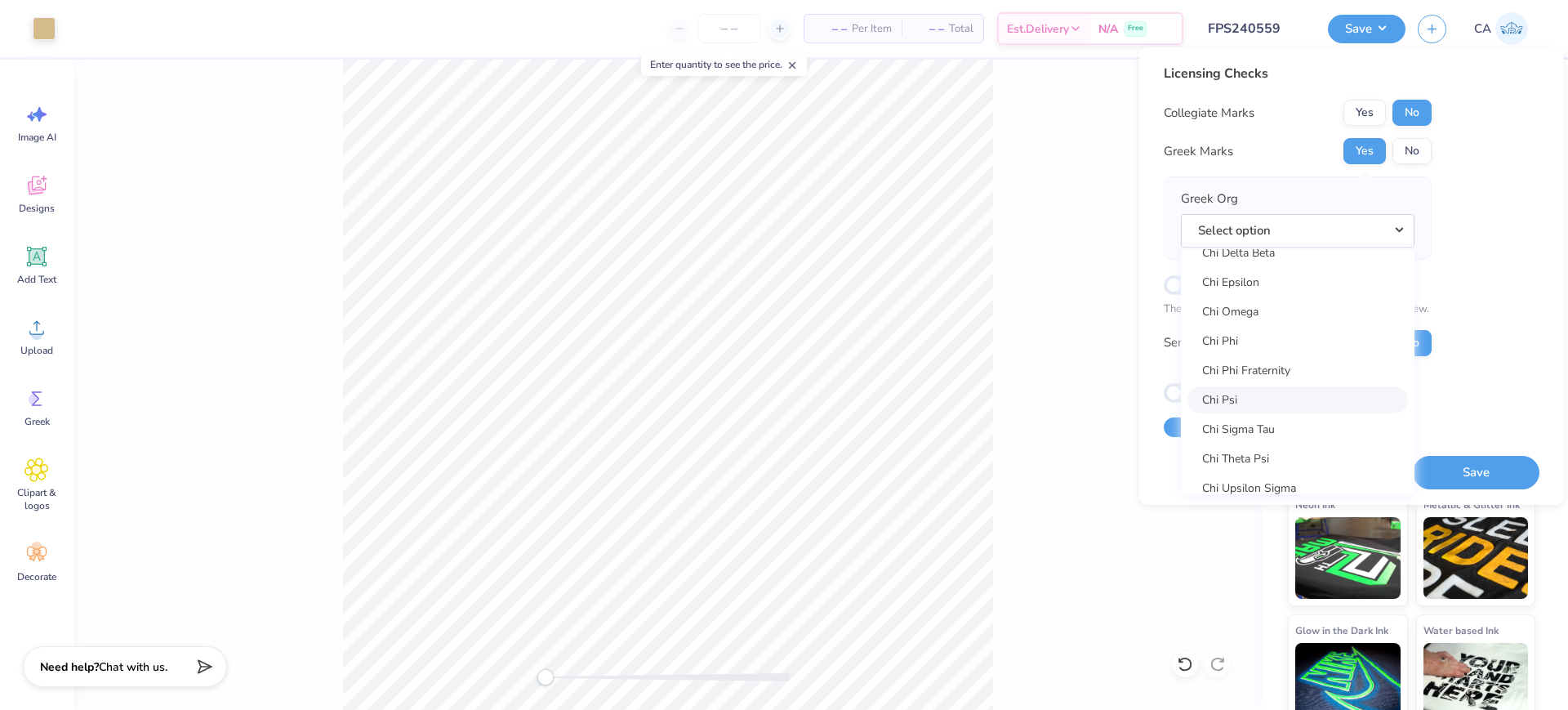
scroll to position [3062, 0]
click at [1243, 264] on link "Chi Omega" at bounding box center [1297, 264] width 220 height 27
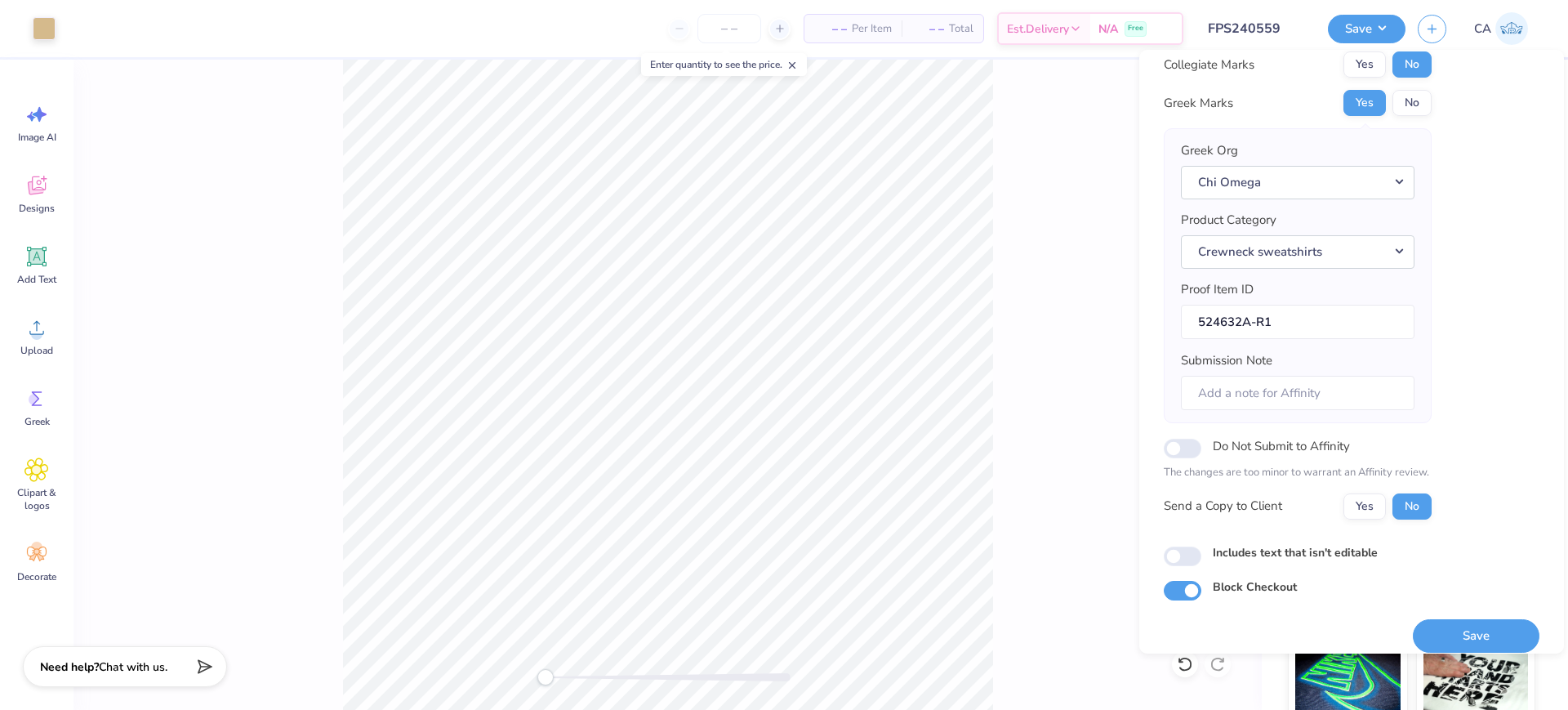
scroll to position [65, 0]
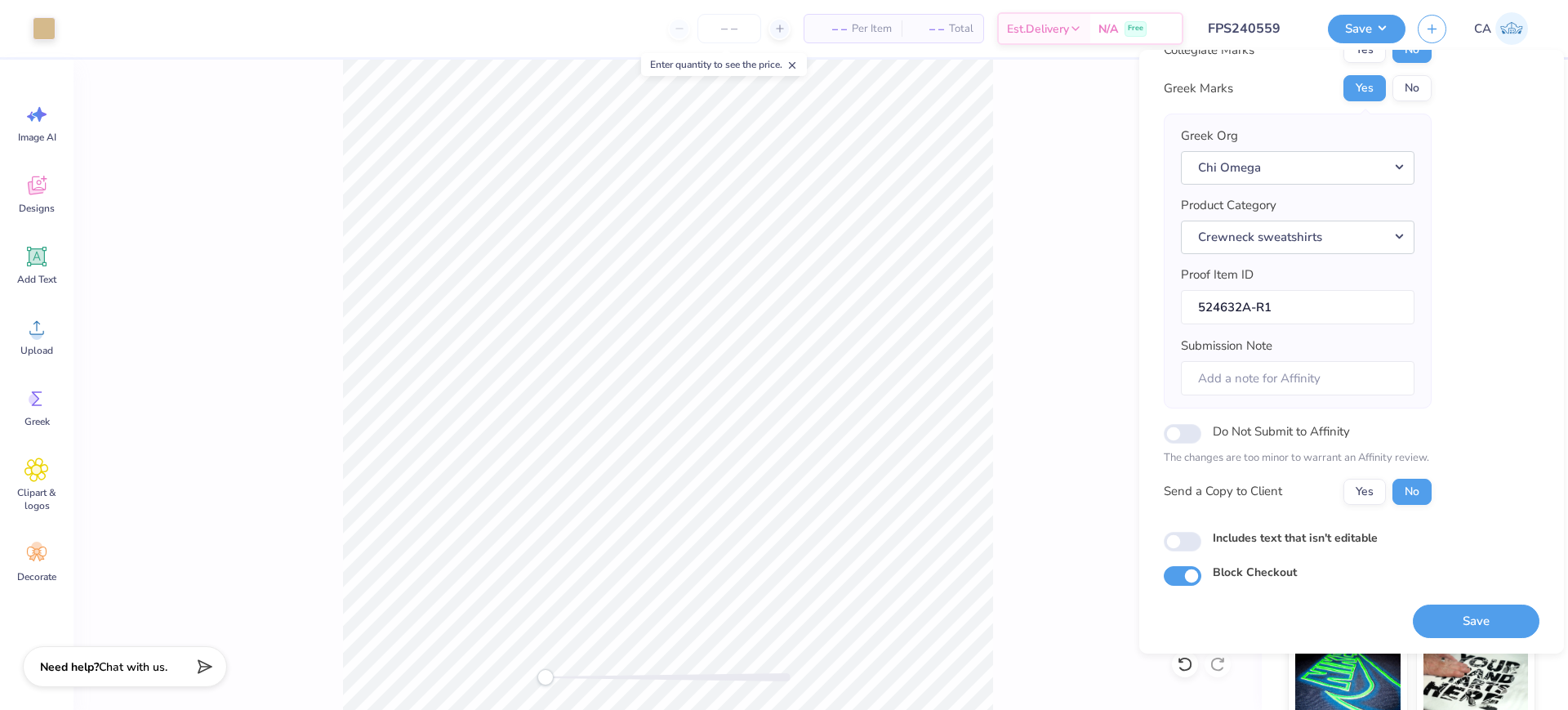
click at [1428, 597] on div "Save" at bounding box center [1476, 611] width 126 height 51
click at [1424, 609] on button "Save" at bounding box center [1476, 620] width 126 height 33
